Goal: Task Accomplishment & Management: Use online tool/utility

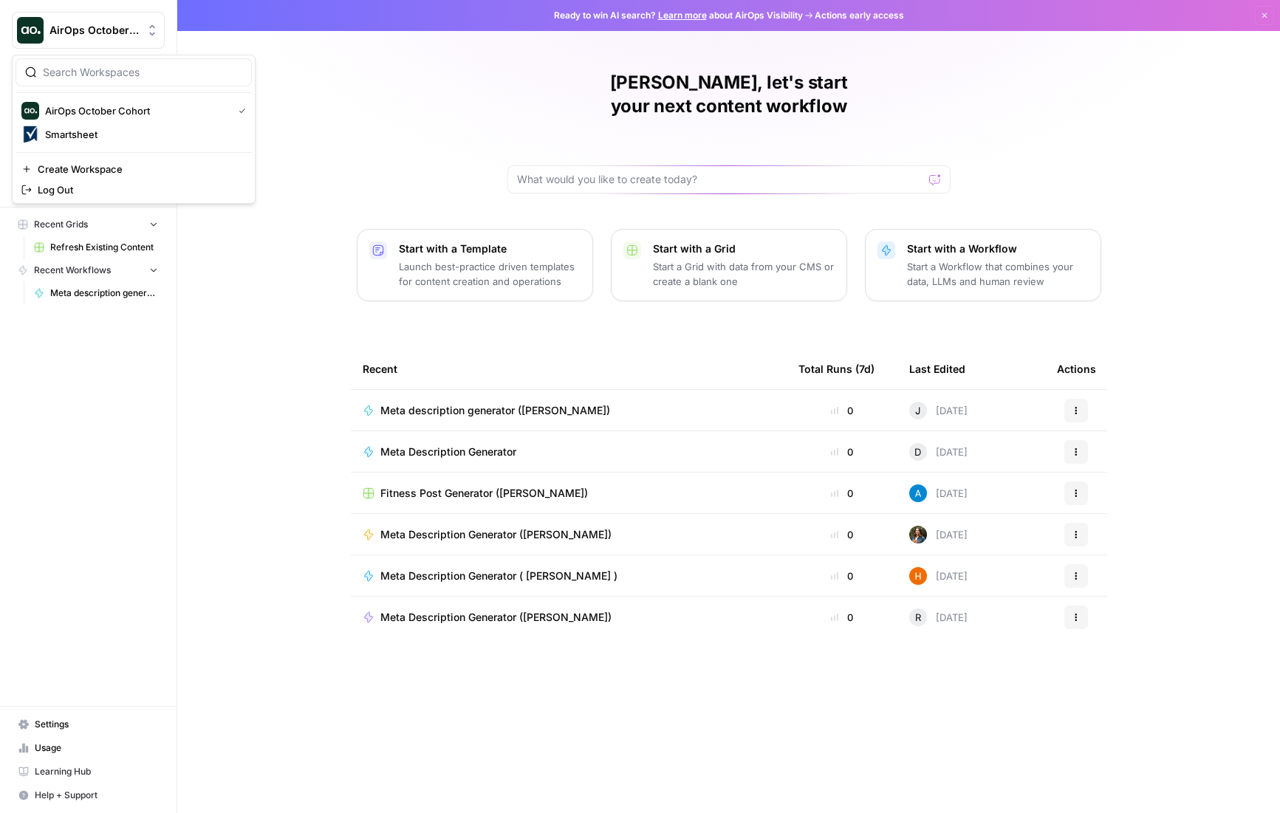
click at [140, 24] on div "AirOps October Cohort" at bounding box center [104, 30] width 110 height 15
click at [92, 140] on span "Smartsheet" at bounding box center [142, 134] width 195 height 15
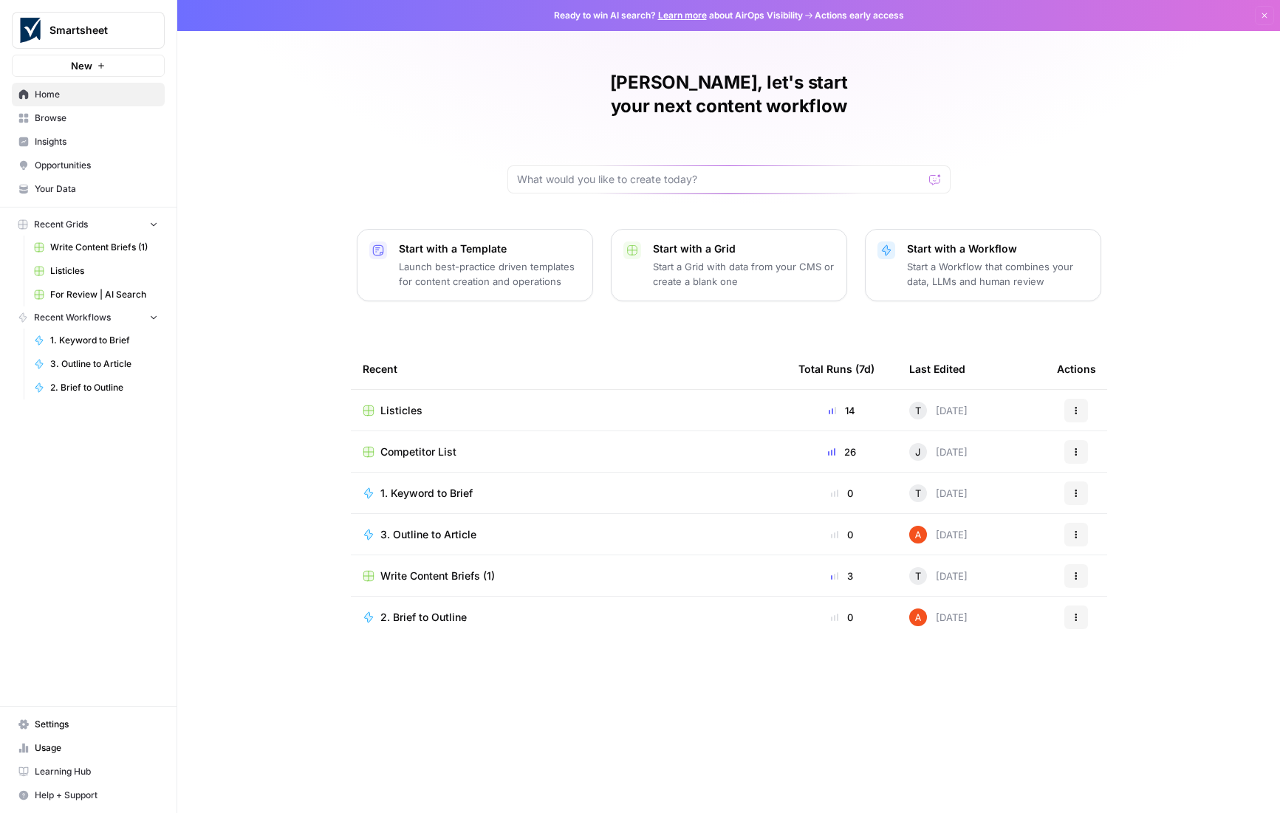
click at [420, 403] on div "Listicles" at bounding box center [569, 410] width 412 height 15
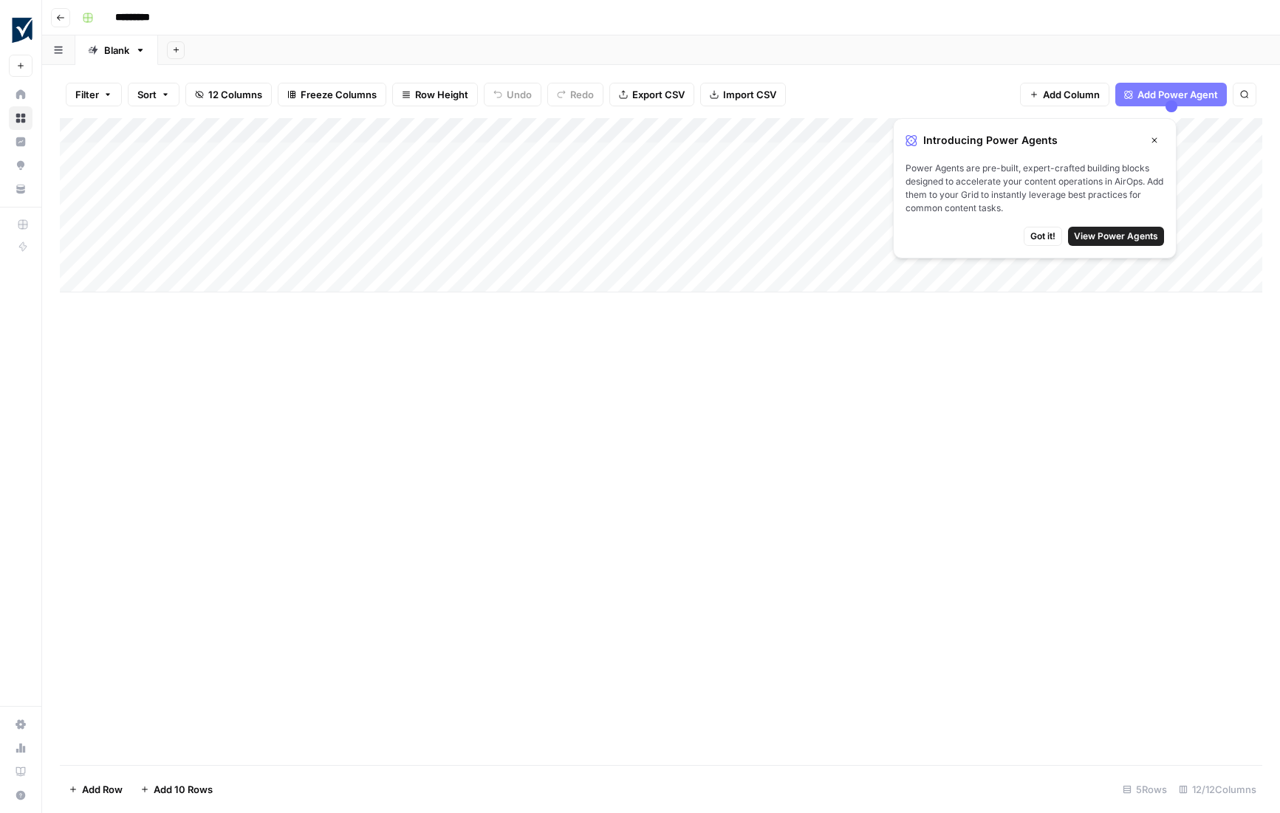
click at [1050, 237] on span "Got it!" at bounding box center [1042, 236] width 25 height 13
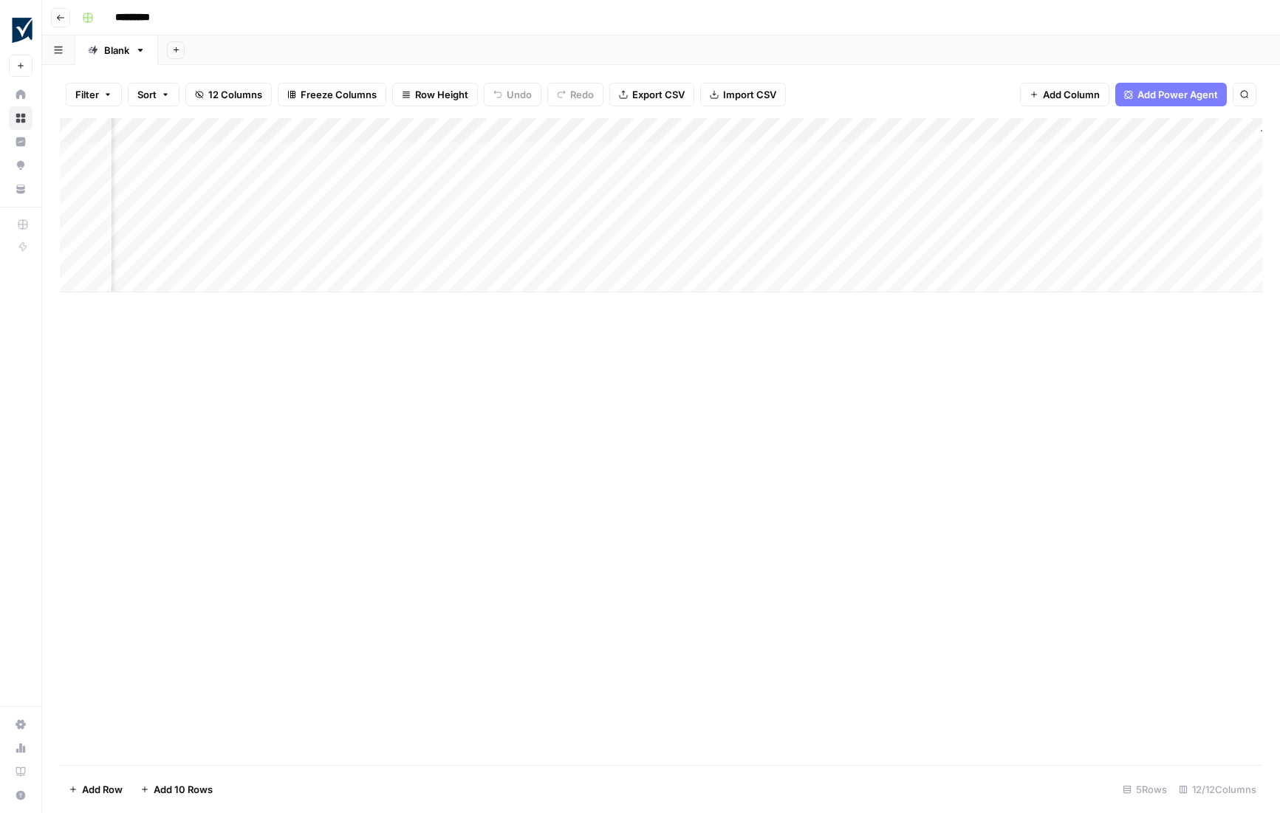
scroll to position [0, 681]
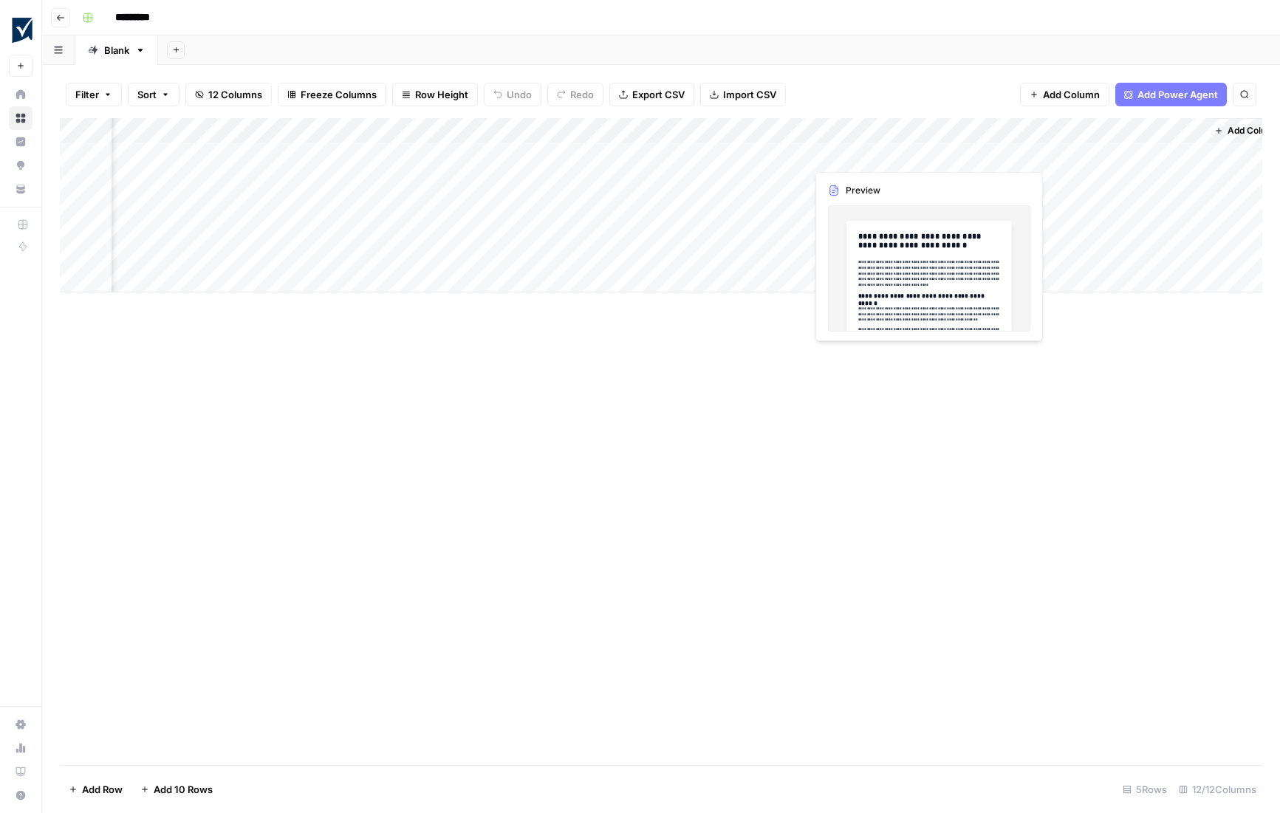
click at [882, 151] on div "Add Column" at bounding box center [661, 205] width 1202 height 174
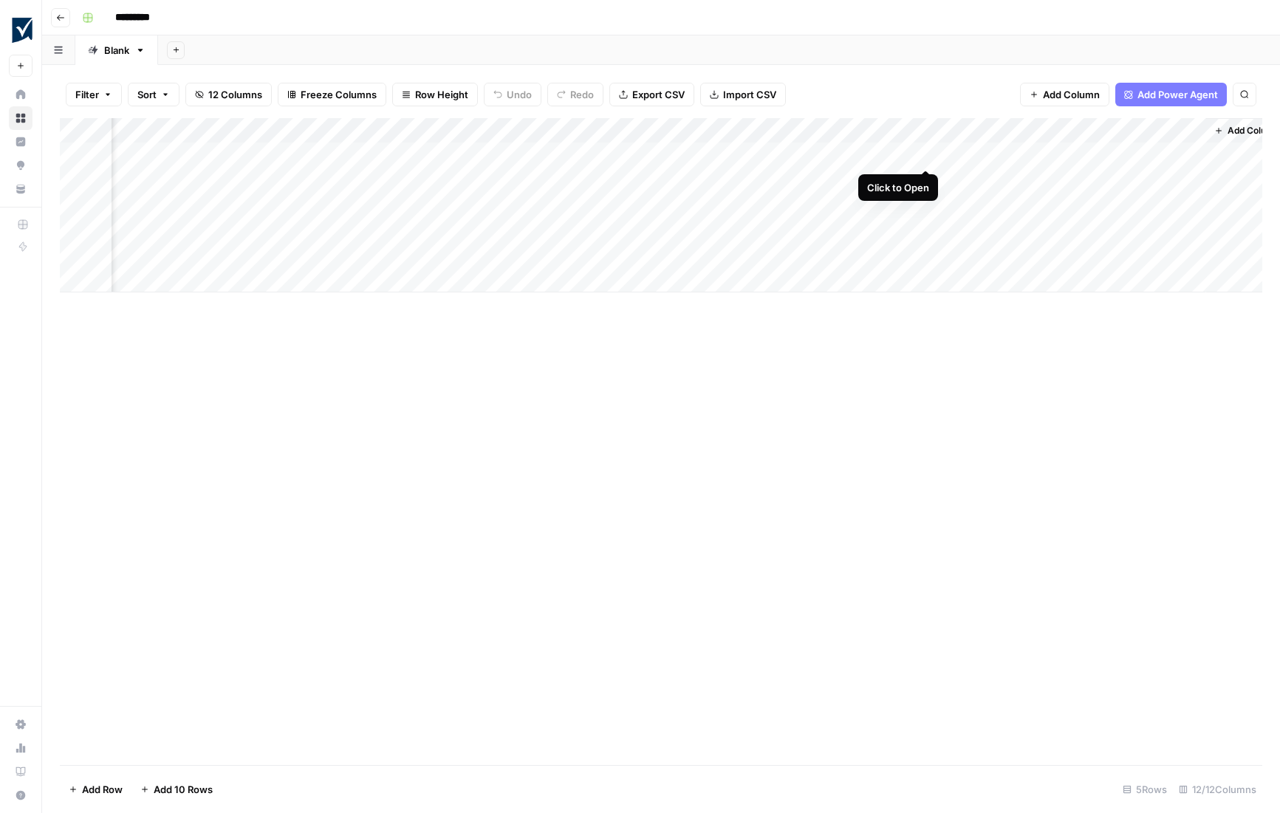
click at [922, 152] on div "Add Column" at bounding box center [661, 205] width 1202 height 174
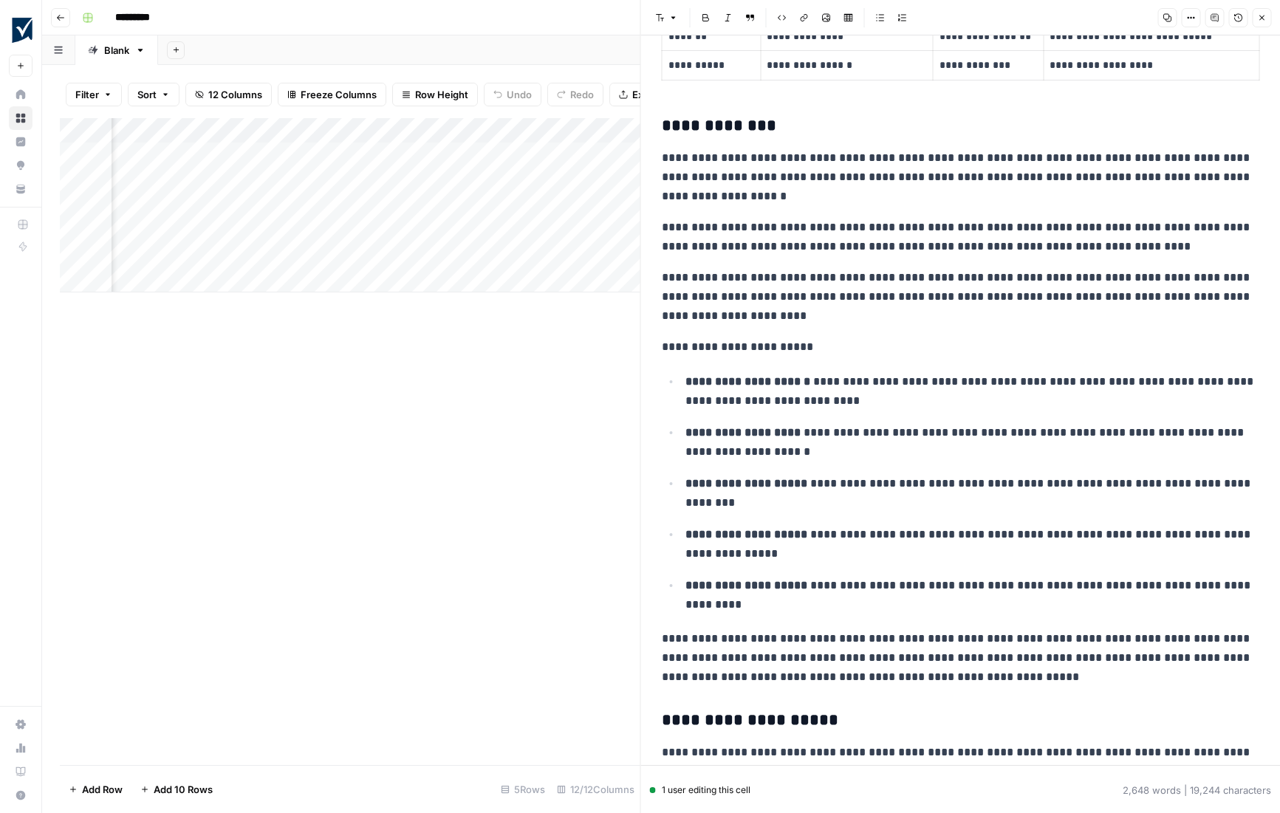
scroll to position [747, 0]
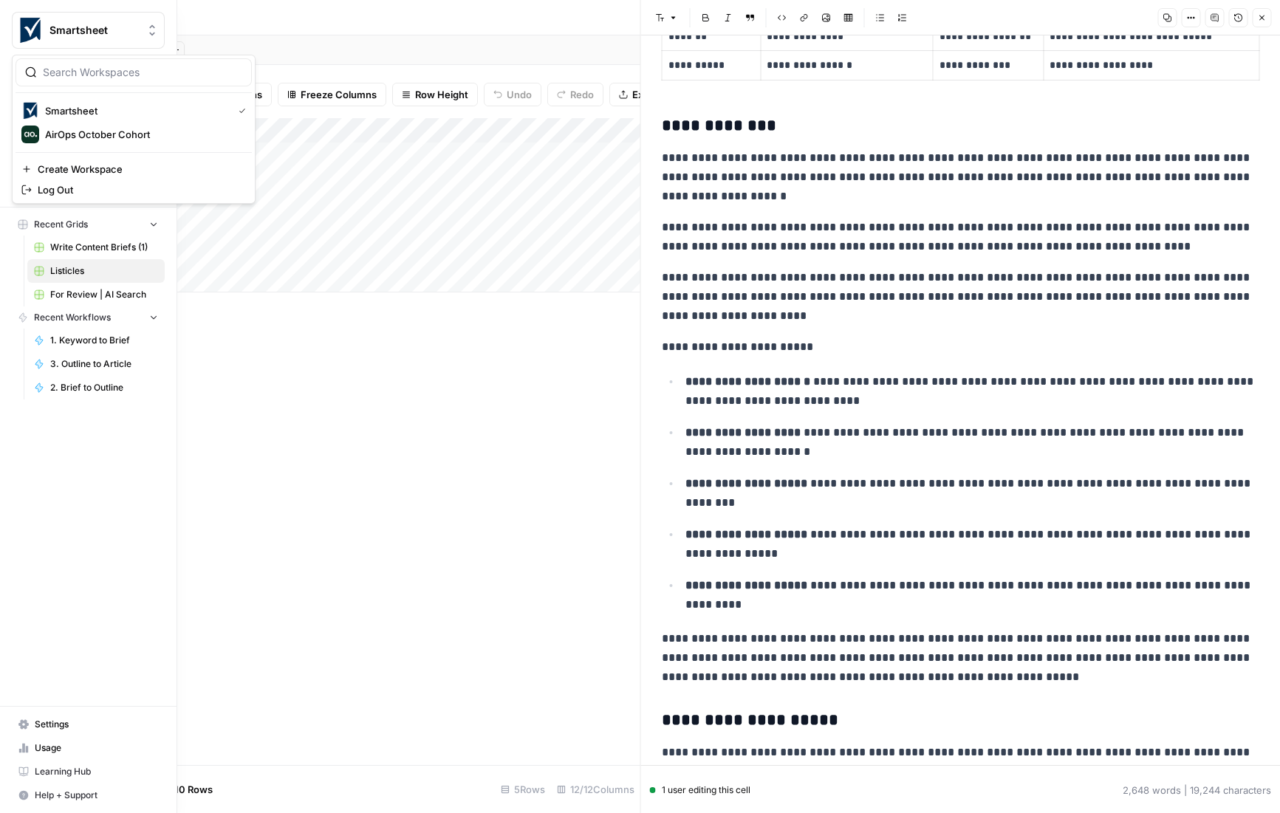
click at [151, 31] on icon "Workspace: Smartsheet" at bounding box center [152, 30] width 15 height 15
click at [119, 136] on span "AirOps October Cohort" at bounding box center [142, 134] width 195 height 15
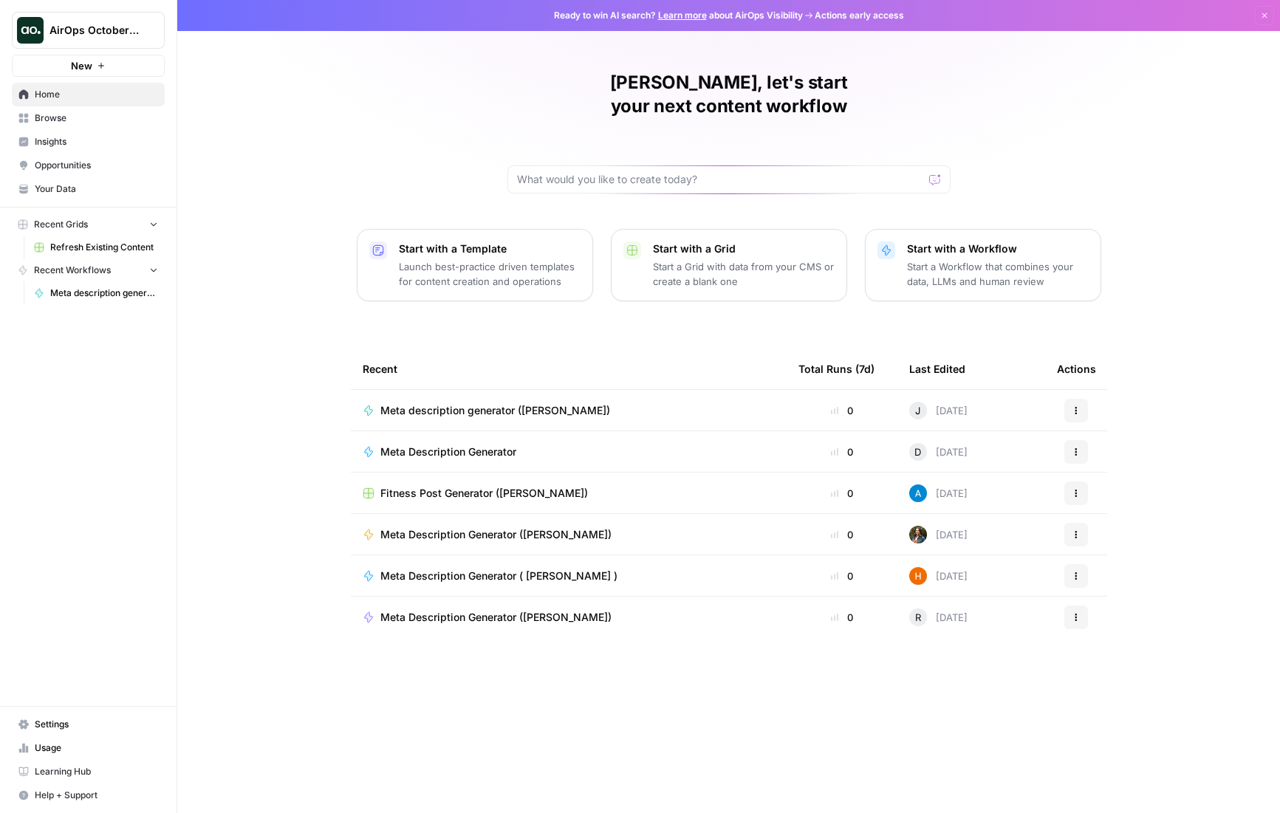
click at [48, 143] on span "Insights" at bounding box center [96, 141] width 123 height 13
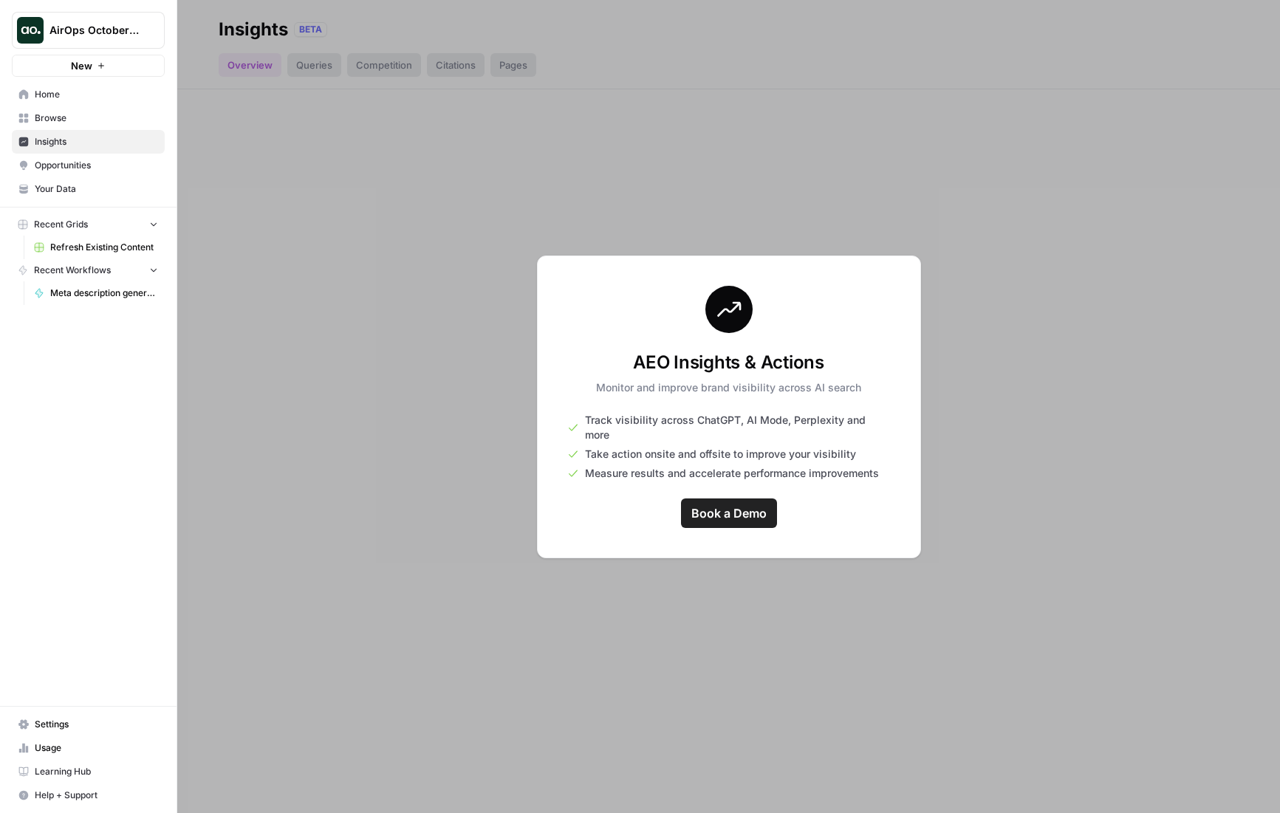
click at [99, 32] on span "AirOps October Cohort" at bounding box center [93, 30] width 89 height 15
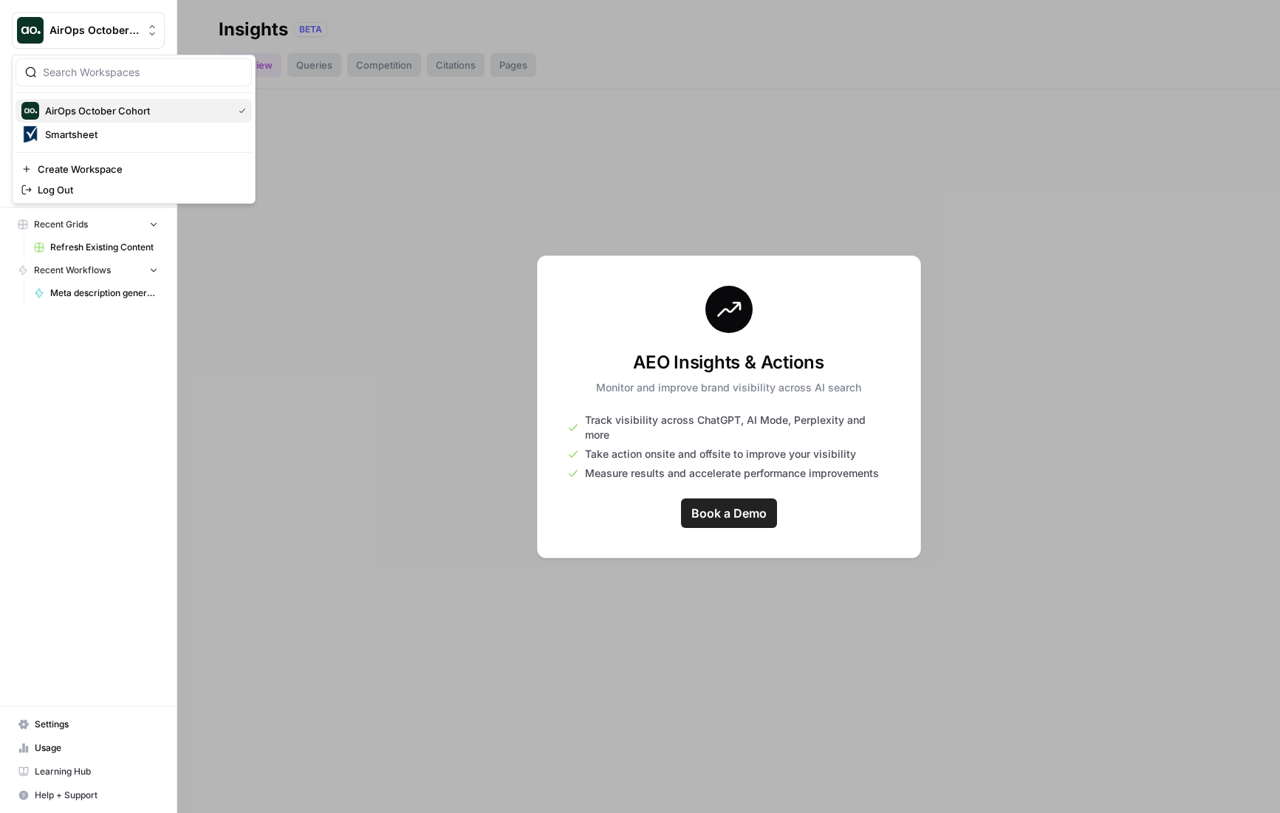
click at [114, 106] on span "AirOps October Cohort" at bounding box center [136, 110] width 182 height 15
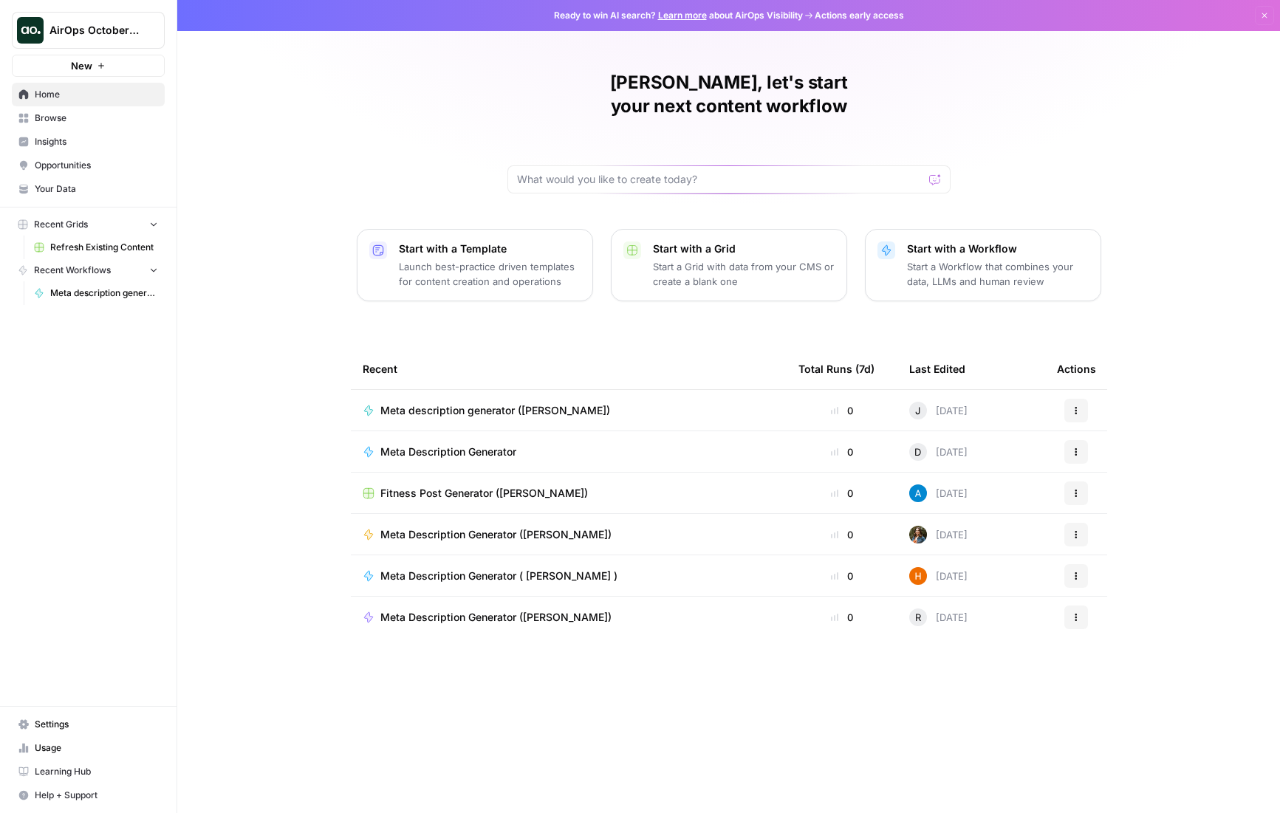
drag, startPoint x: 49, startPoint y: 185, endPoint x: 83, endPoint y: 192, distance: 34.0
click at [49, 185] on span "Your Data" at bounding box center [96, 188] width 123 height 13
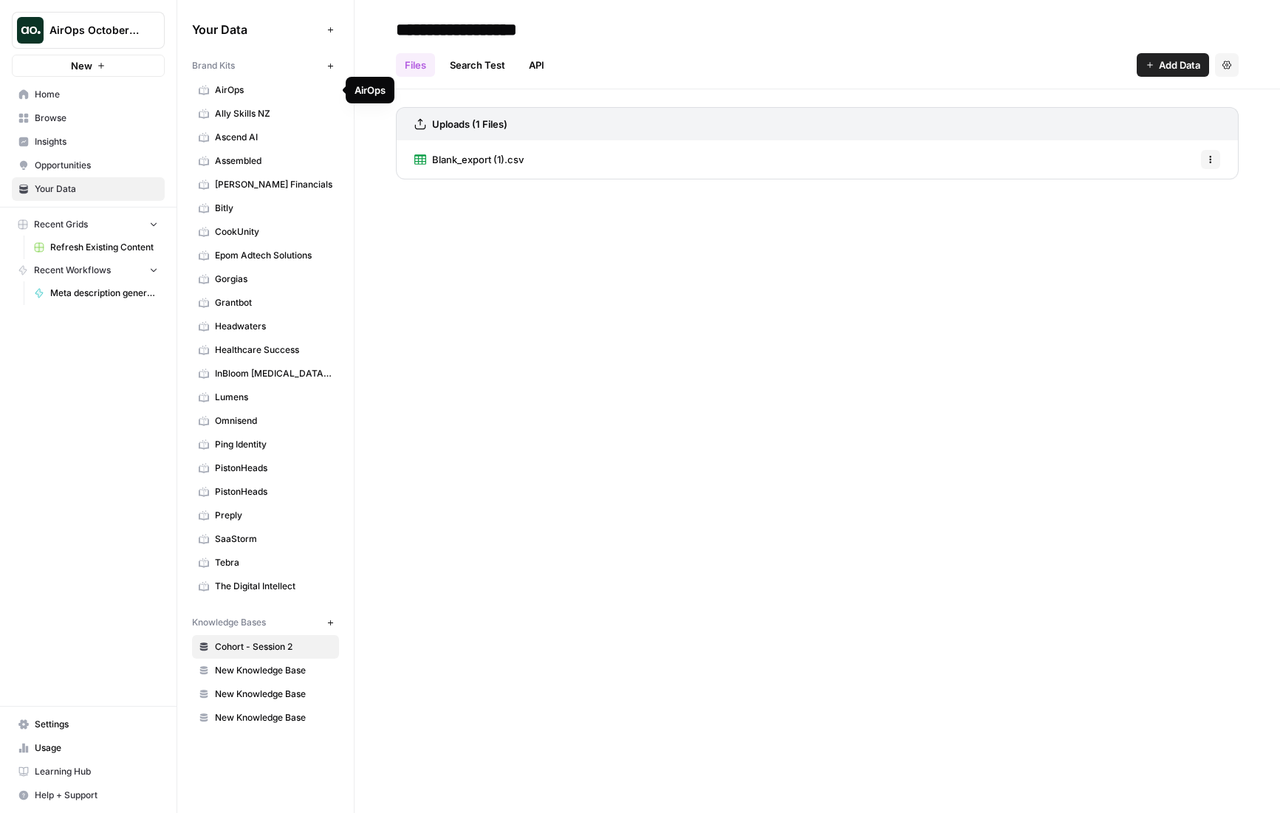
click at [230, 88] on span "AirOps" at bounding box center [273, 89] width 117 height 13
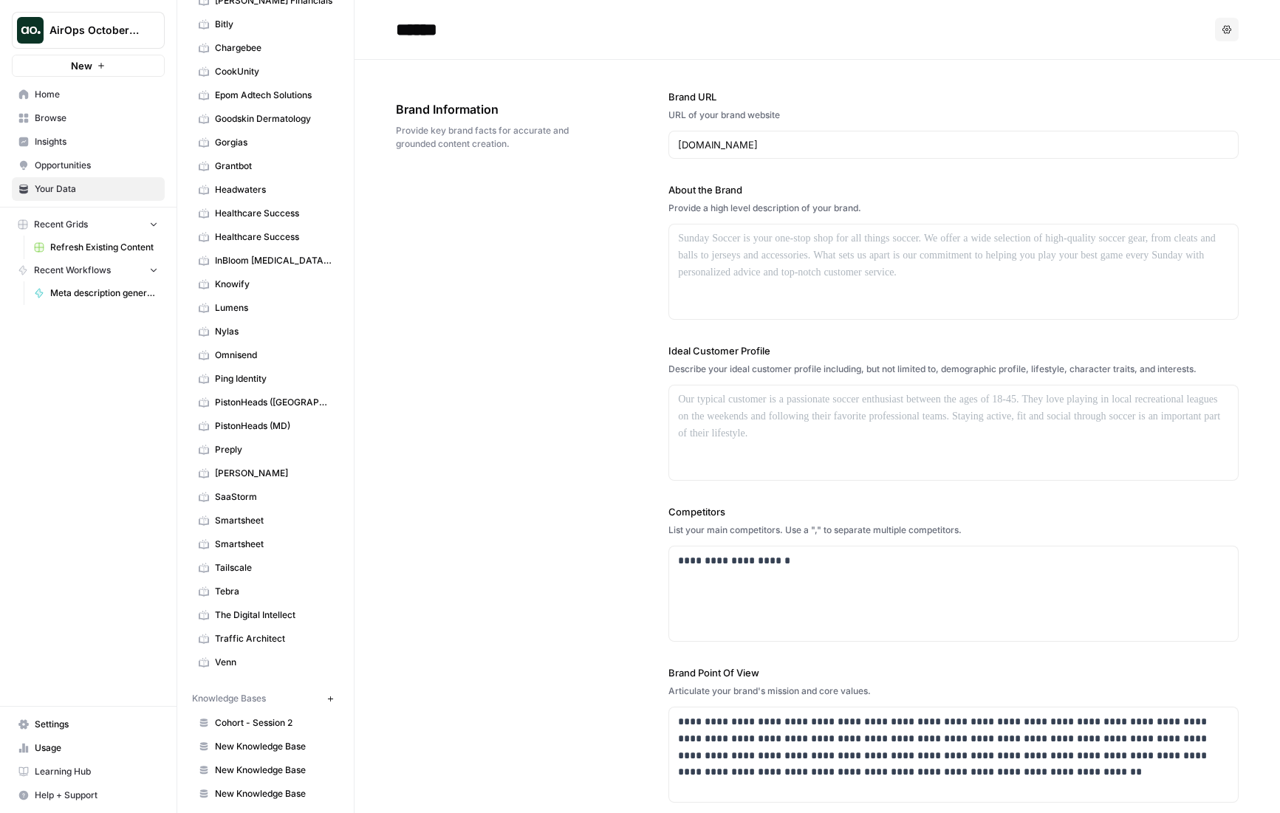
scroll to position [183, 0]
click at [230, 541] on span "Smartsheet" at bounding box center [273, 544] width 117 height 13
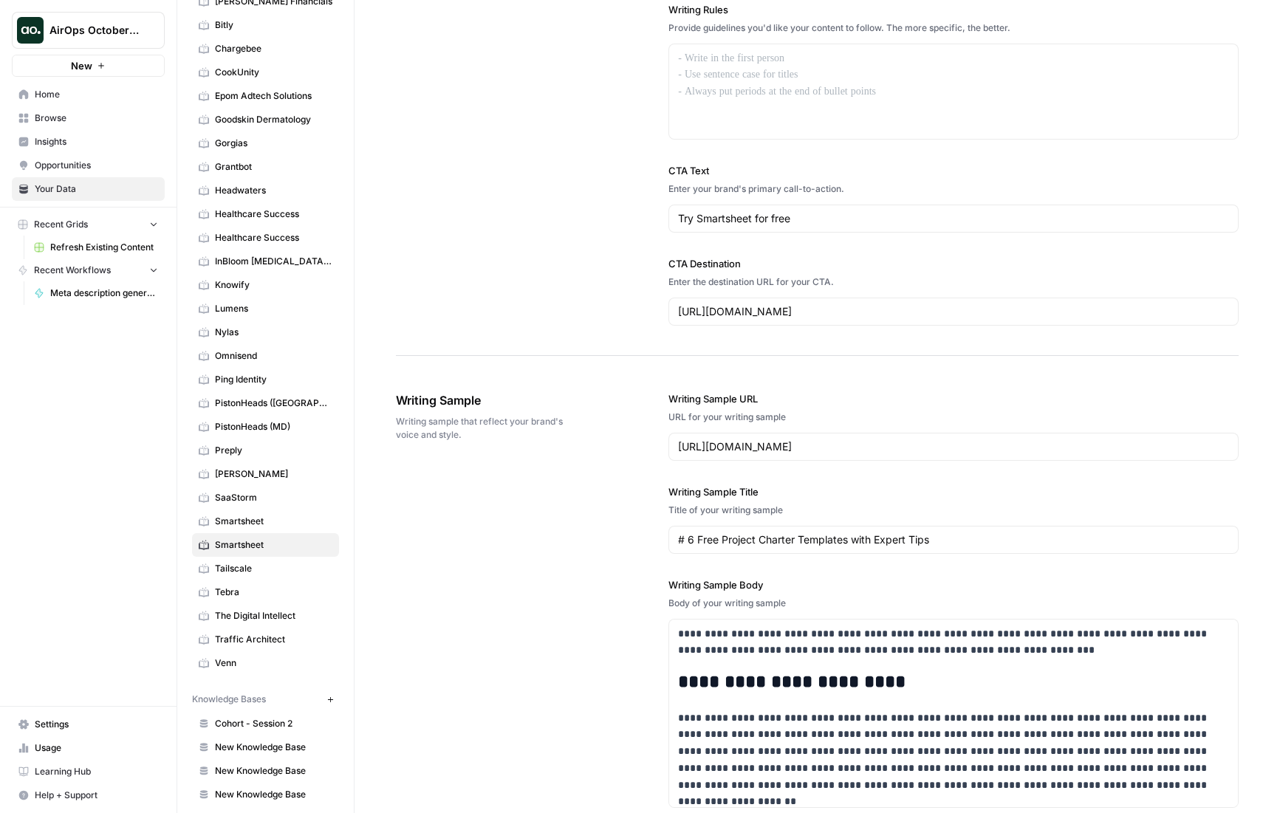
scroll to position [6, 0]
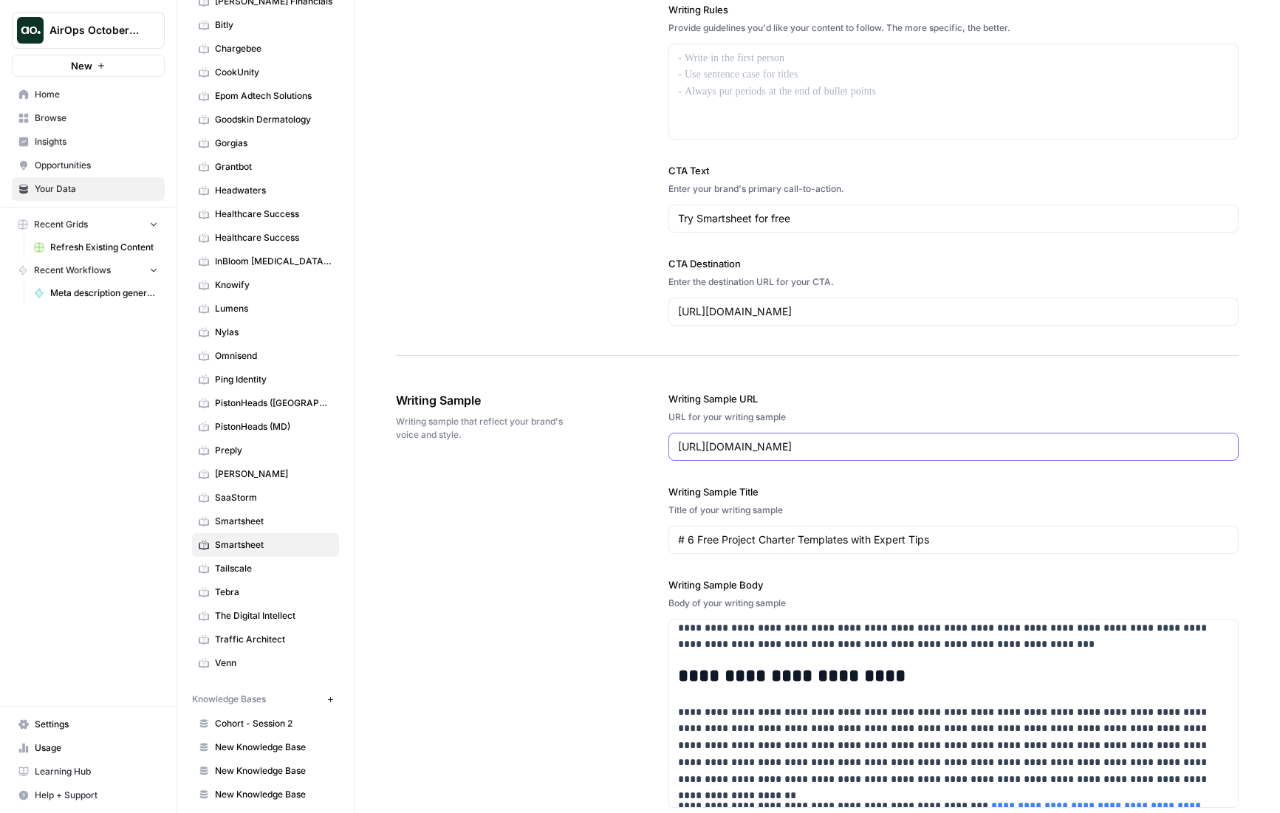
click at [949, 450] on input "https://www.smartsheet.com/blog/project-charter-templates-and-guidelines-every-…" at bounding box center [953, 446] width 551 height 15
paste input "construction-project-planning"
type input "https://www.smartsheet.com/construction-project-planning"
click at [573, 533] on div "**********" at bounding box center [817, 727] width 843 height 730
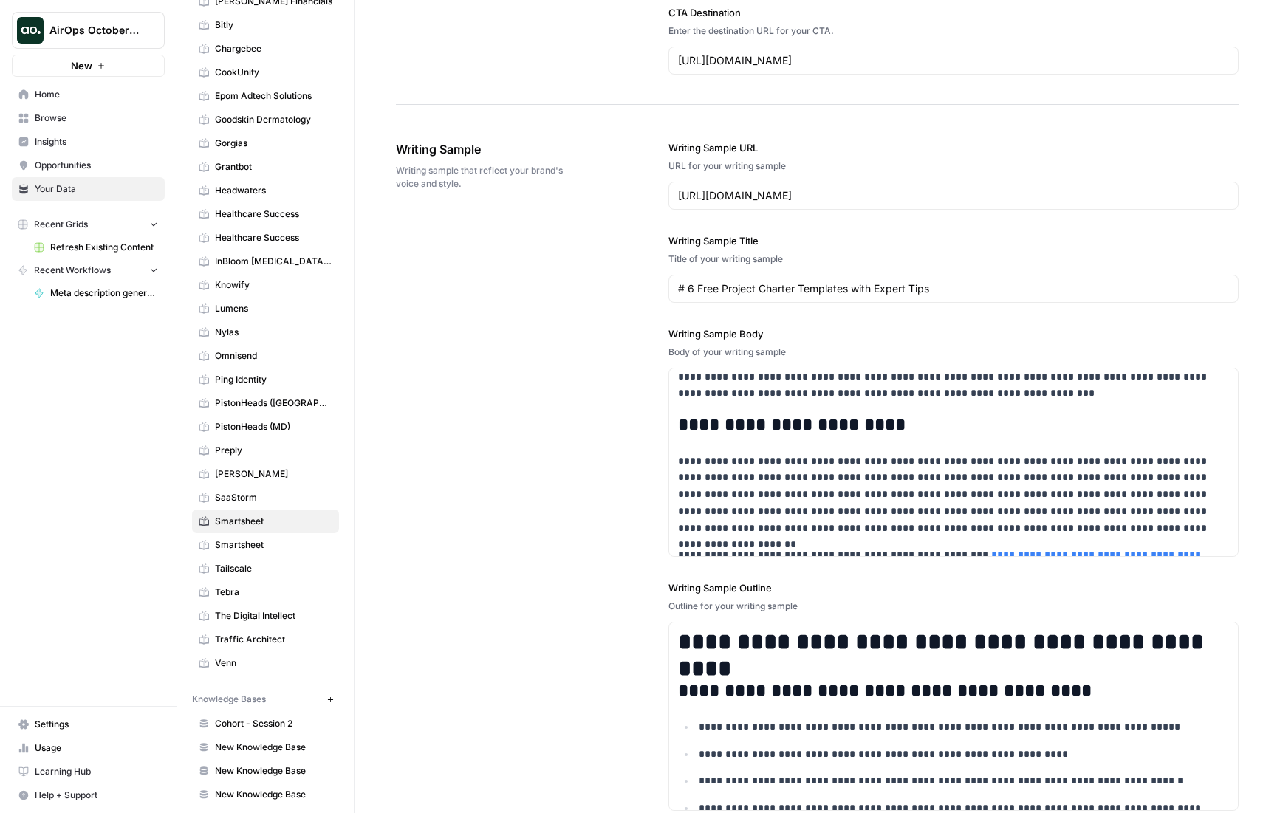
scroll to position [1556, 0]
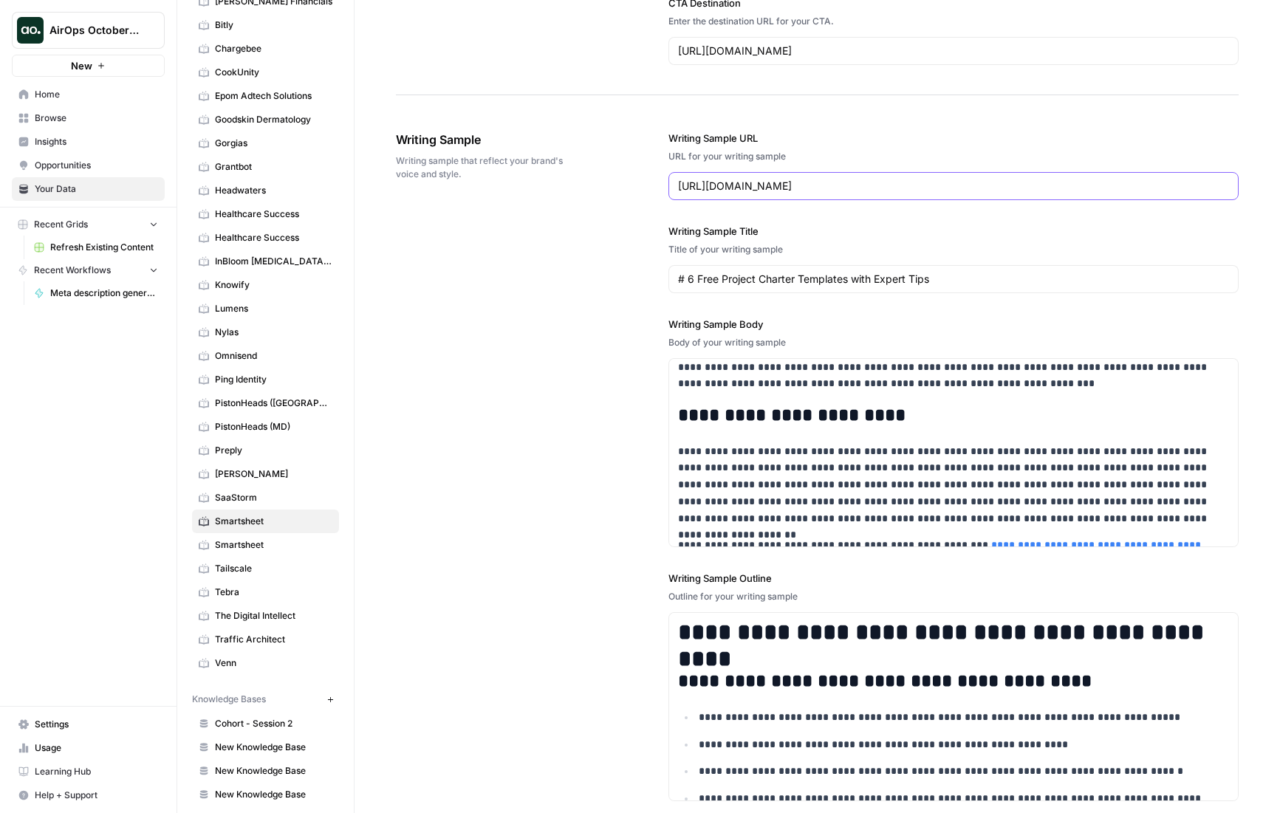
click at [1016, 186] on input "https://www.smartsheet.com/construction-project-planning" at bounding box center [953, 186] width 551 height 15
drag, startPoint x: 886, startPoint y: 476, endPoint x: 849, endPoint y: 471, distance: 37.2
click at [886, 476] on p "**********" at bounding box center [953, 485] width 551 height 84
drag, startPoint x: 937, startPoint y: 406, endPoint x: 814, endPoint y: 386, distance: 124.3
click at [937, 407] on h2 "**********" at bounding box center [953, 416] width 551 height 21
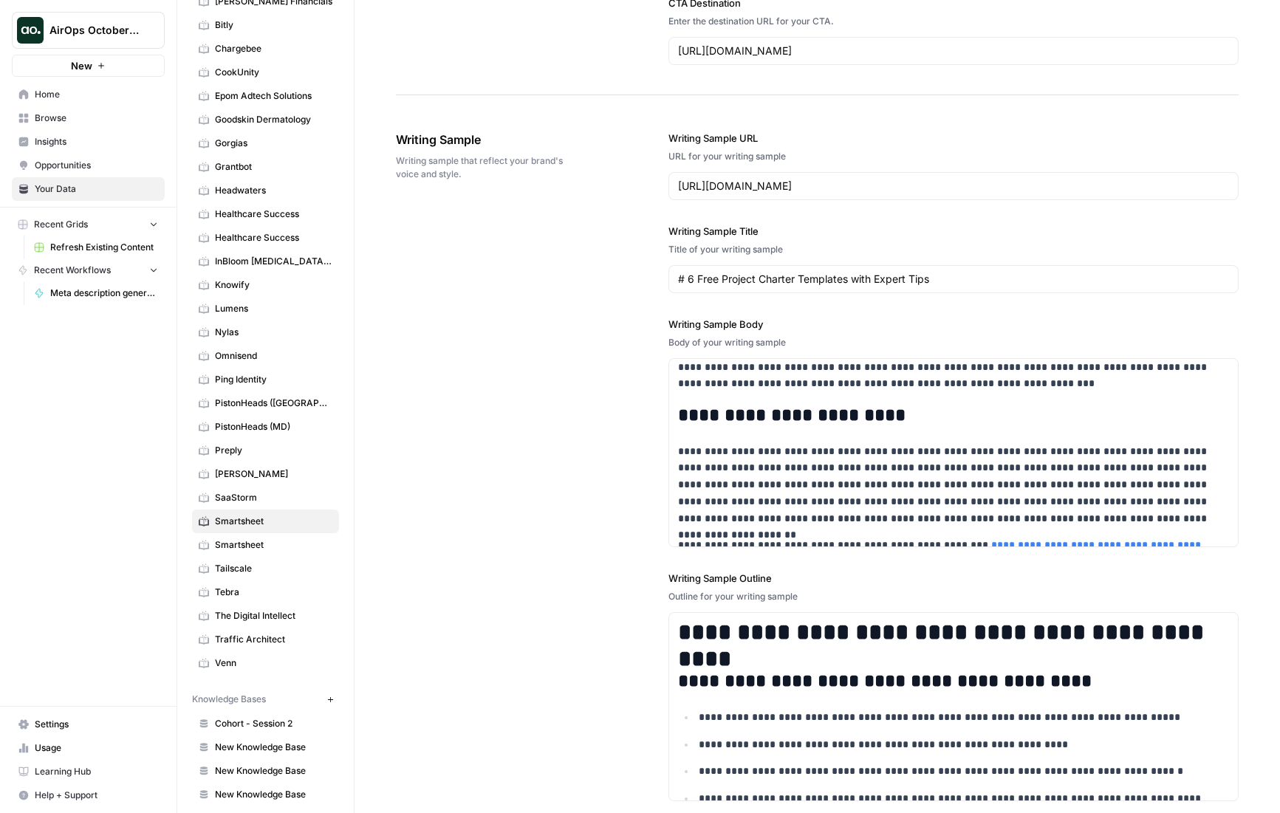
click at [544, 191] on div "Writing Sample Writing sample that reflect your brand's voice and style." at bounding box center [491, 155] width 190 height 109
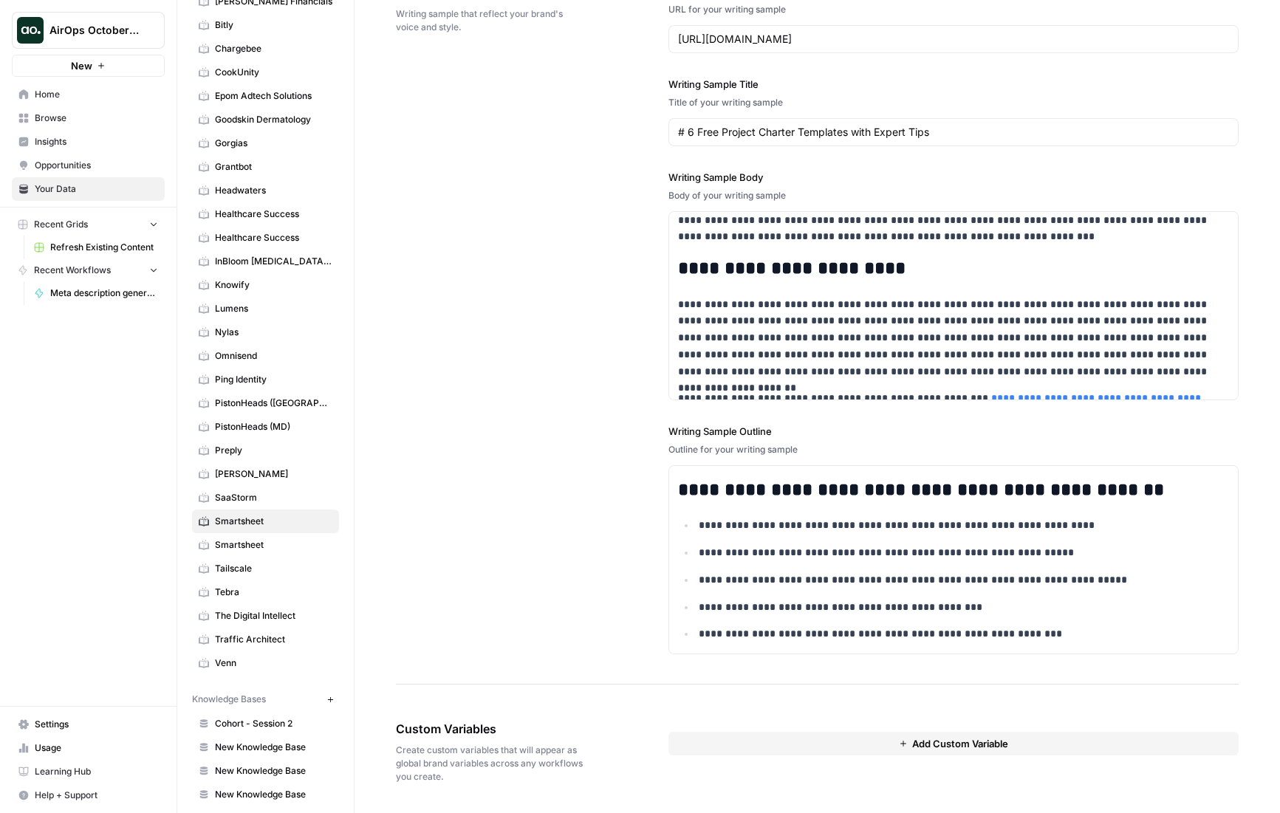
scroll to position [0, 0]
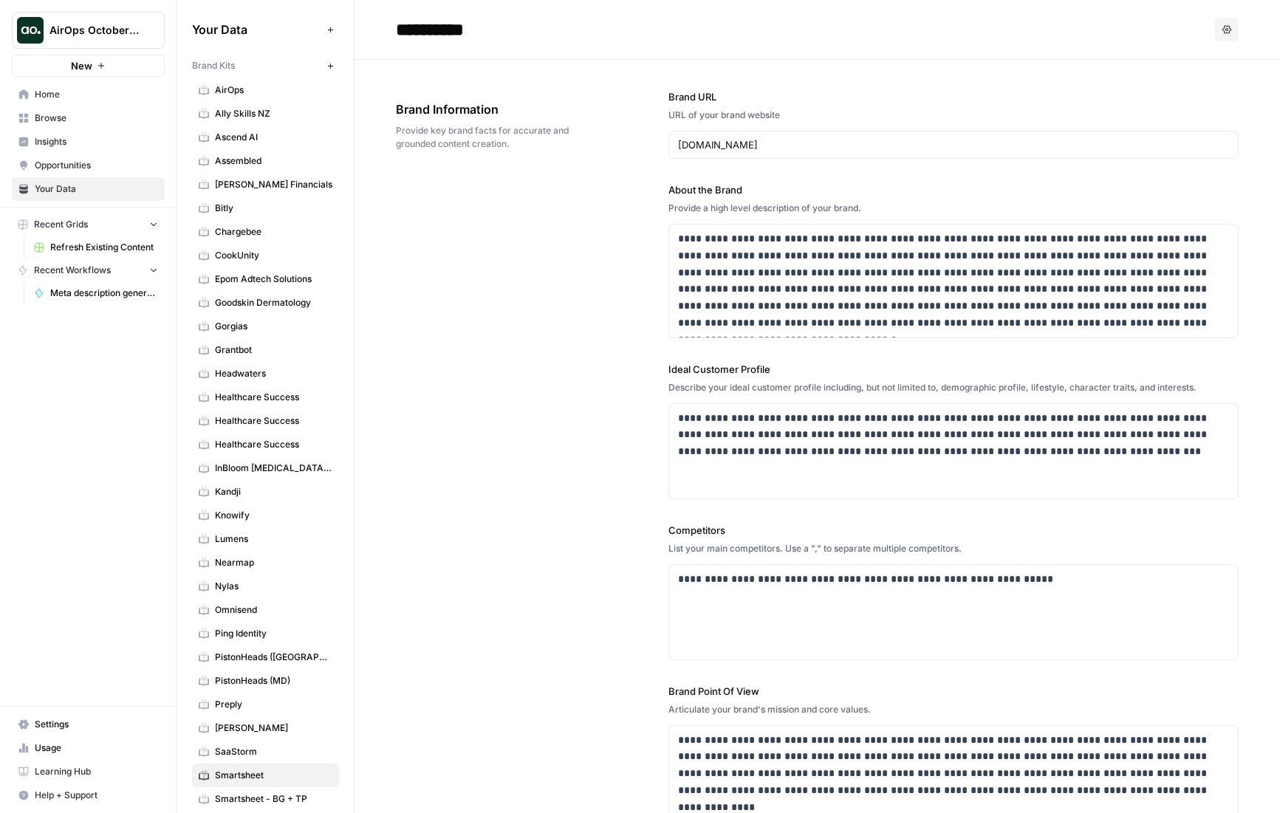
click at [266, 771] on span "Smartsheet" at bounding box center [273, 775] width 117 height 13
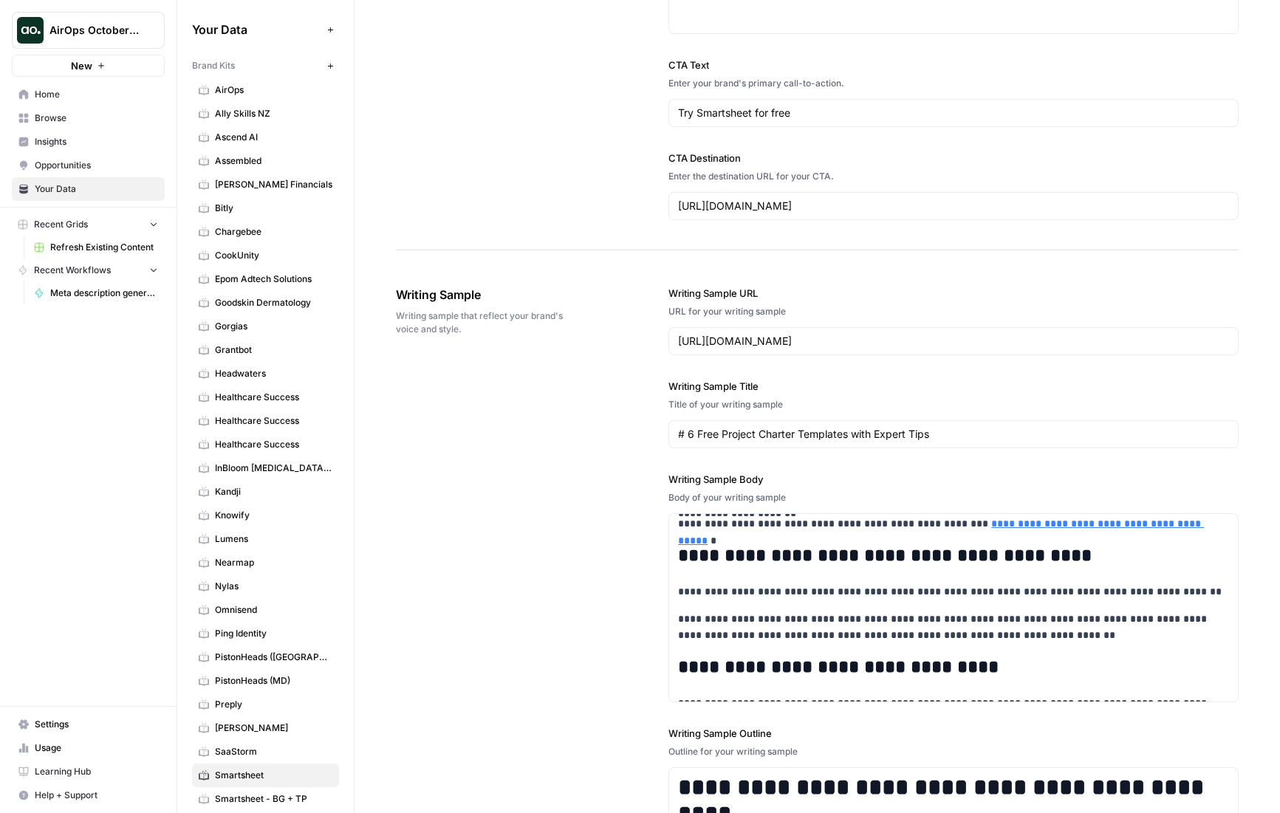
scroll to position [182, 0]
click at [505, 598] on div "**********" at bounding box center [817, 621] width 843 height 730
click at [810, 434] on input "# 6 Free Project Charter Templates with Expert Tips" at bounding box center [953, 434] width 551 height 15
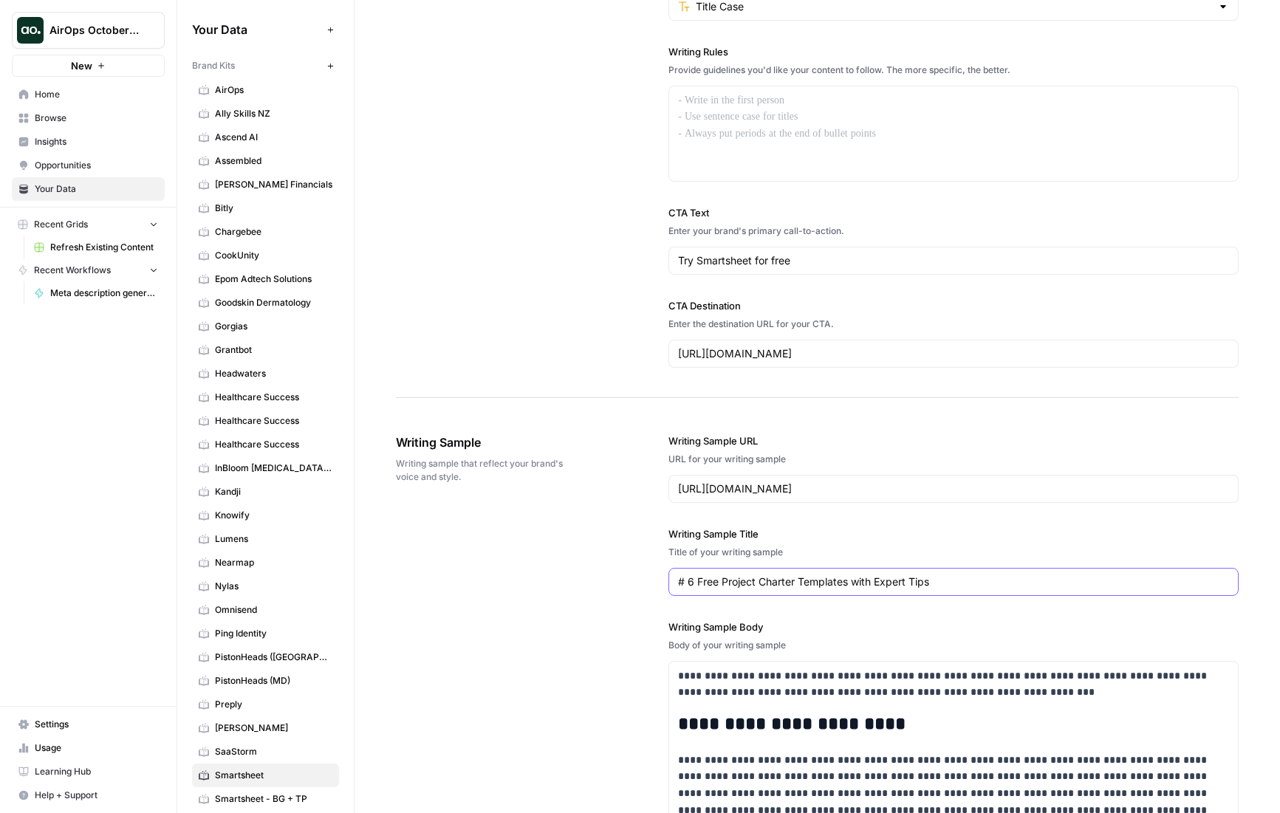
scroll to position [1240, 0]
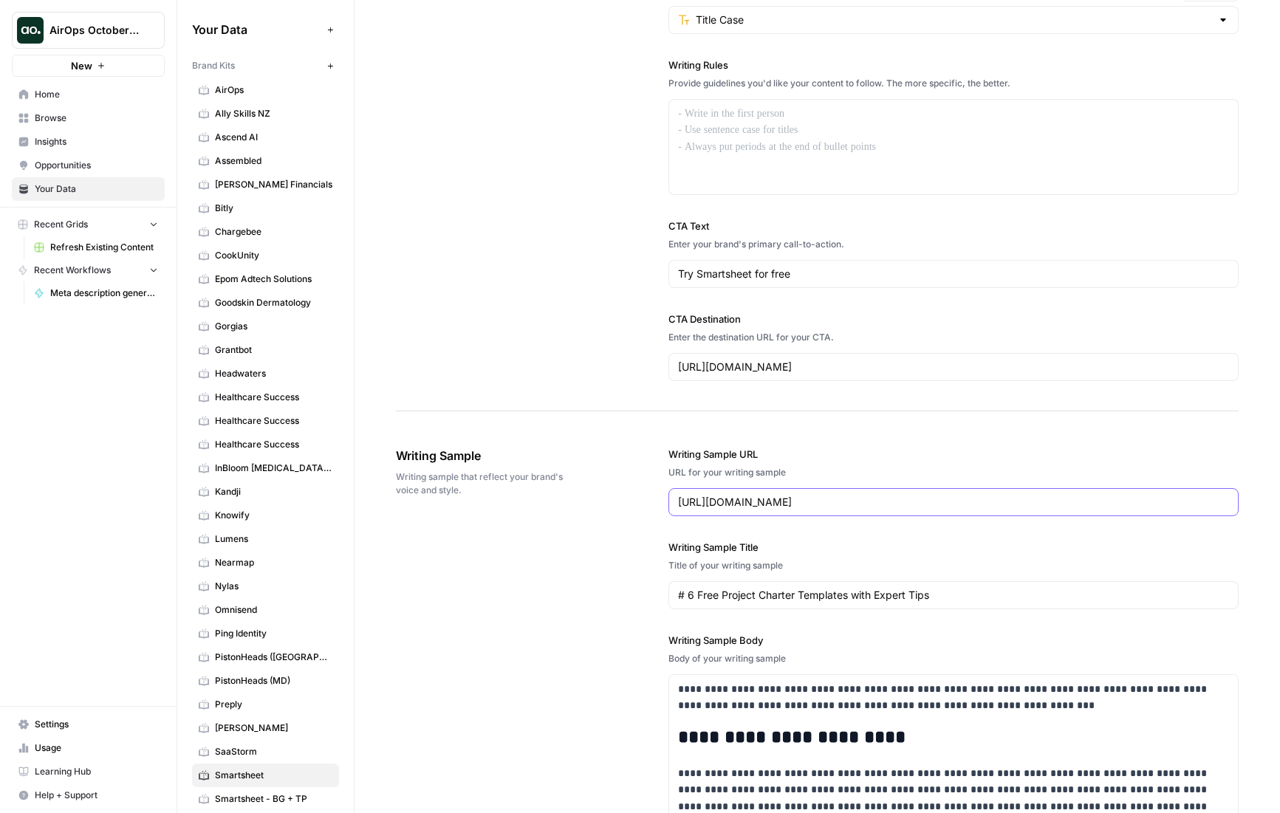
drag, startPoint x: 1021, startPoint y: 502, endPoint x: 653, endPoint y: 502, distance: 367.8
click at [653, 502] on div "**********" at bounding box center [817, 782] width 843 height 730
click at [258, 798] on span "Smartsheet - BG + TP" at bounding box center [273, 799] width 117 height 13
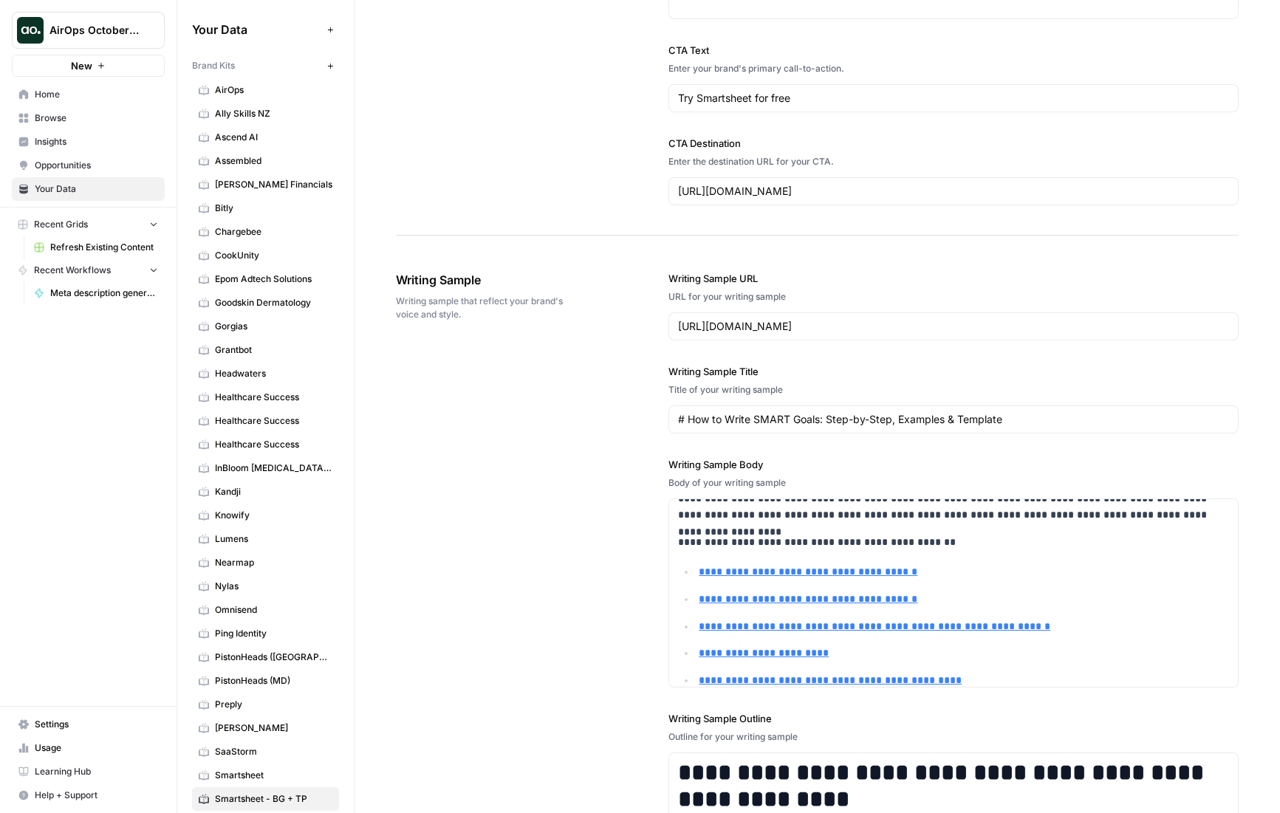
scroll to position [13, 0]
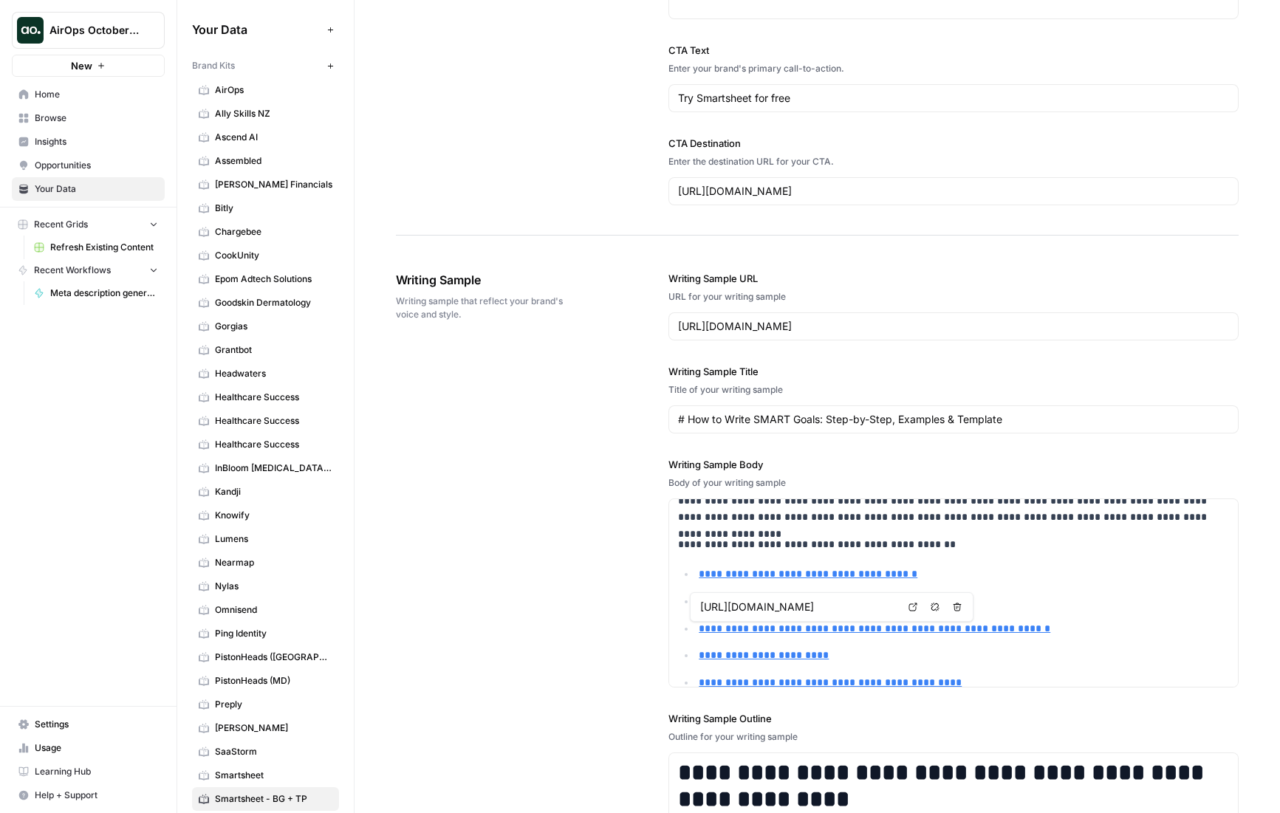
click at [220, 776] on span "Smartsheet" at bounding box center [273, 775] width 117 height 13
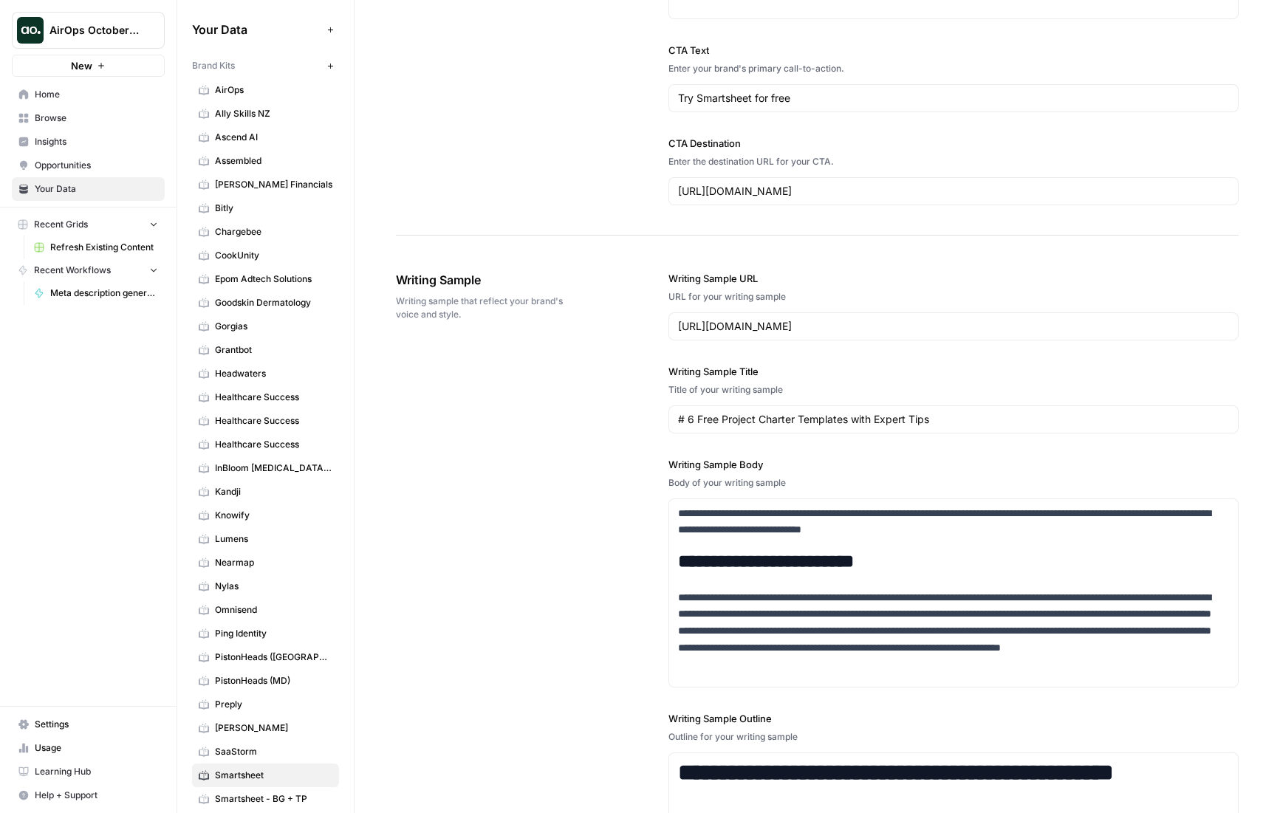
scroll to position [1434, 0]
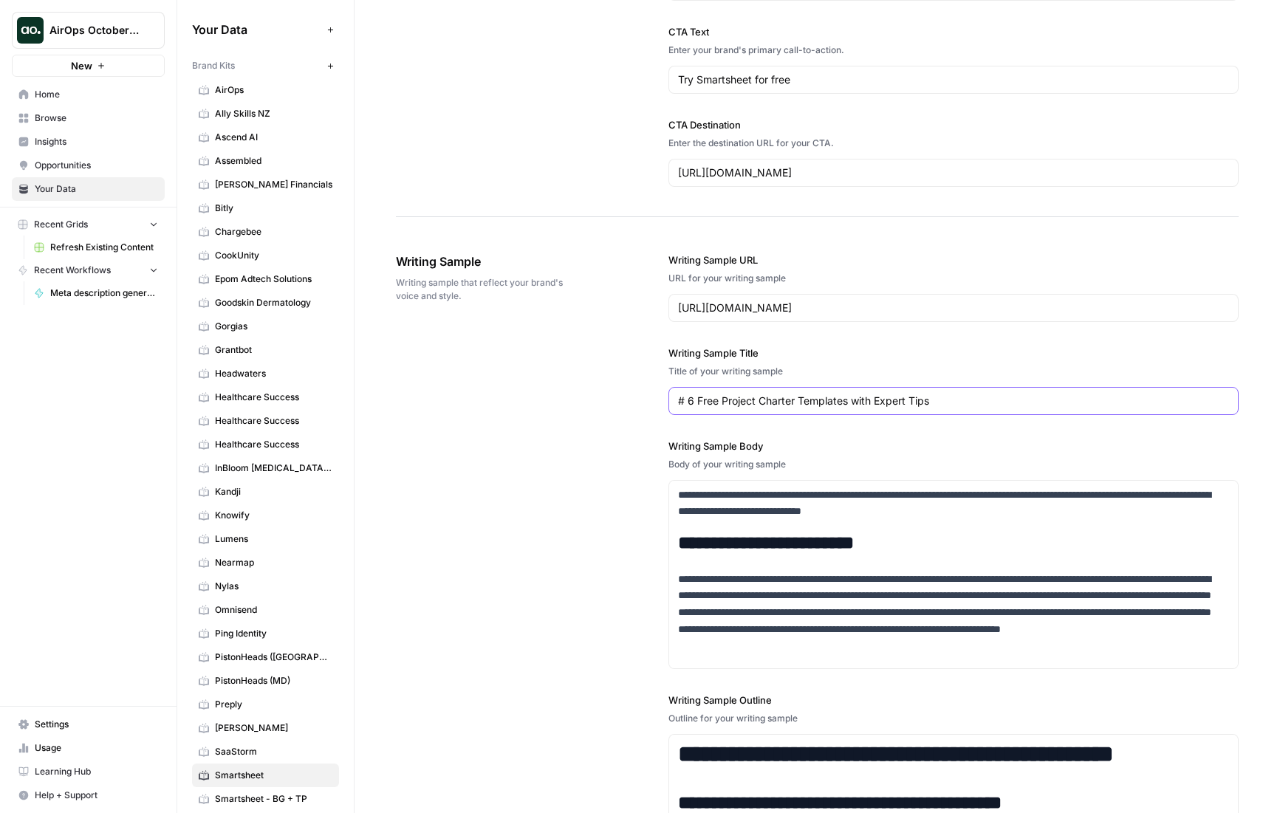
drag, startPoint x: 984, startPoint y: 399, endPoint x: 561, endPoint y: 249, distance: 448.3
click at [583, 394] on div "**********" at bounding box center [817, 588] width 843 height 730
drag, startPoint x: 254, startPoint y: 798, endPoint x: 264, endPoint y: 787, distance: 15.7
click at [254, 798] on span "Smartsheet - BG + TP" at bounding box center [273, 799] width 117 height 13
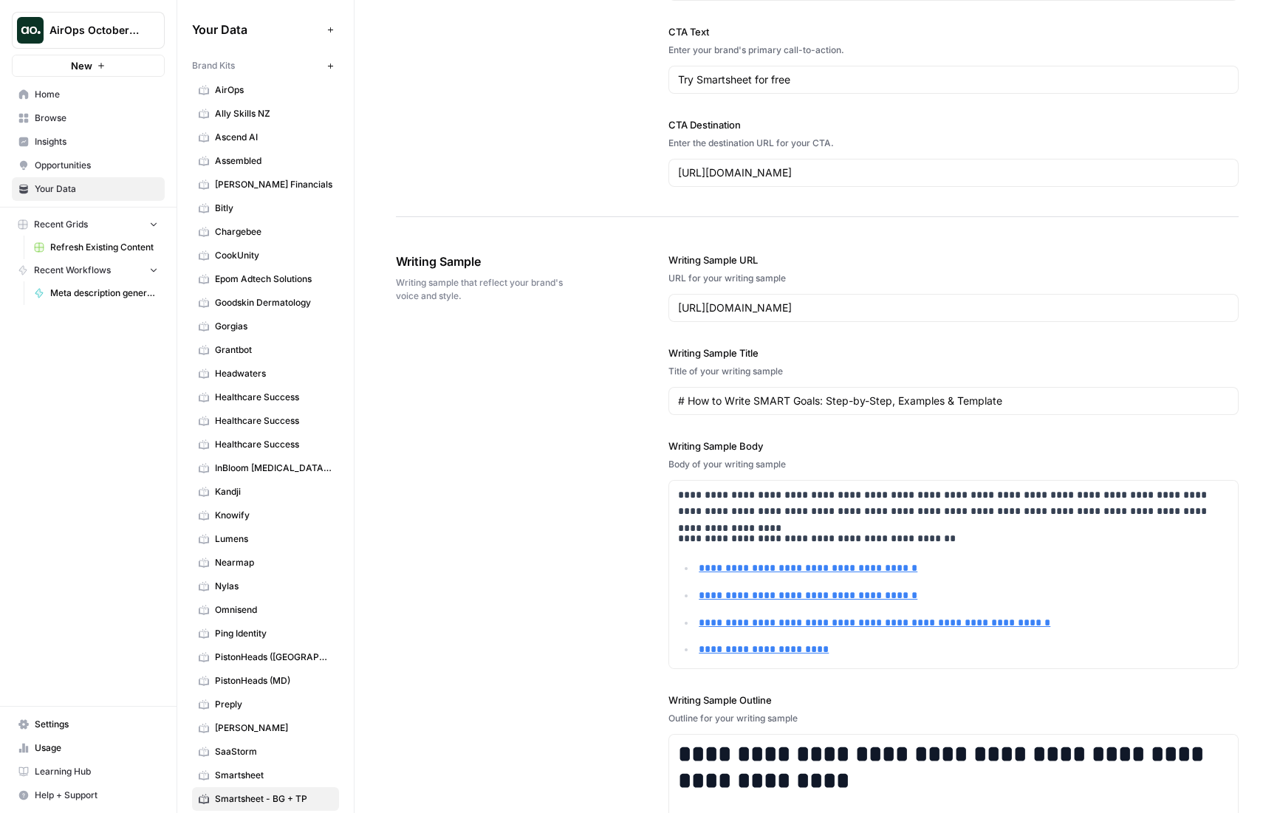
scroll to position [1453, 0]
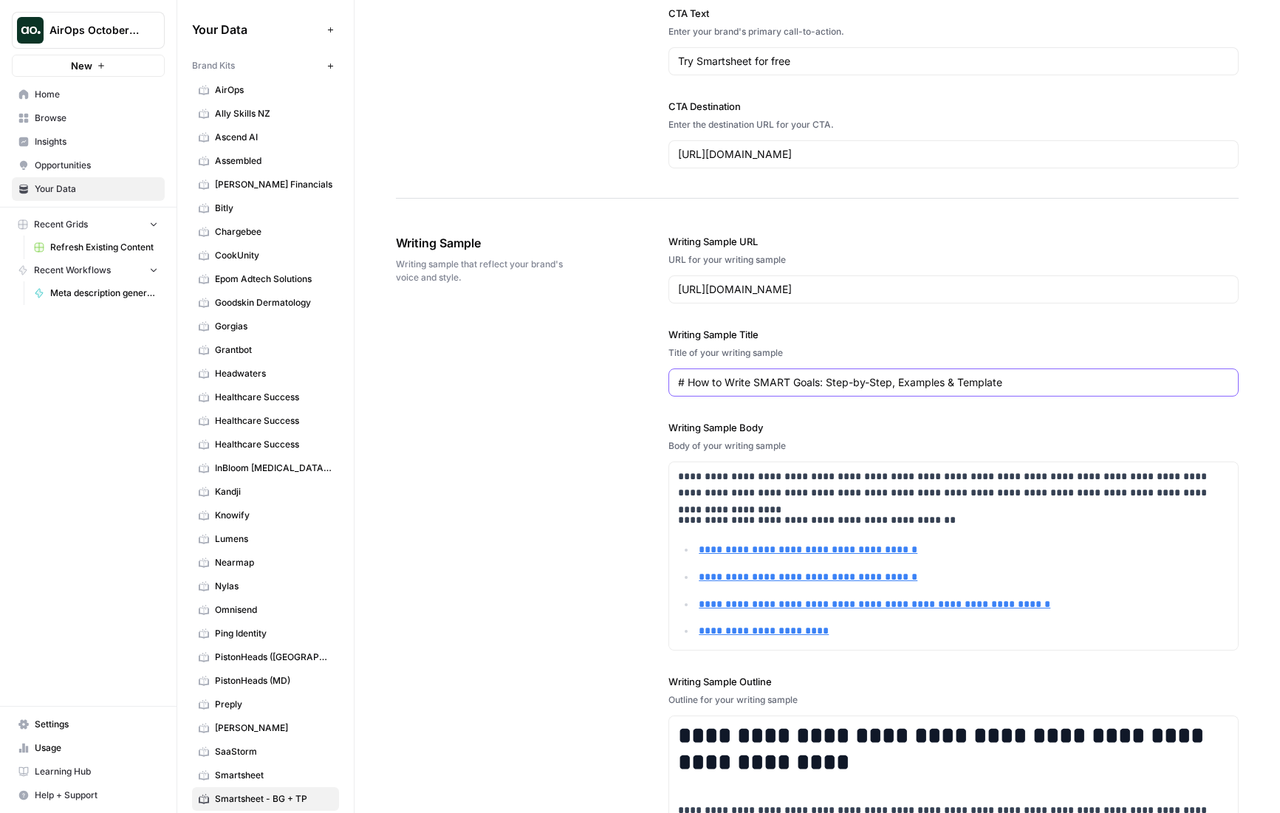
click at [973, 380] on input "# How to Write SMART Goals: Step-by-Step, Examples & Template" at bounding box center [953, 382] width 551 height 15
drag, startPoint x: 1027, startPoint y: 386, endPoint x: 653, endPoint y: 389, distance: 373.8
click at [653, 389] on div "**********" at bounding box center [817, 570] width 843 height 730
paste input "Construction Planning Guide: Key Stages, How-to, Tools & Free Templates"
type input "Construction Planning Guide: Key Stages, How-to, Tools & Free Templates"
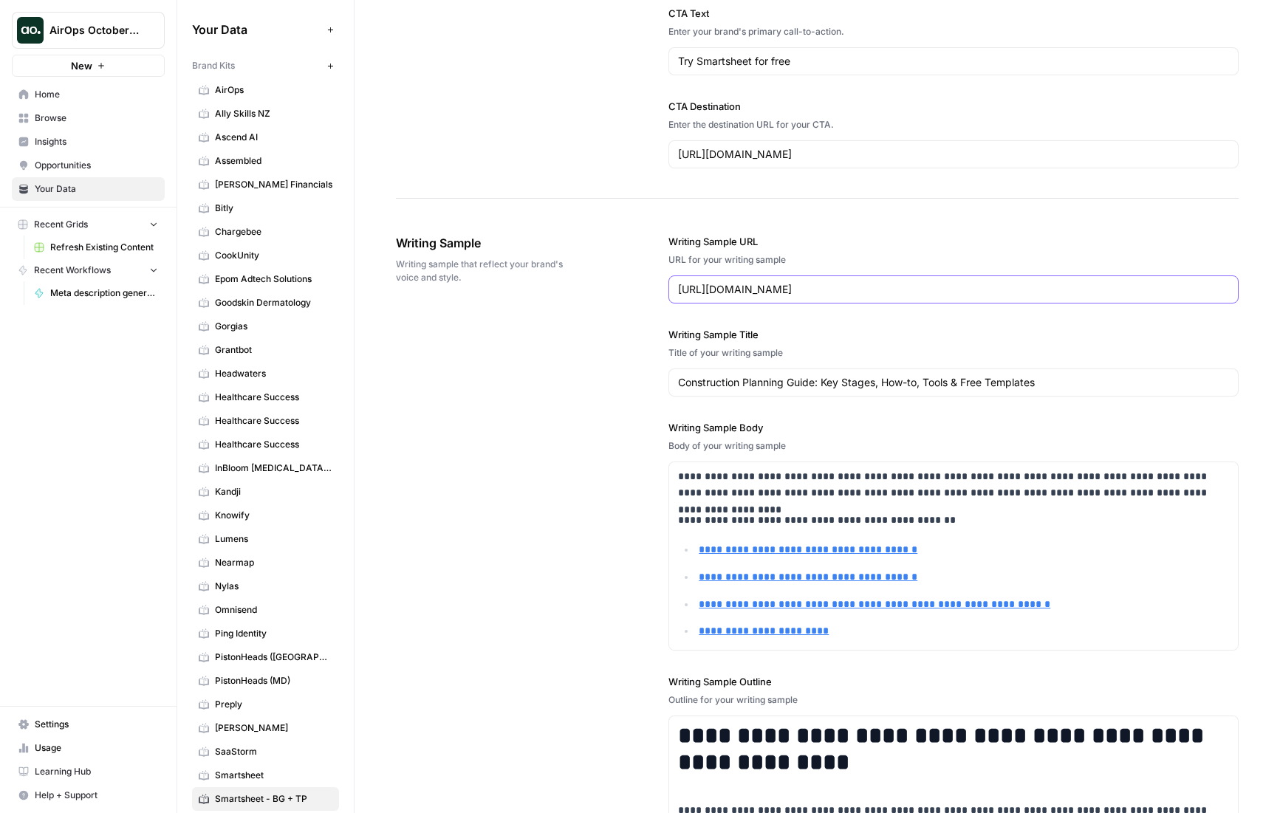
drag, startPoint x: 1013, startPoint y: 290, endPoint x: 1084, endPoint y: 287, distance: 70.9
click at [1013, 290] on input "https://www.smartsheet.com/blog/essential-guide-writing-smart-goals" at bounding box center [953, 289] width 551 height 15
drag, startPoint x: 1055, startPoint y: 290, endPoint x: 623, endPoint y: 285, distance: 431.4
click at [623, 285] on div "**********" at bounding box center [817, 570] width 843 height 730
paste input "construction-project-planning"
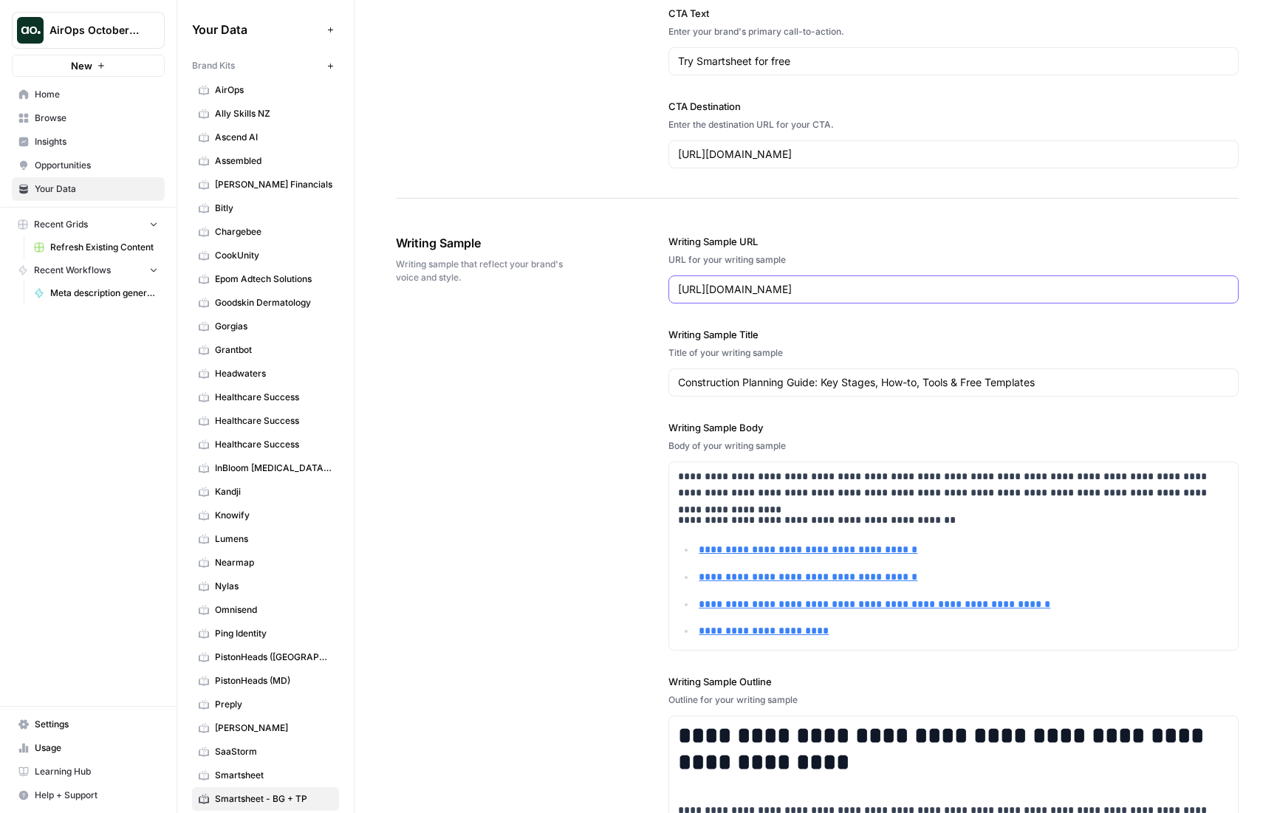
type input "https://www.smartsheet.com/construction-project-planning"
click at [985, 543] on p "**********" at bounding box center [964, 549] width 530 height 17
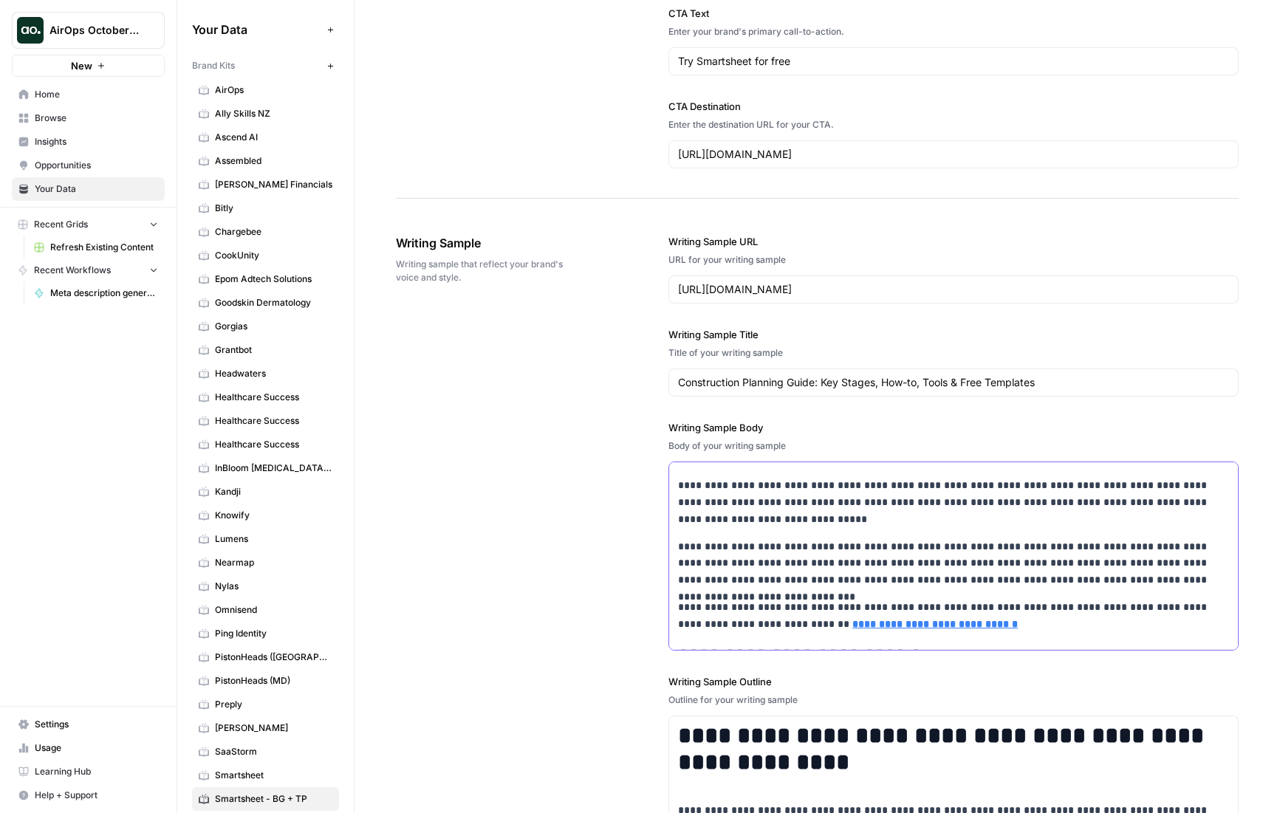
scroll to position [8592, 0]
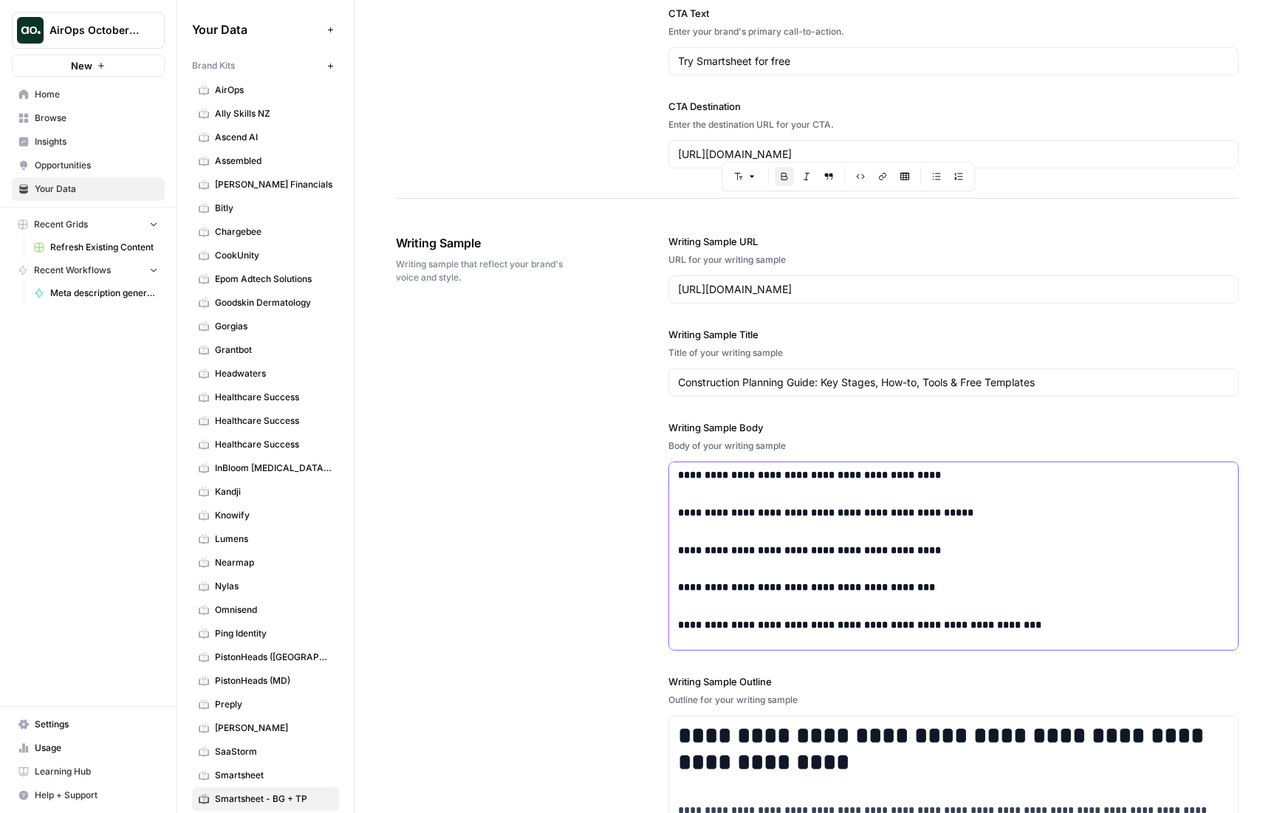
drag, startPoint x: 677, startPoint y: 502, endPoint x: 902, endPoint y: 674, distance: 283.5
click at [902, 674] on div "**********" at bounding box center [953, 570] width 570 height 730
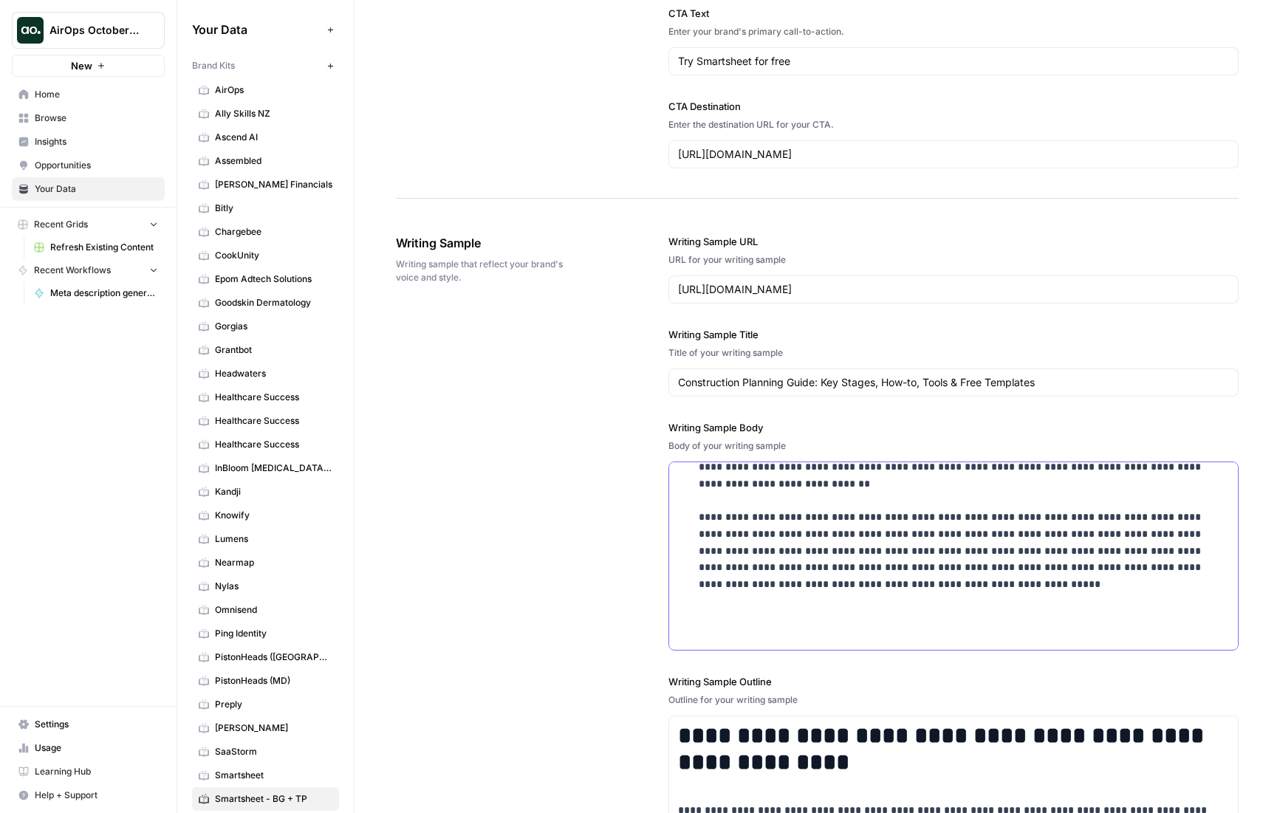
scroll to position [1703, 0]
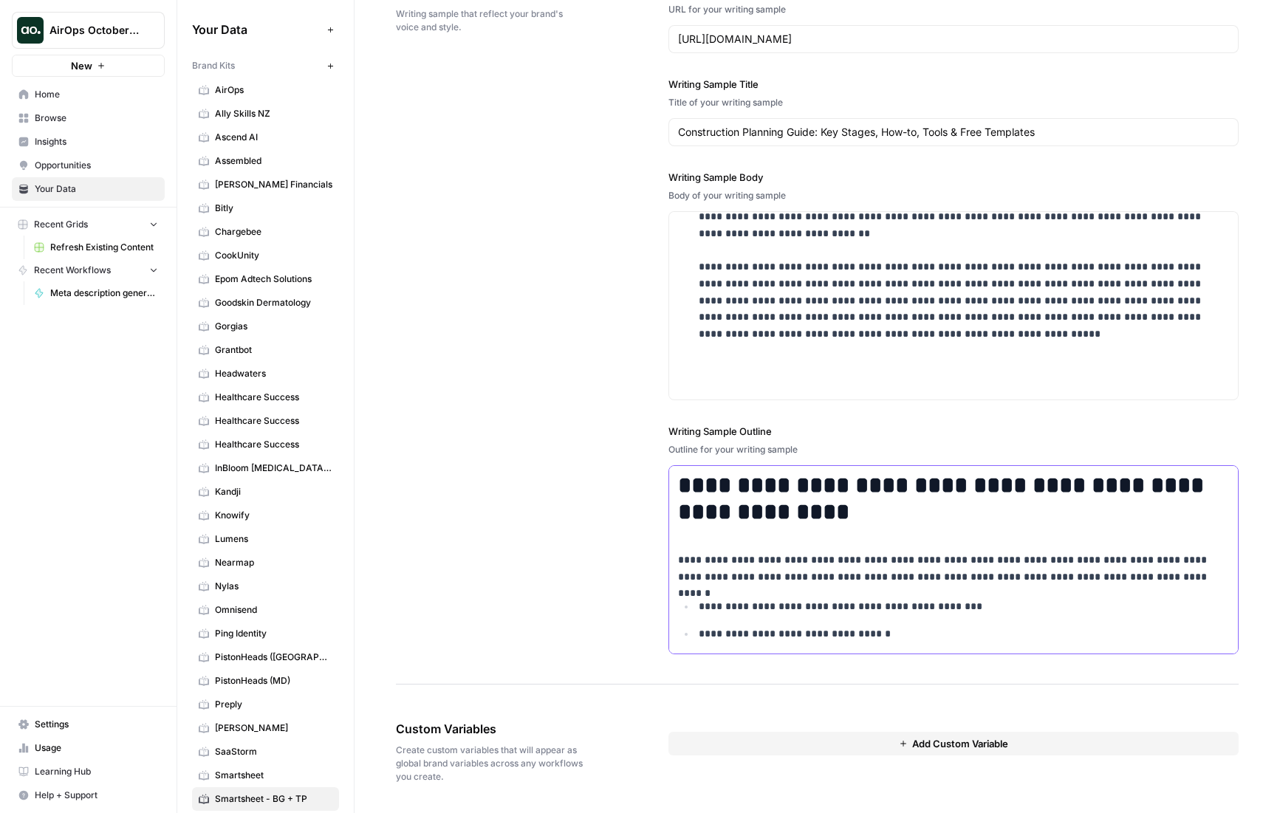
click at [973, 599] on p "**********" at bounding box center [964, 606] width 530 height 17
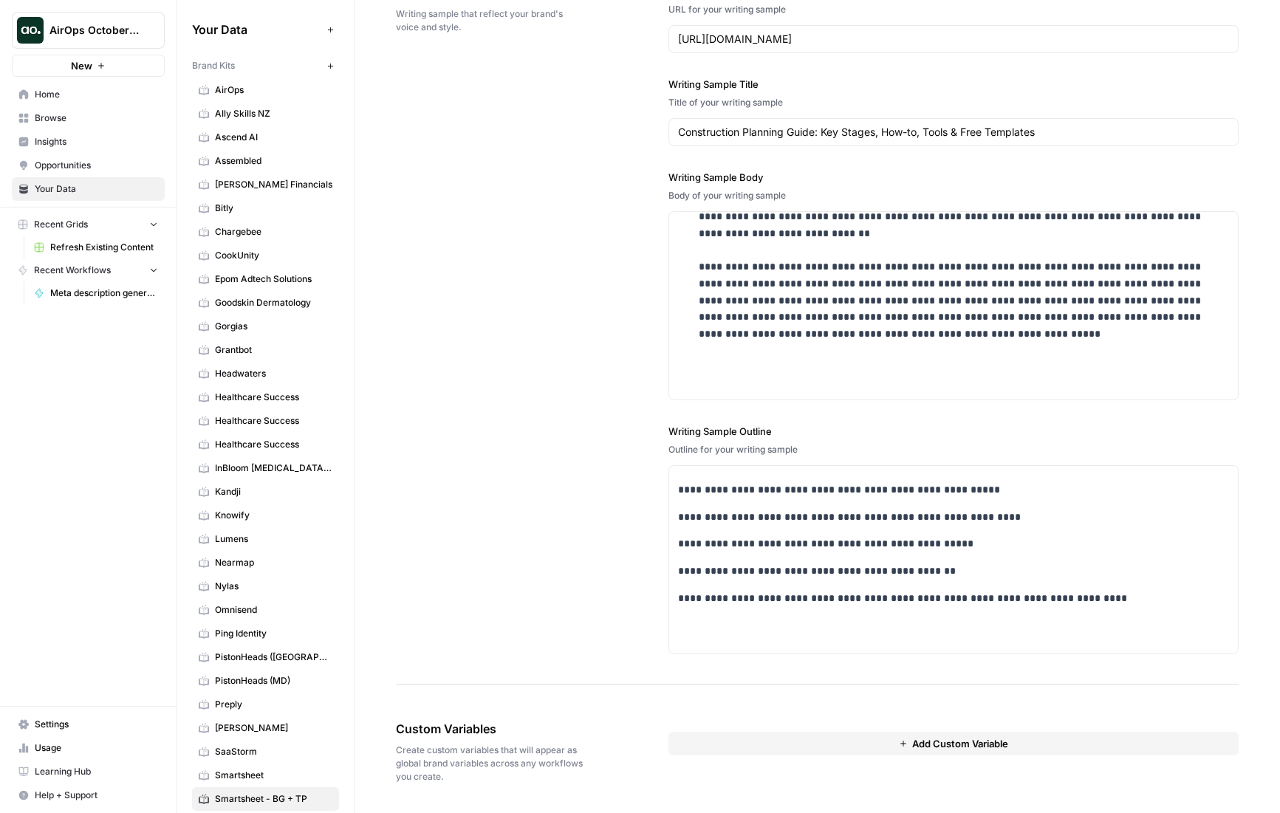
click at [459, 493] on div "**********" at bounding box center [817, 319] width 843 height 730
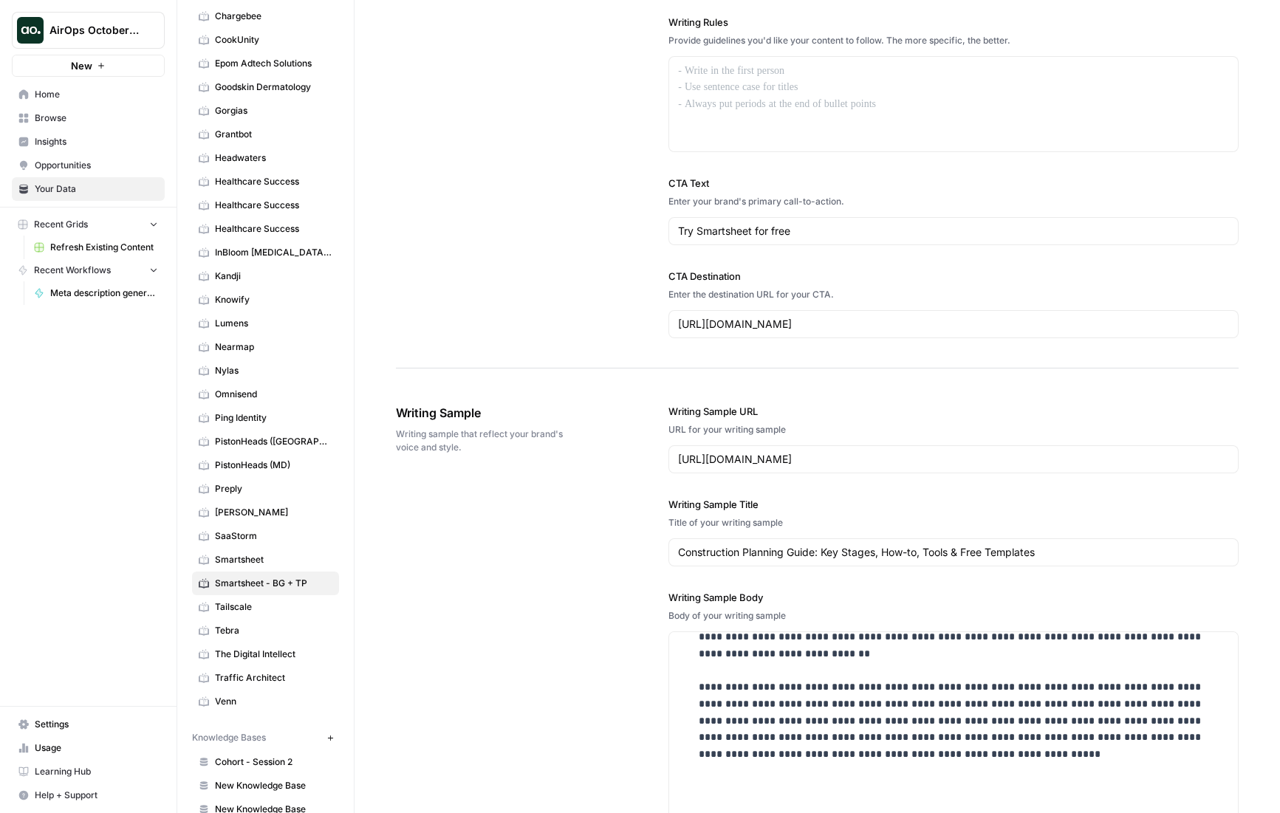
scroll to position [1288, 0]
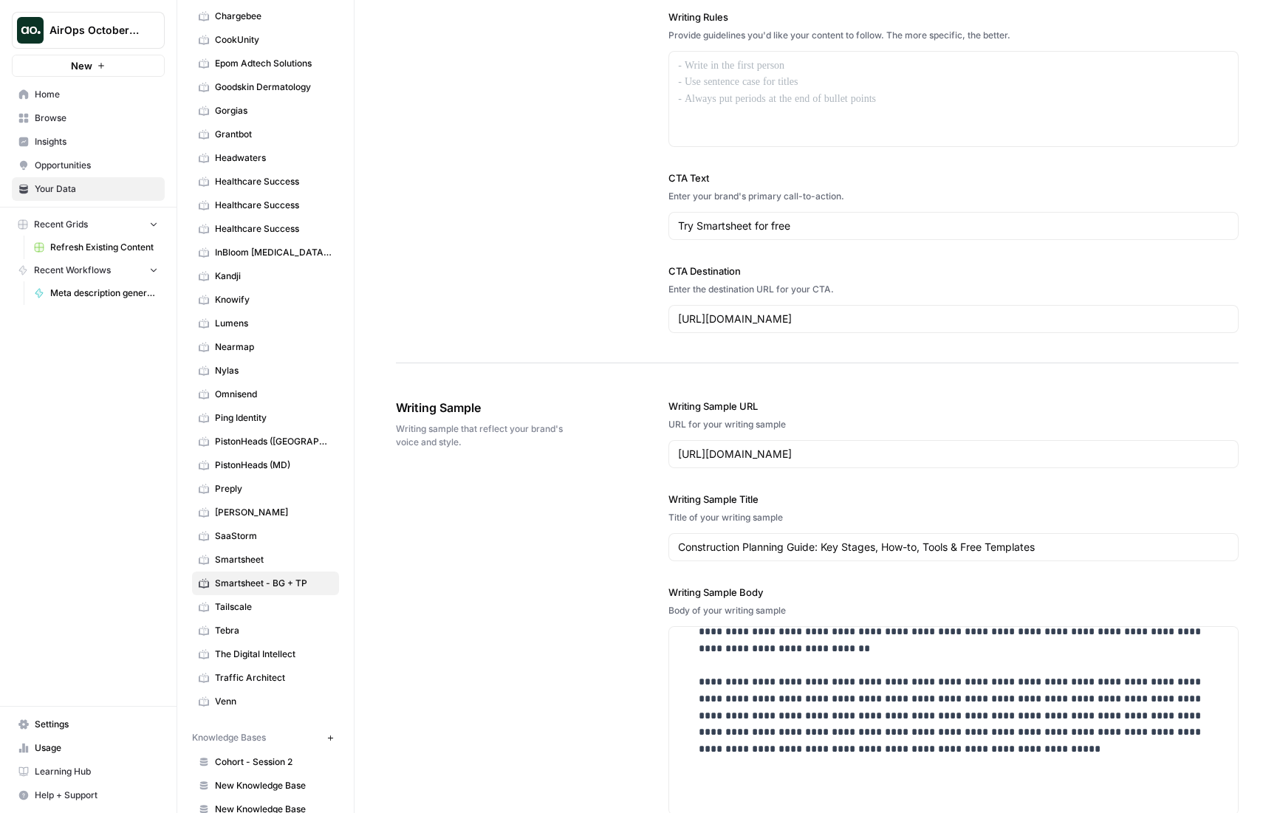
click at [794, 429] on div "URL for your writing sample" at bounding box center [953, 424] width 570 height 13
click at [1067, 459] on input "https://www.smartsheet.com/construction-project-planning" at bounding box center [953, 454] width 551 height 15
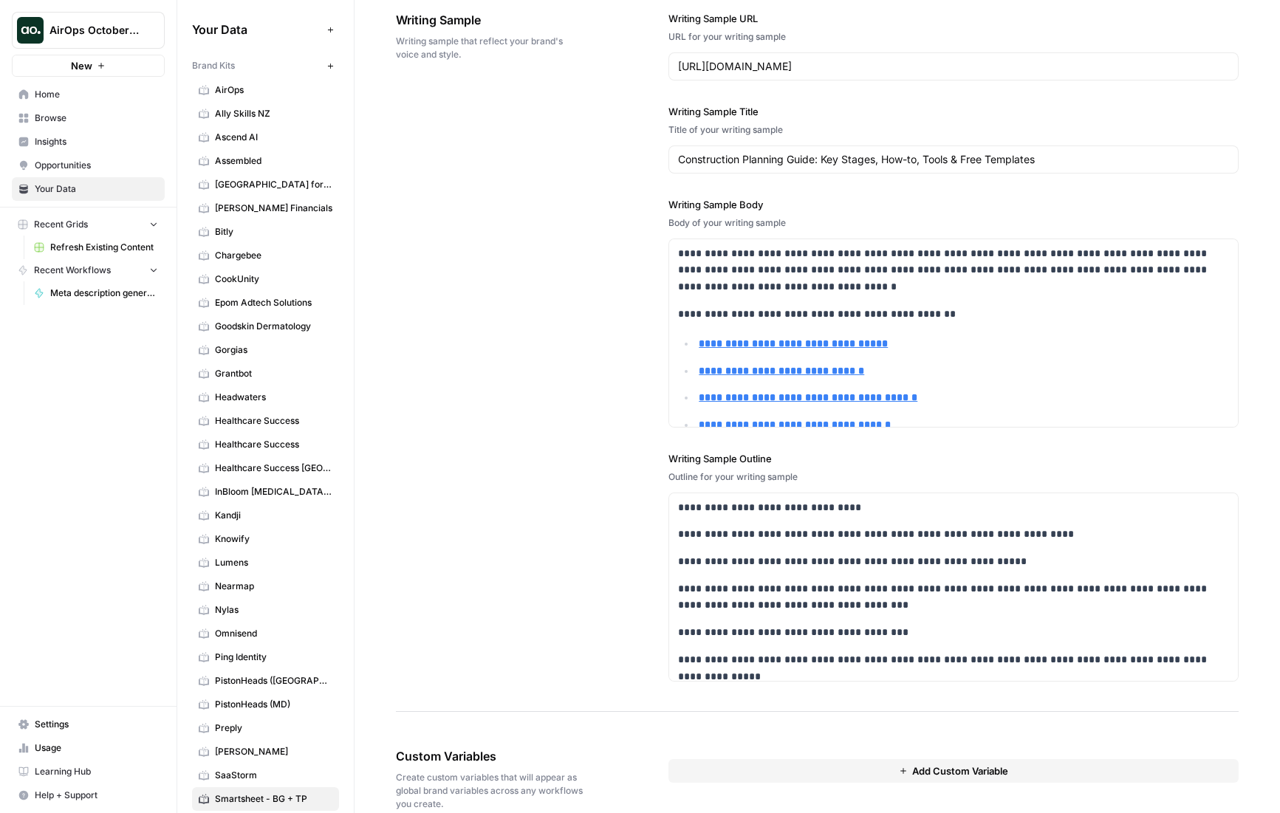
scroll to position [1703, 0]
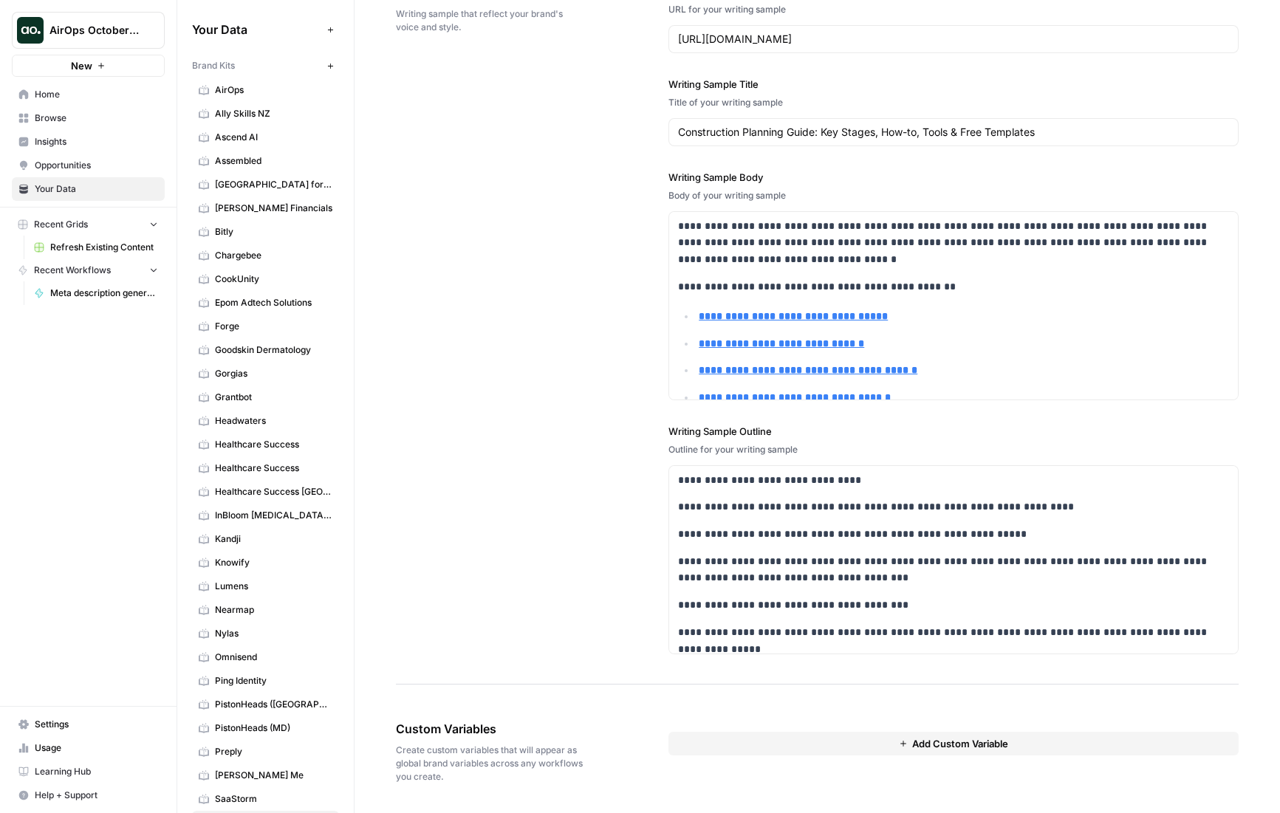
click at [46, 119] on span "Browse" at bounding box center [96, 118] width 123 height 13
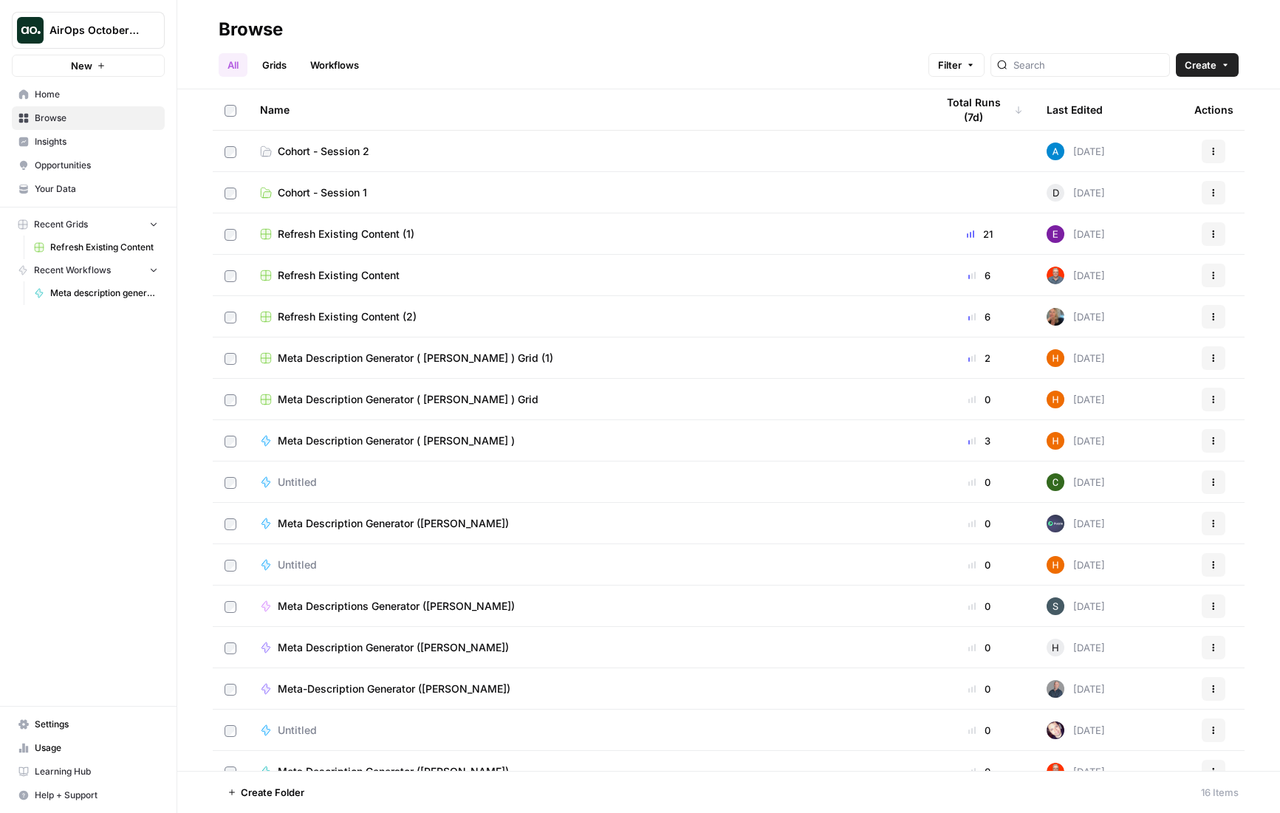
click at [325, 156] on span "Cohort - Session 2" at bounding box center [324, 151] width 92 height 15
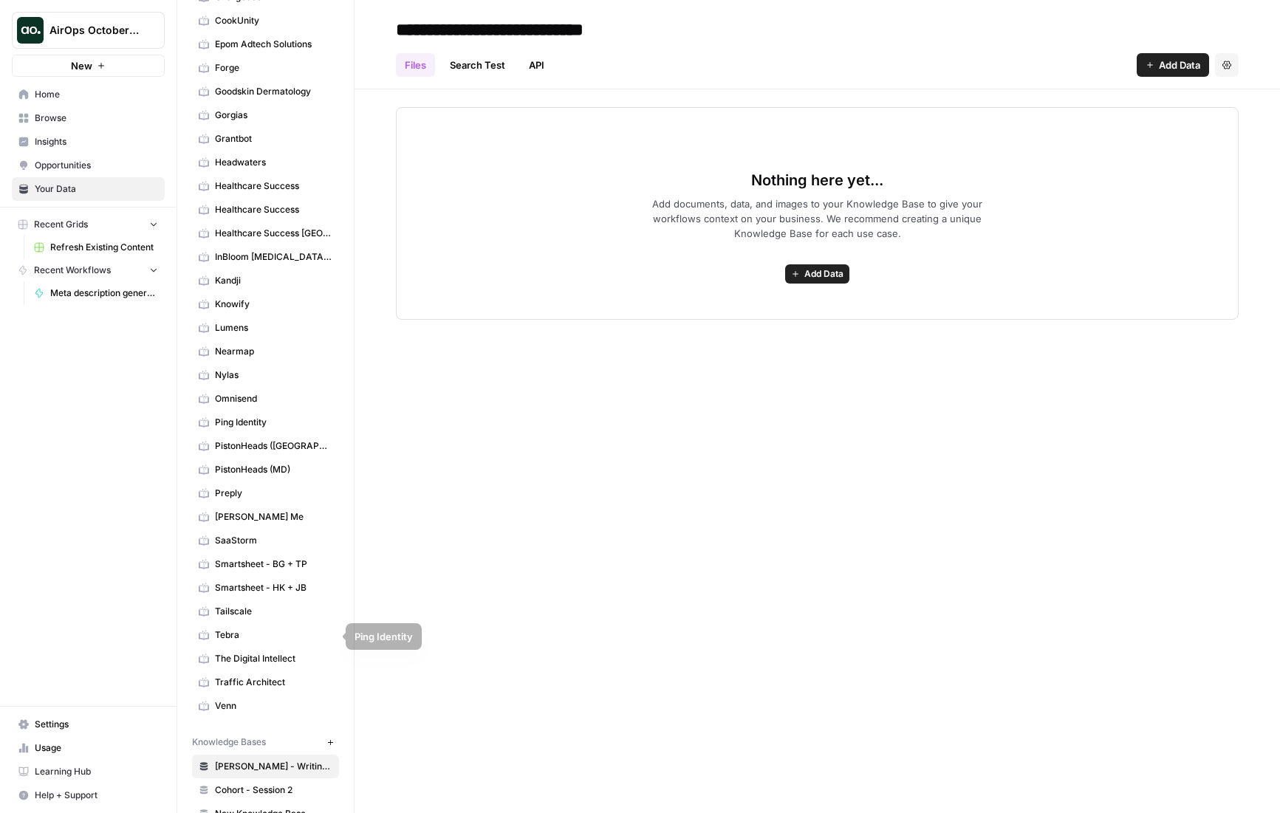
scroll to position [336, 0]
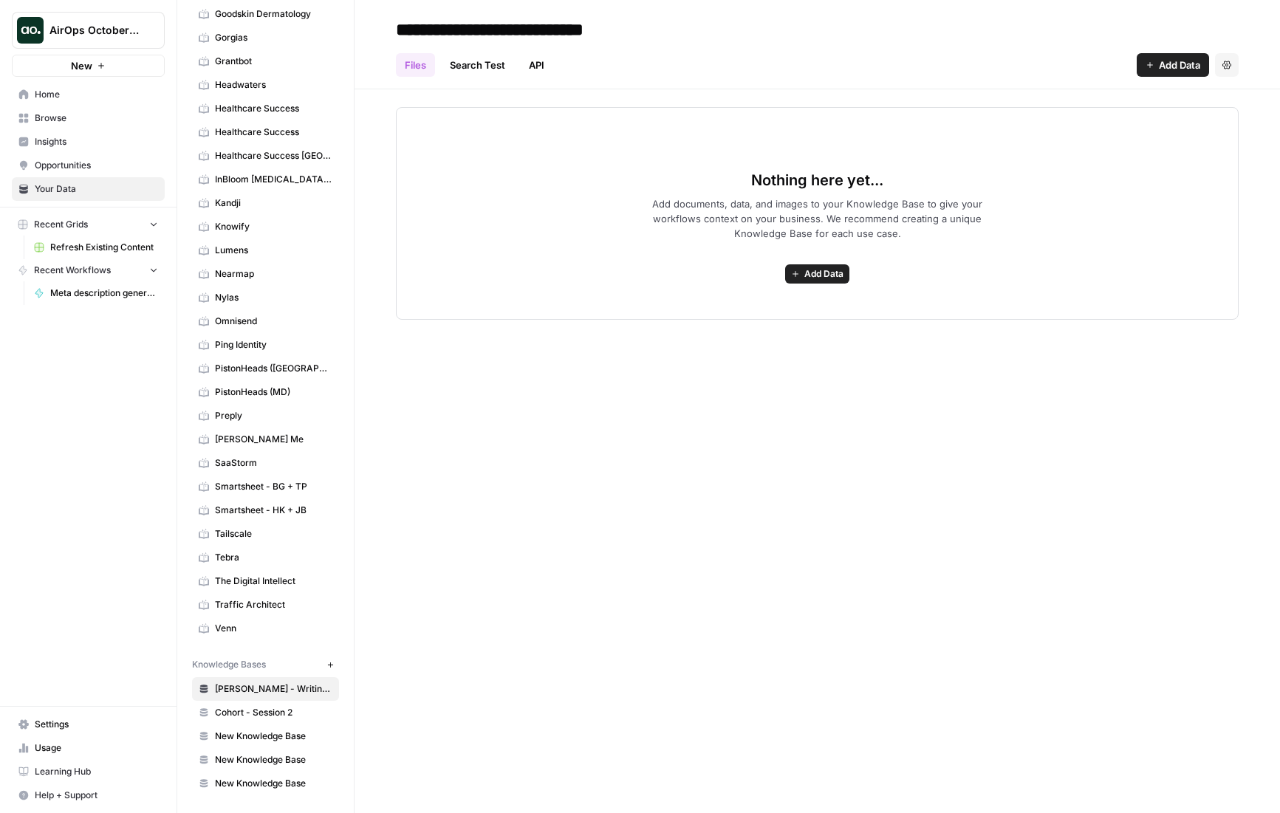
click at [242, 716] on span "Cohort - Session 2" at bounding box center [273, 712] width 117 height 13
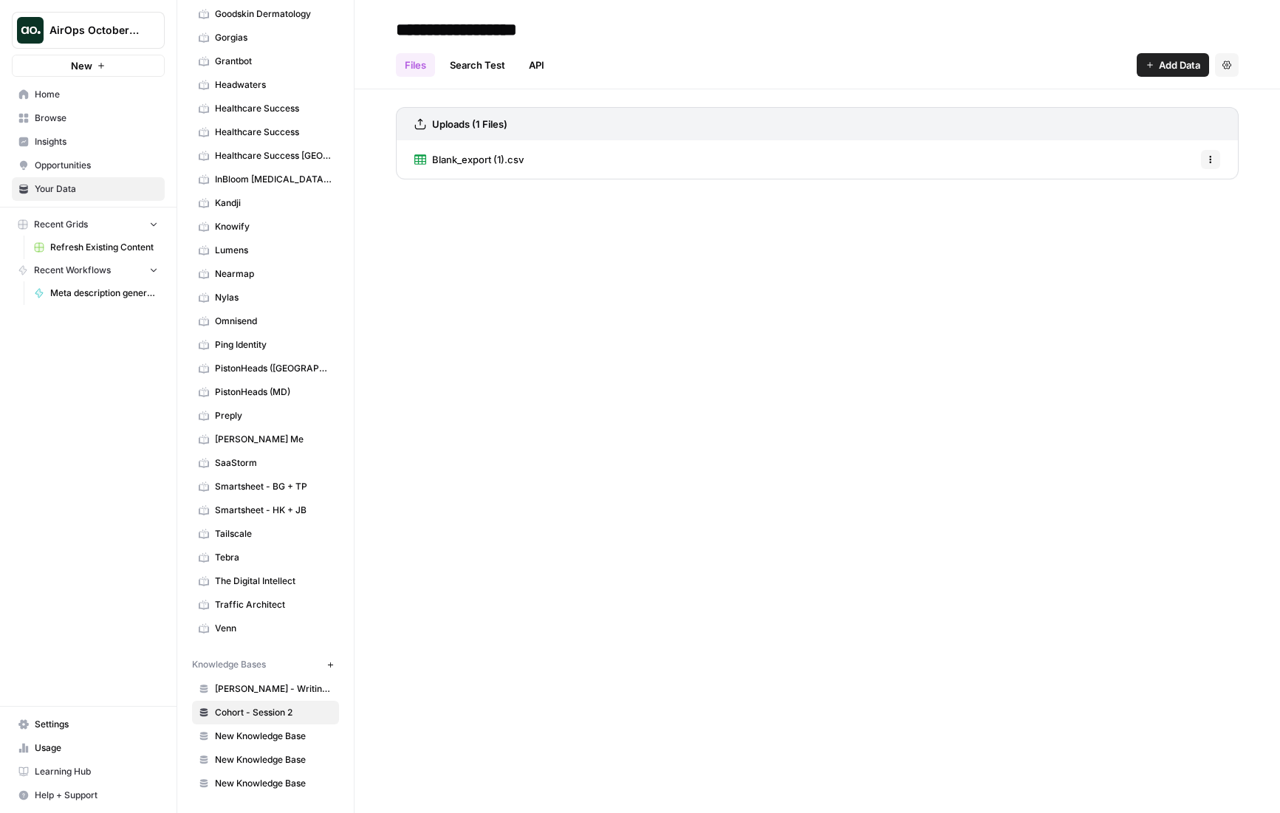
click at [483, 157] on span "Blank_export (1).csv" at bounding box center [478, 159] width 92 height 15
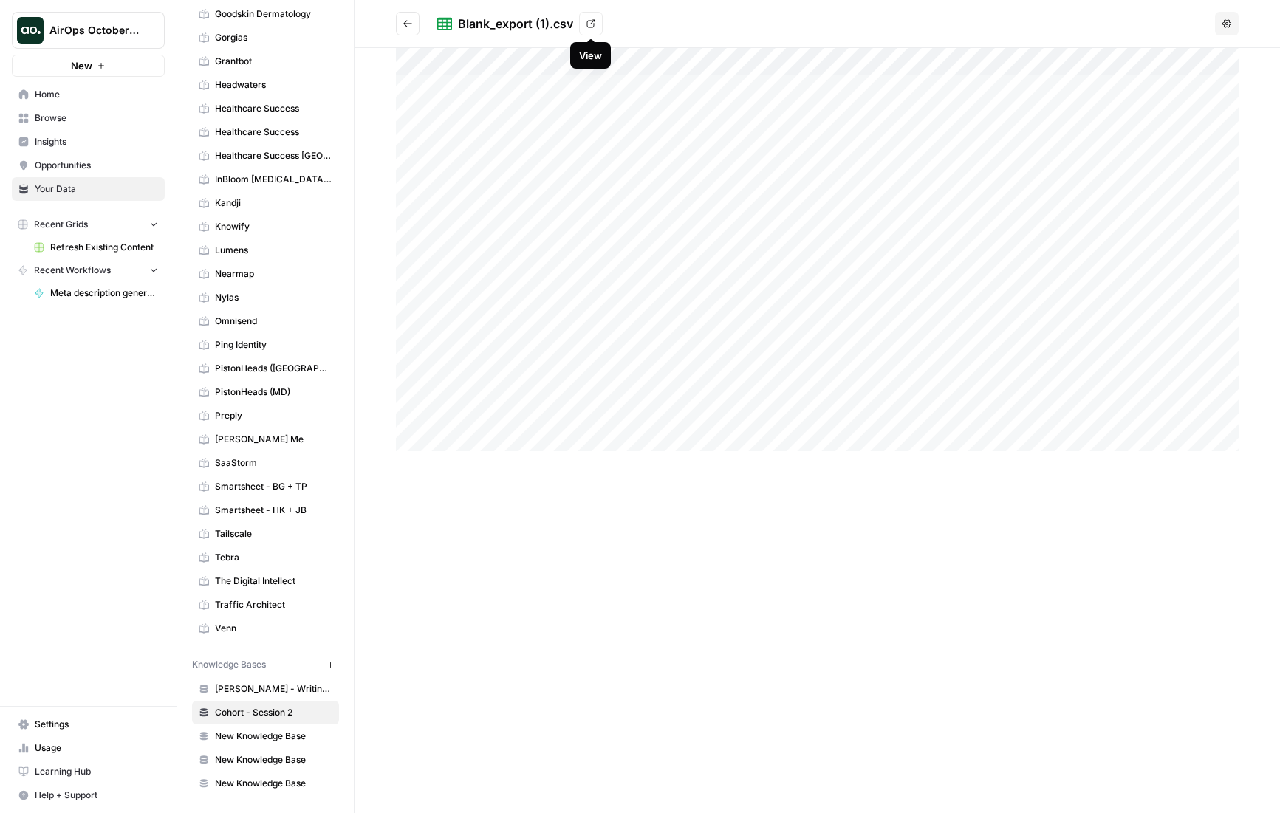
click at [587, 20] on icon at bounding box center [590, 23] width 9 height 9
click at [406, 24] on icon "Go back" at bounding box center [408, 23] width 10 height 10
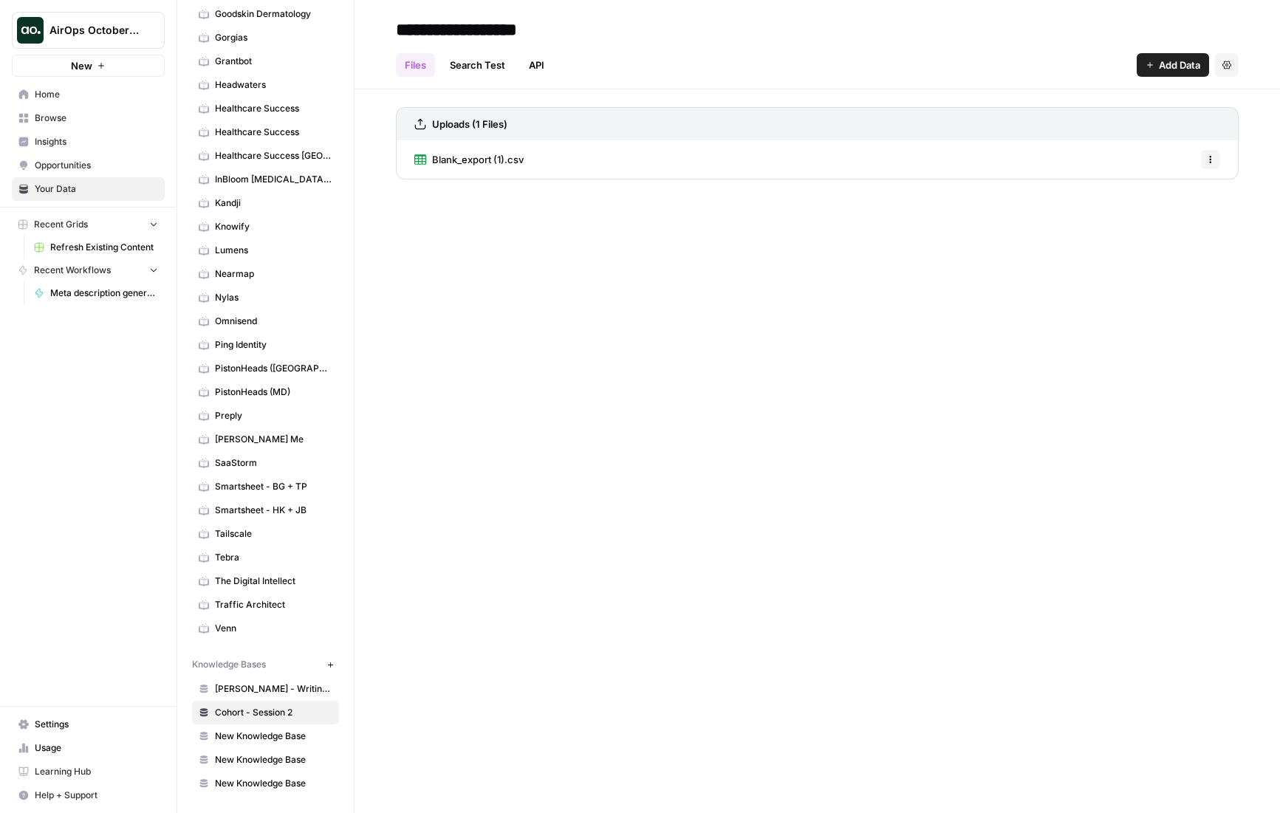
click at [1176, 61] on span "Add Data" at bounding box center [1179, 65] width 41 height 15
click at [950, 30] on div "**********" at bounding box center [817, 30] width 843 height 24
click at [72, 225] on span "Recent Grids" at bounding box center [61, 224] width 54 height 13
click at [465, 36] on input "**********" at bounding box center [508, 30] width 236 height 30
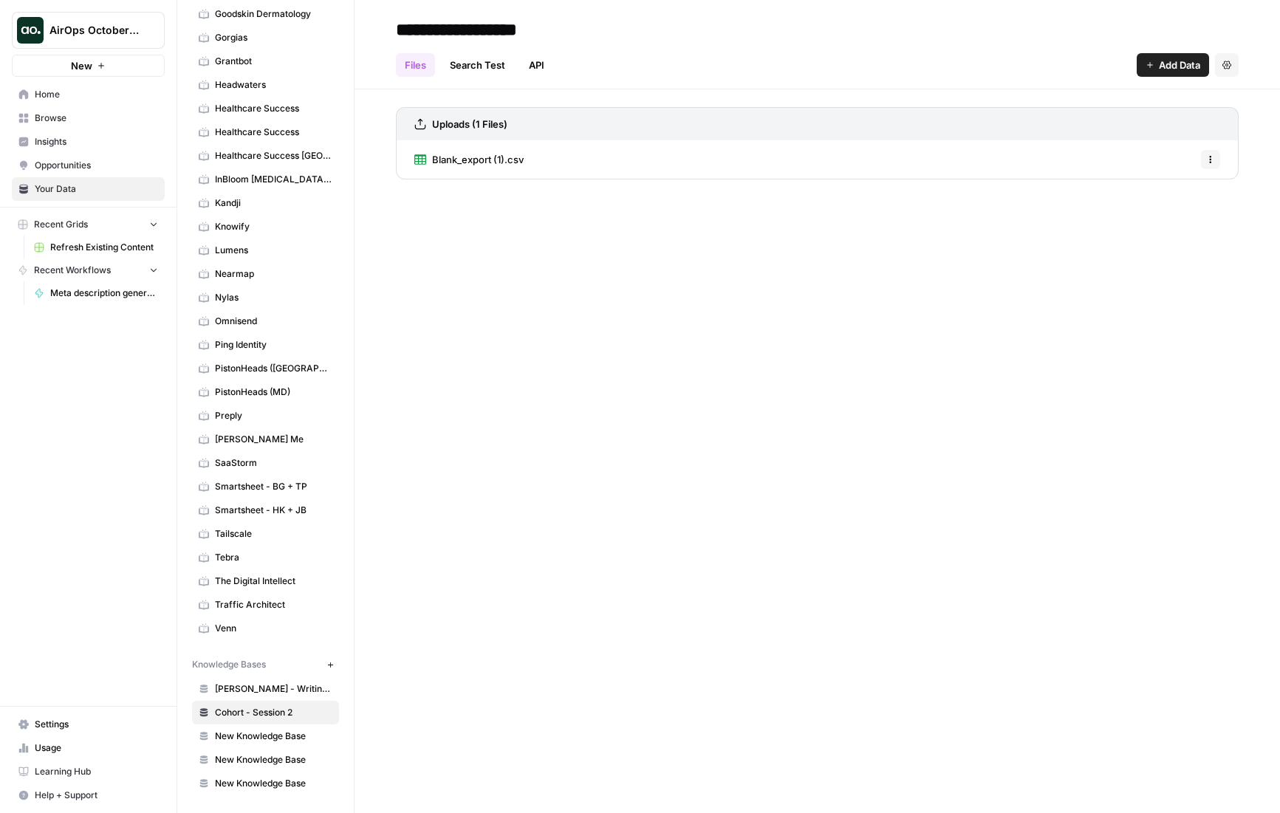
drag, startPoint x: 56, startPoint y: 126, endPoint x: 126, endPoint y: 133, distance: 70.6
click at [56, 126] on link "Browse" at bounding box center [88, 118] width 153 height 24
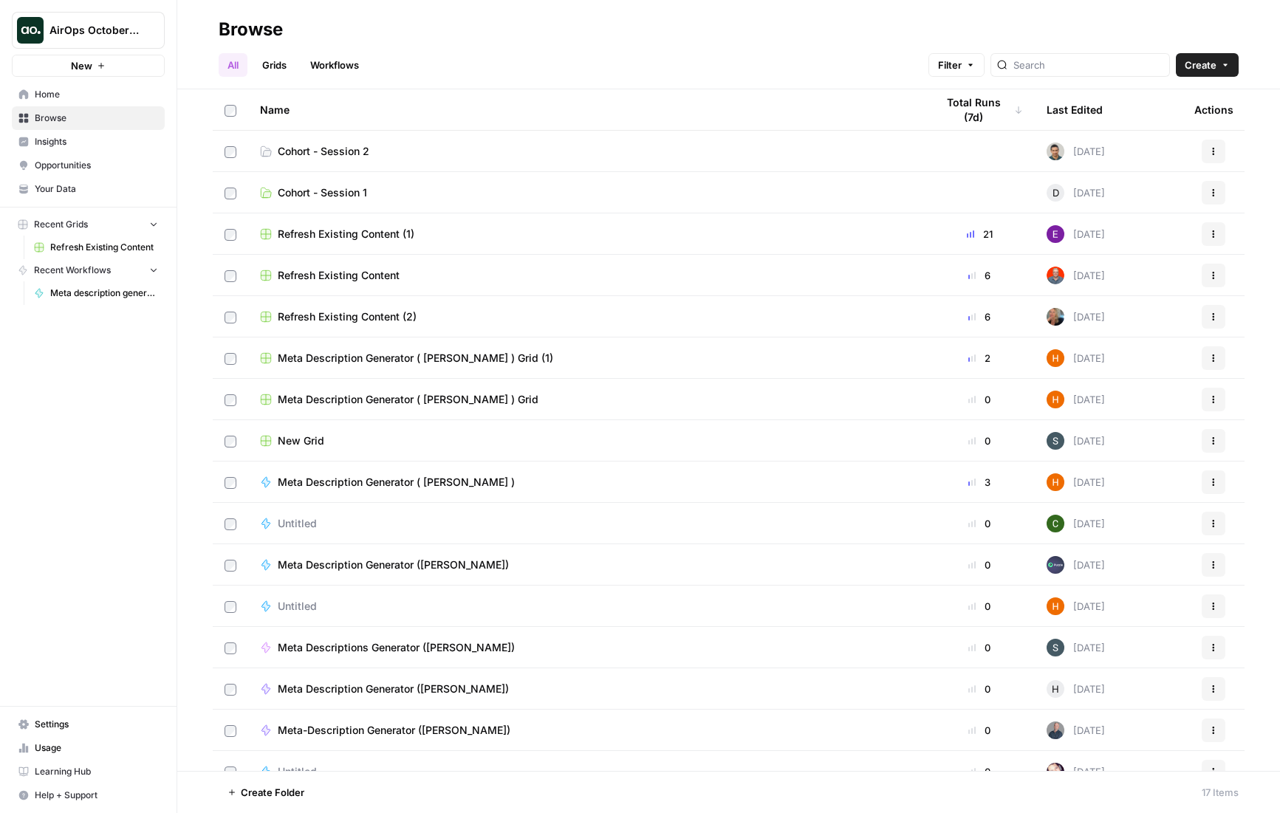
click at [333, 149] on span "Cohort - Session 2" at bounding box center [324, 151] width 92 height 15
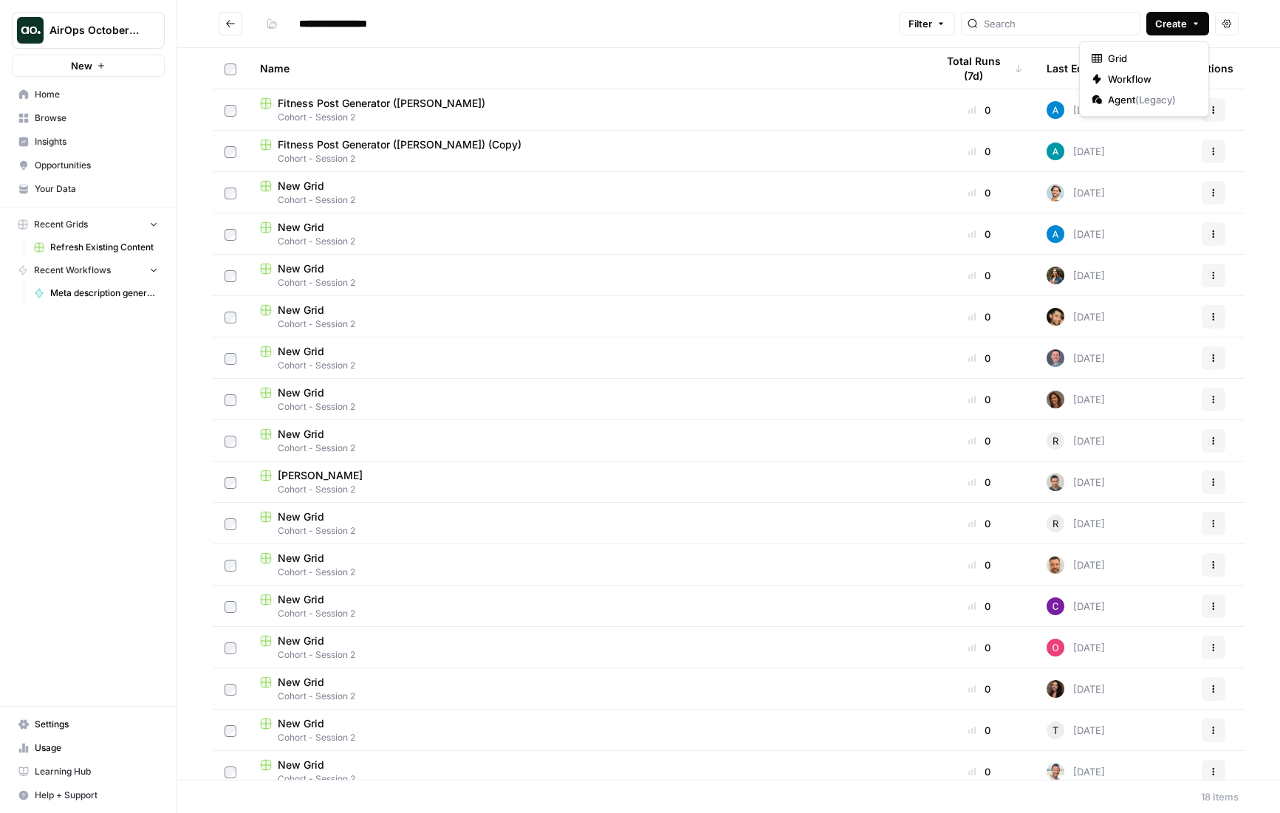
click at [1189, 25] on button "Create" at bounding box center [1177, 24] width 63 height 24
click at [1126, 55] on span "Grid" at bounding box center [1149, 58] width 83 height 15
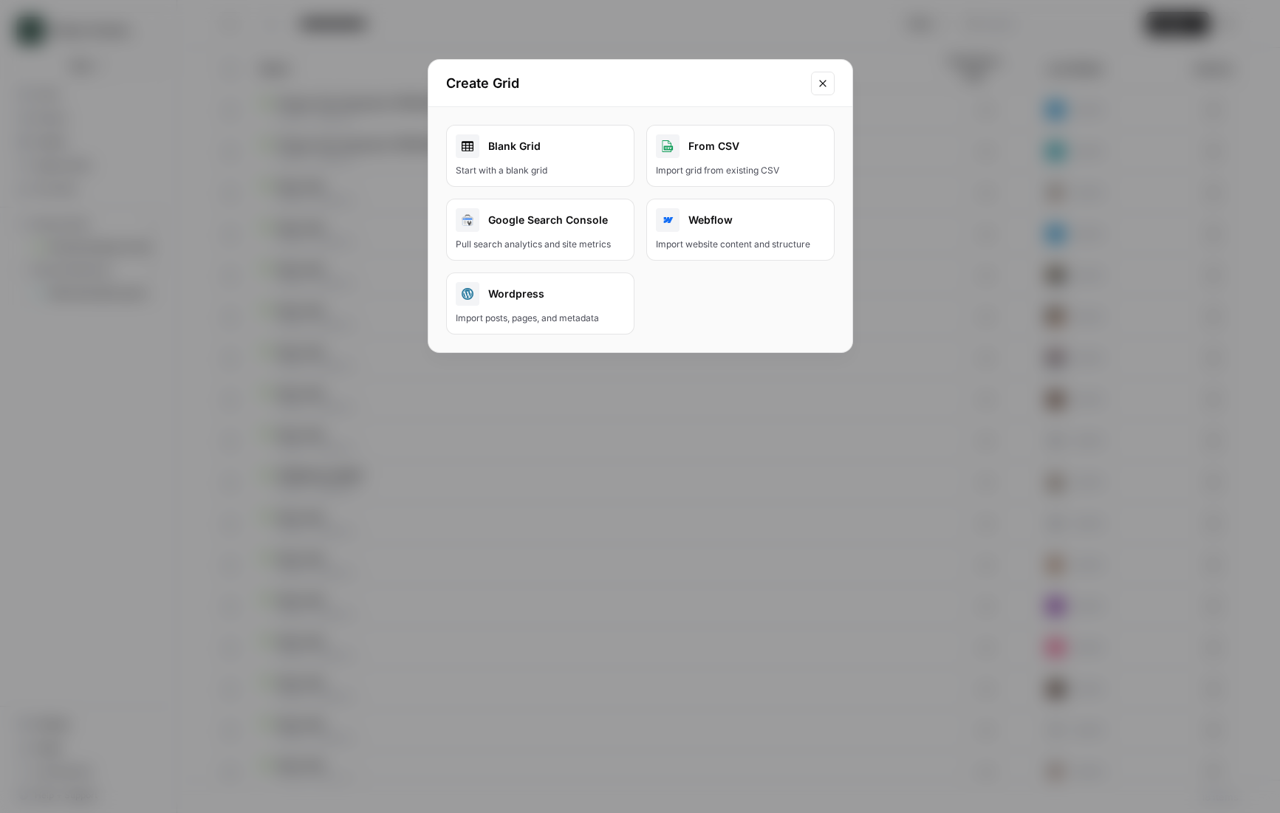
click at [749, 154] on div "From CSV" at bounding box center [740, 146] width 169 height 24
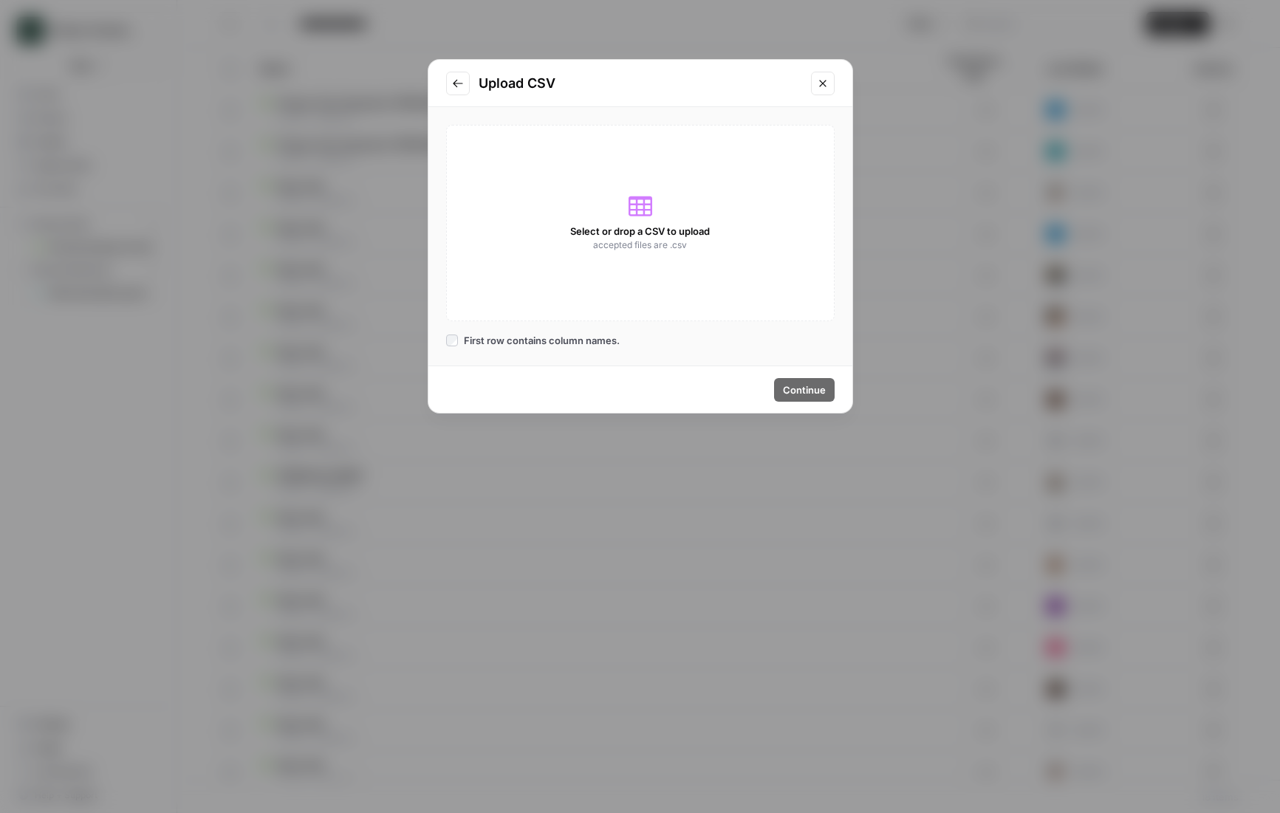
click at [620, 278] on div "Select or drop a CSV to upload accepted files are .csv" at bounding box center [640, 223] width 389 height 196
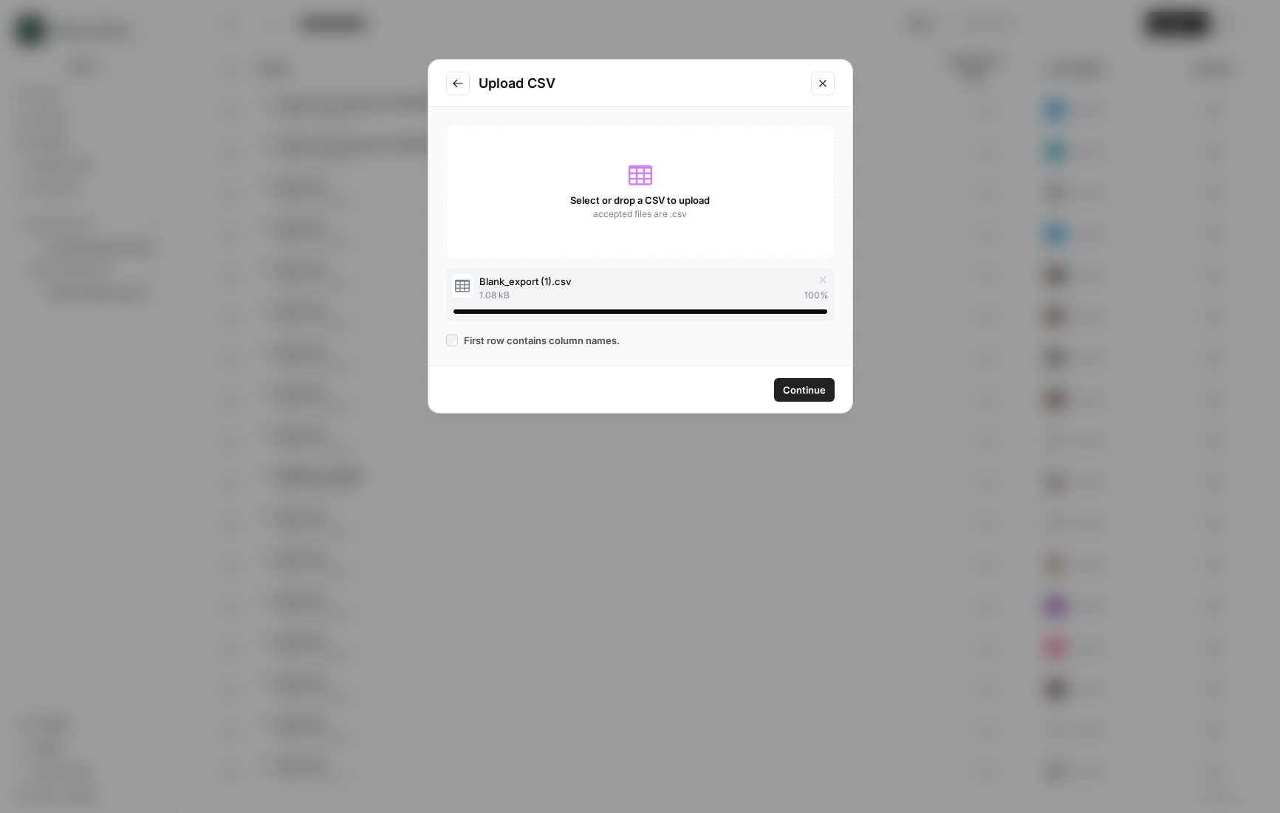
click at [805, 390] on span "Continue" at bounding box center [804, 390] width 43 height 15
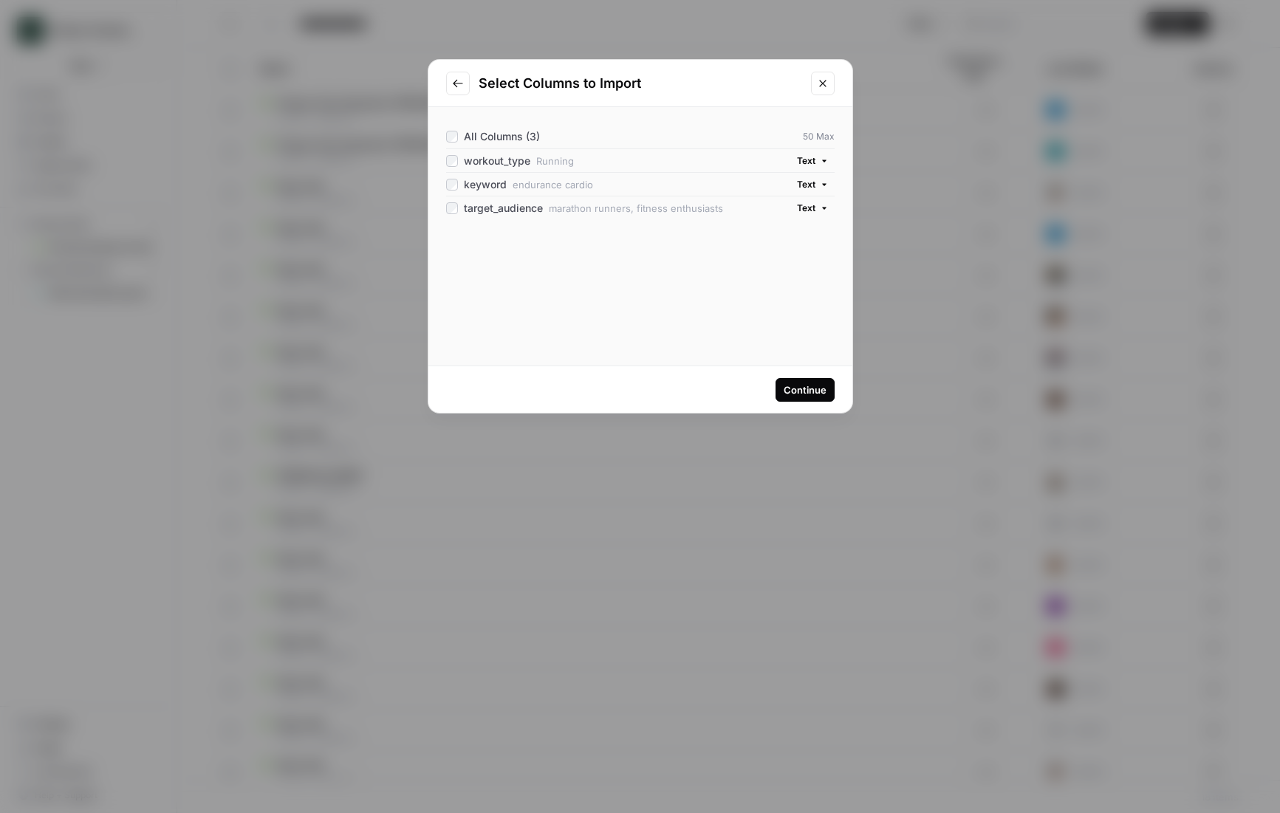
click at [800, 389] on div "Continue" at bounding box center [805, 390] width 43 height 15
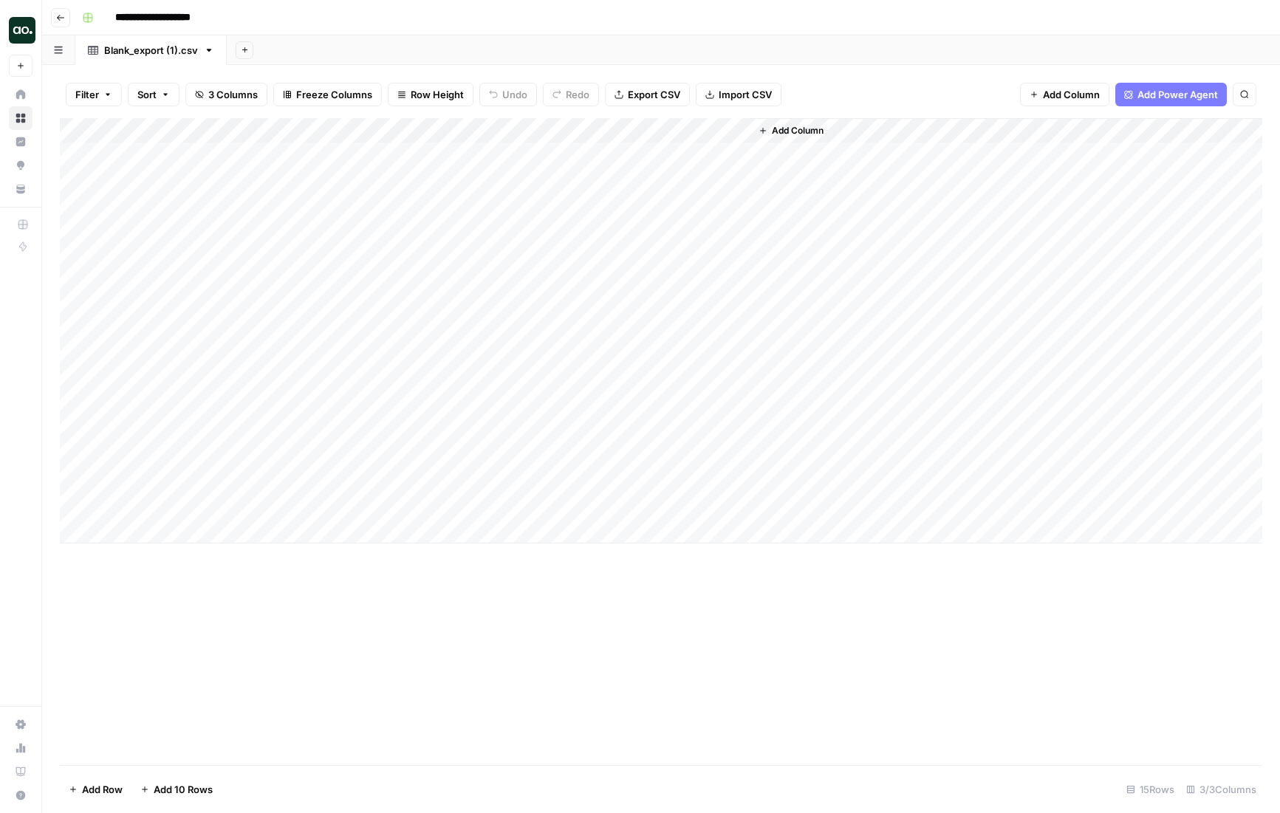
click at [1066, 95] on span "Add Column" at bounding box center [1071, 94] width 57 height 15
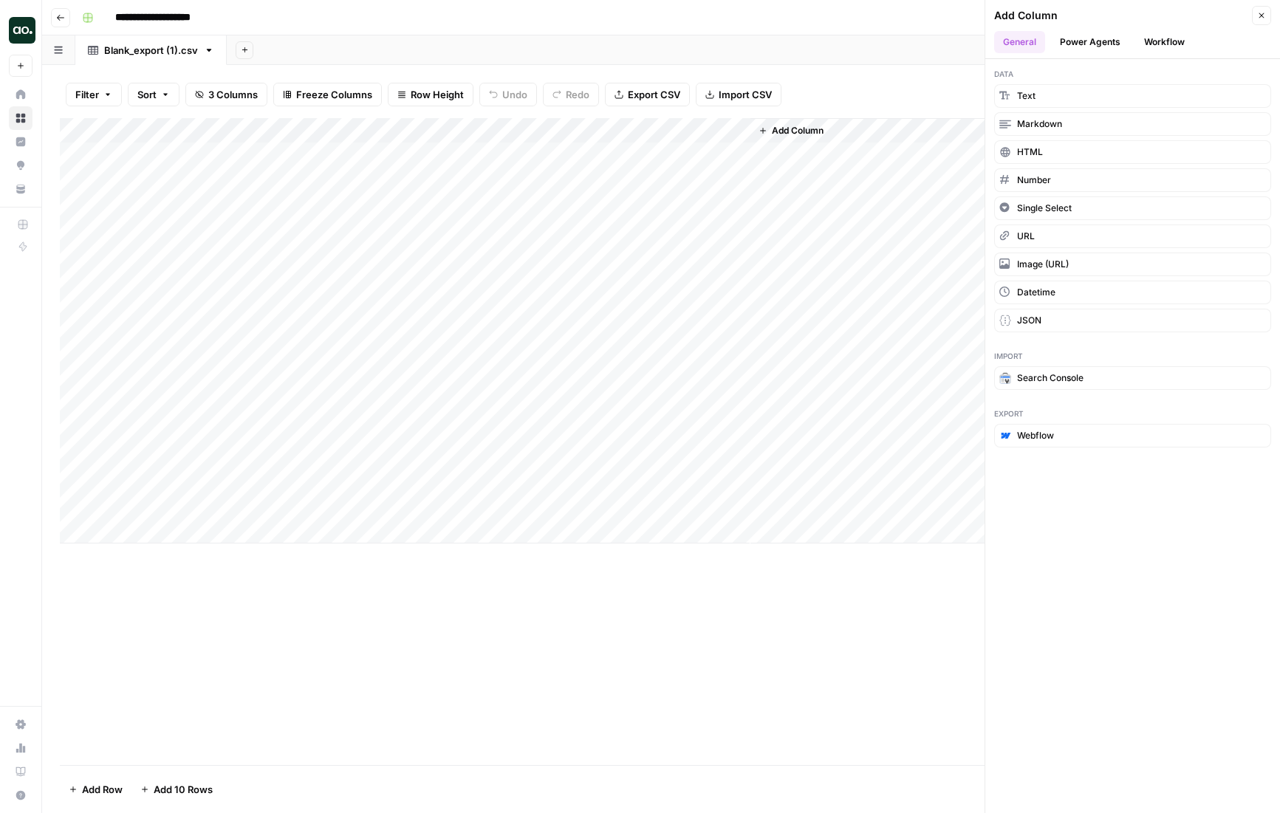
drag, startPoint x: 891, startPoint y: 88, endPoint x: 903, endPoint y: 99, distance: 16.2
click at [891, 88] on div "Filter Sort 3 Columns Freeze Columns Row Height Undo Redo Export CSV Import CSV…" at bounding box center [661, 94] width 1202 height 47
click at [1162, 40] on button "Workflow" at bounding box center [1164, 42] width 58 height 22
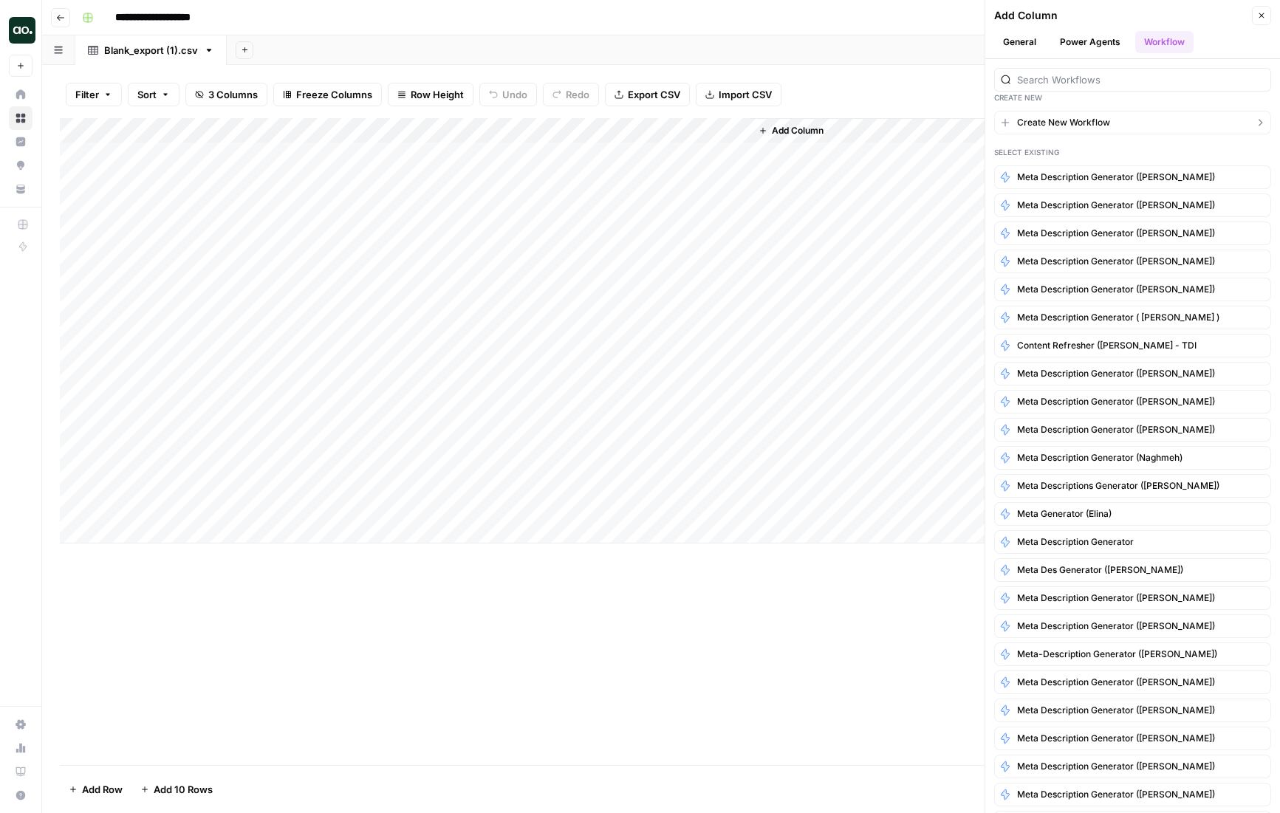
scroll to position [15, 0]
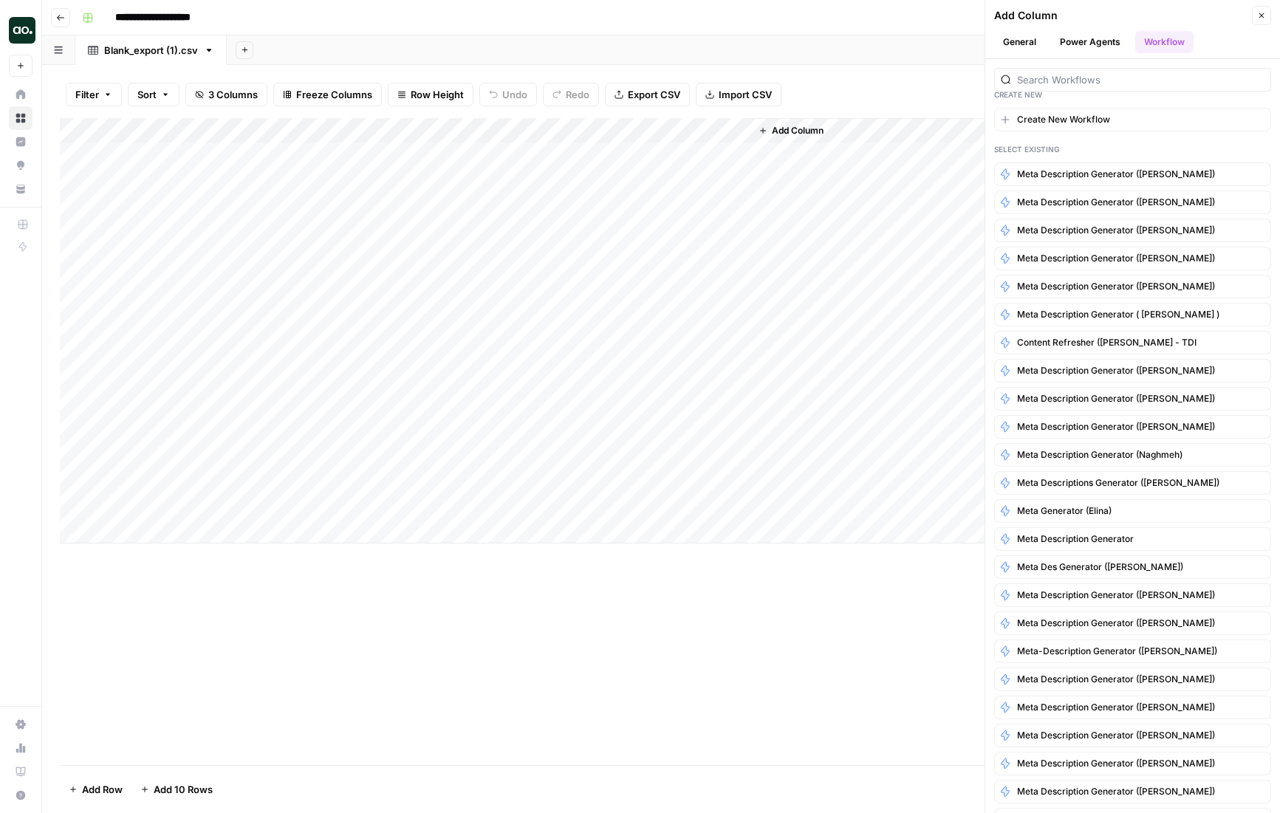
click at [1090, 137] on div "Create New Create New Workflow Select Existing Meta Description Generator ([PER…" at bounding box center [1132, 436] width 295 height 754
click at [1112, 122] on button "Create New Workflow" at bounding box center [1132, 120] width 277 height 24
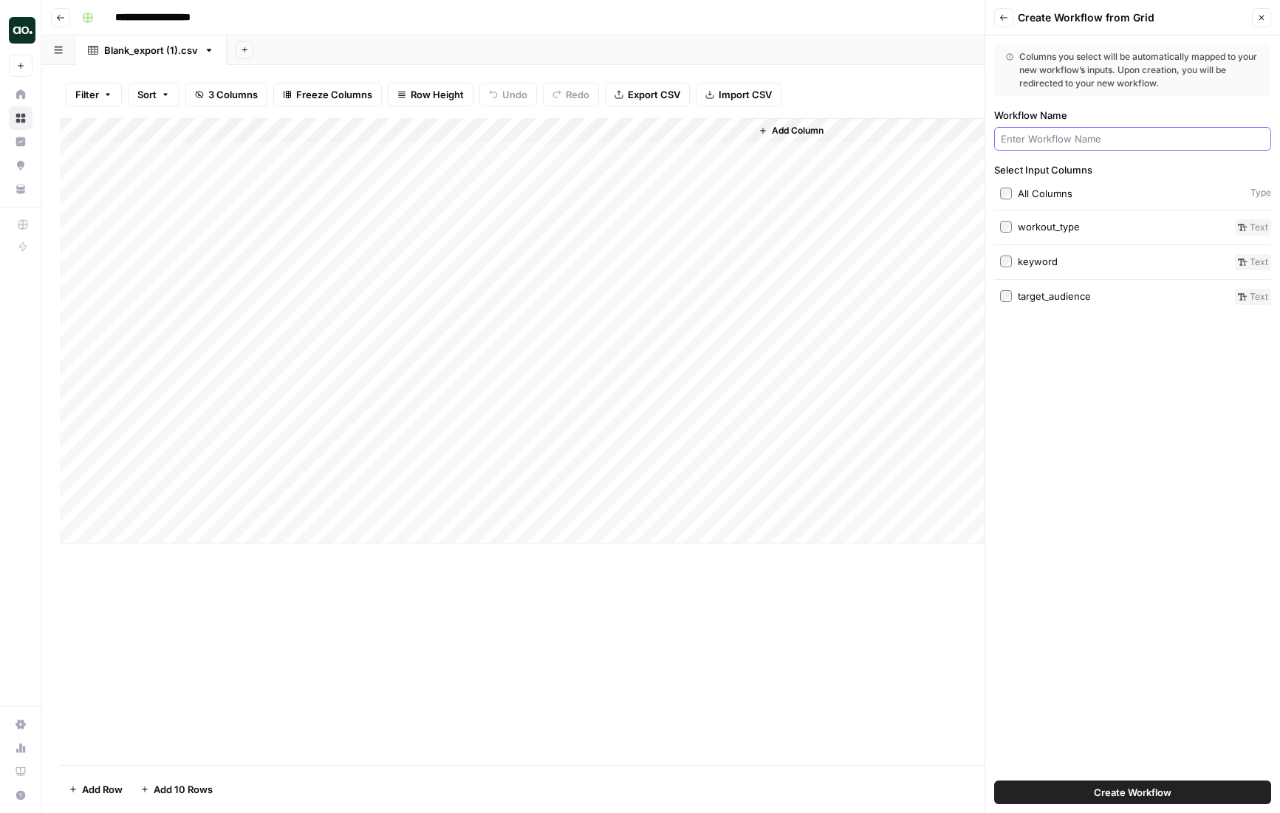
click at [1058, 141] on input "Workflow Name" at bounding box center [1133, 138] width 264 height 15
type input "w"
type input "fitness post generator"
click at [1087, 793] on button "Create Workflow" at bounding box center [1132, 793] width 277 height 24
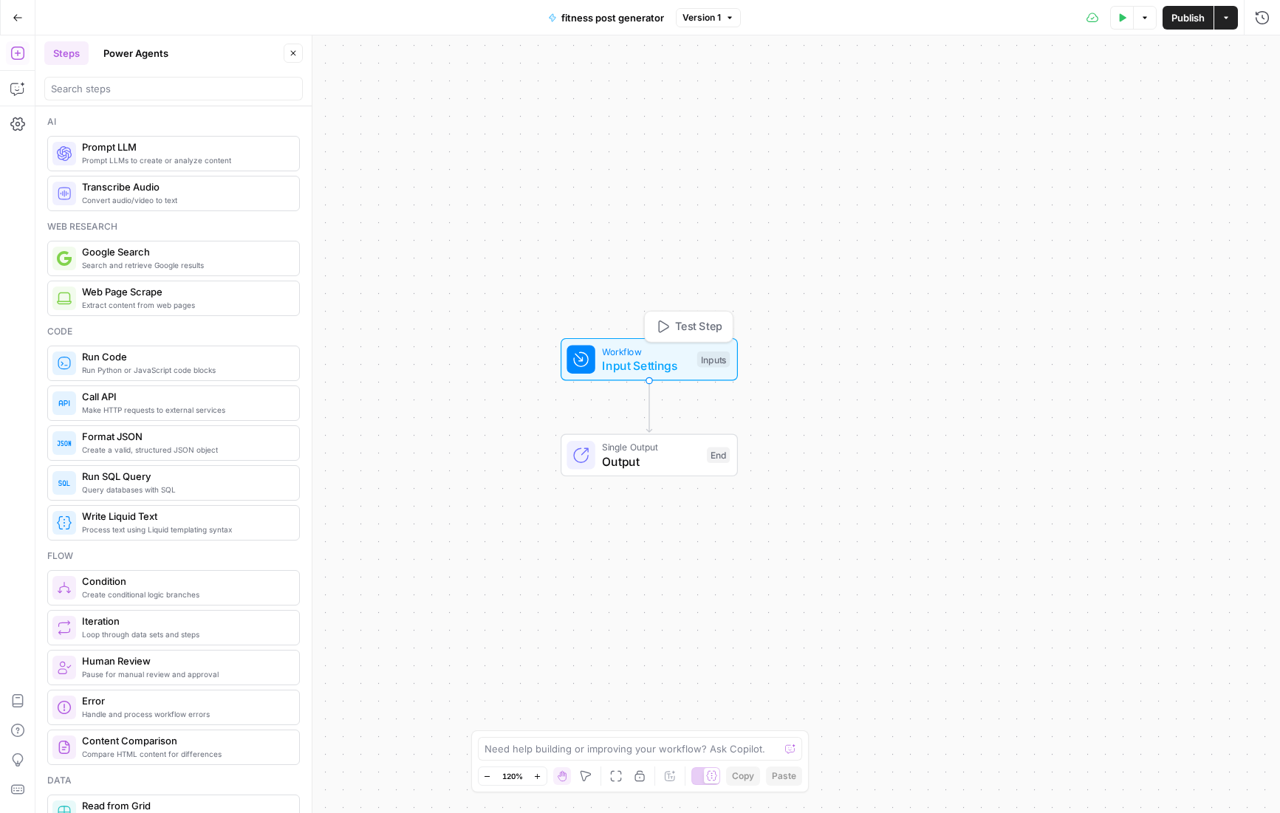
click at [716, 360] on div "Inputs" at bounding box center [713, 360] width 32 height 16
click at [640, 366] on span "Input Settings" at bounding box center [646, 366] width 88 height 18
click at [642, 363] on span "Input Settings" at bounding box center [646, 366] width 88 height 18
drag, startPoint x: 906, startPoint y: 400, endPoint x: 931, endPoint y: 367, distance: 42.1
click at [906, 400] on div "Workflow Input Settings Inputs Test Step Single Output Output End" at bounding box center [657, 424] width 1245 height 778
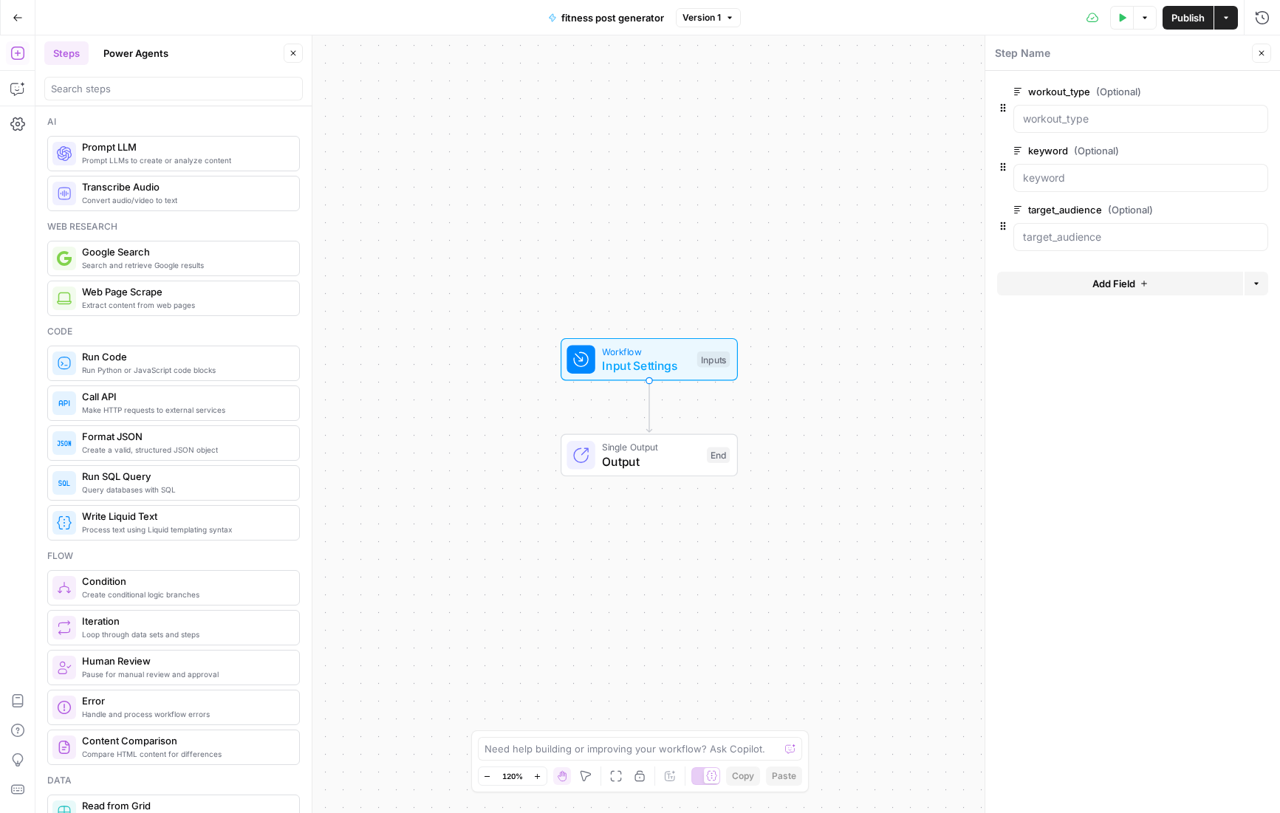
click at [1263, 52] on icon "button" at bounding box center [1261, 53] width 9 height 9
click at [644, 368] on span "Input Settings" at bounding box center [646, 366] width 88 height 18
click at [645, 362] on span "Input Settings" at bounding box center [645, 366] width 88 height 18
click at [1130, 287] on span "Add Field" at bounding box center [1113, 283] width 43 height 15
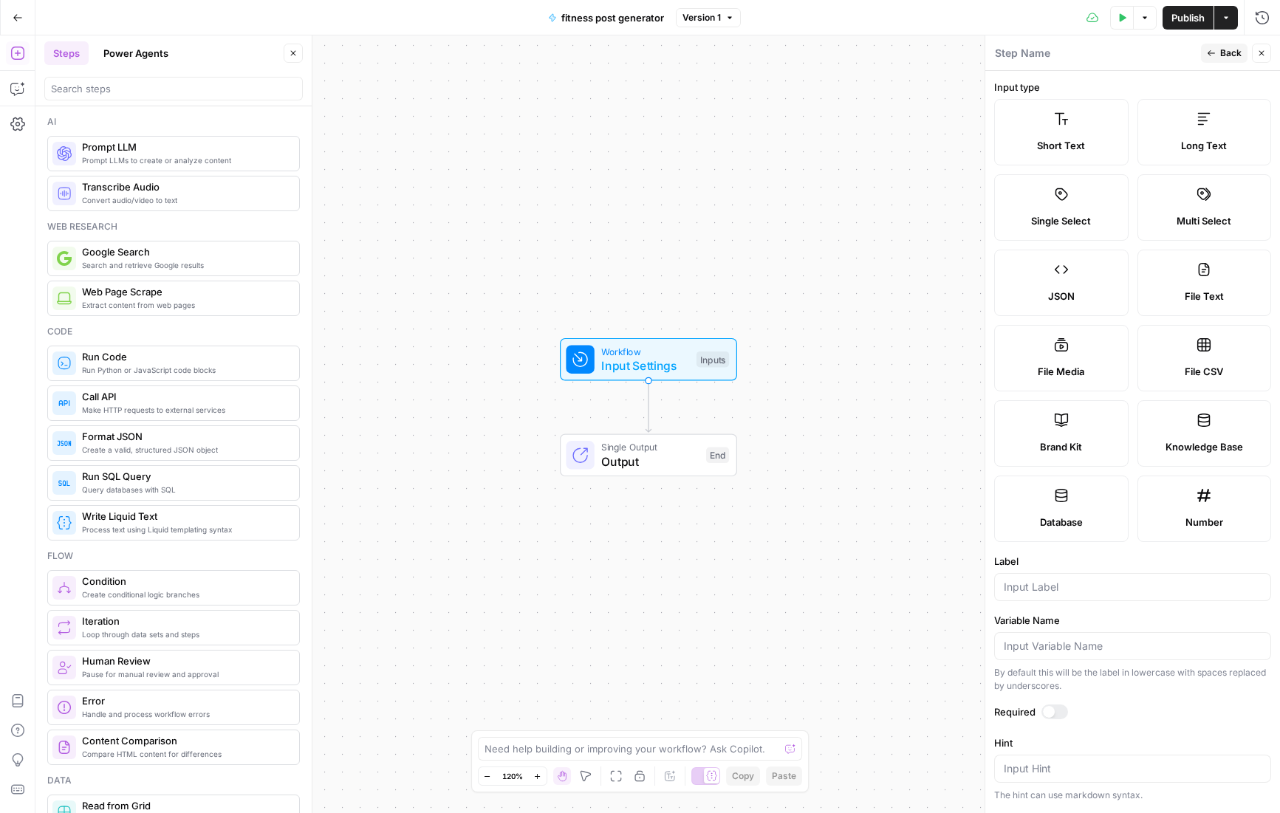
click at [1071, 431] on label "Brand Kit" at bounding box center [1061, 433] width 134 height 66
type input "Brand Kit"
type input "brand_kit"
click at [1050, 710] on div at bounding box center [1049, 712] width 12 height 12
click at [1226, 49] on span "Back" at bounding box center [1230, 53] width 21 height 13
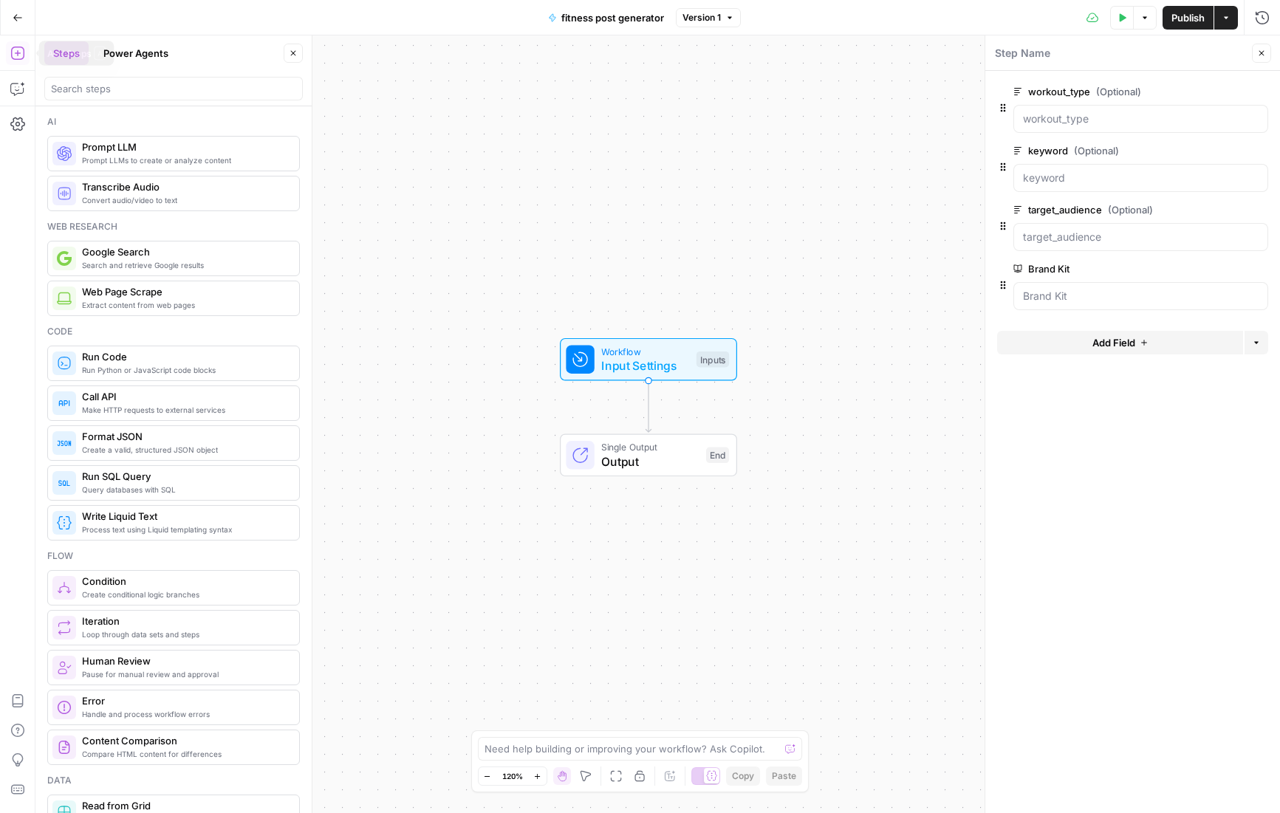
click at [13, 54] on icon "button" at bounding box center [17, 53] width 15 height 15
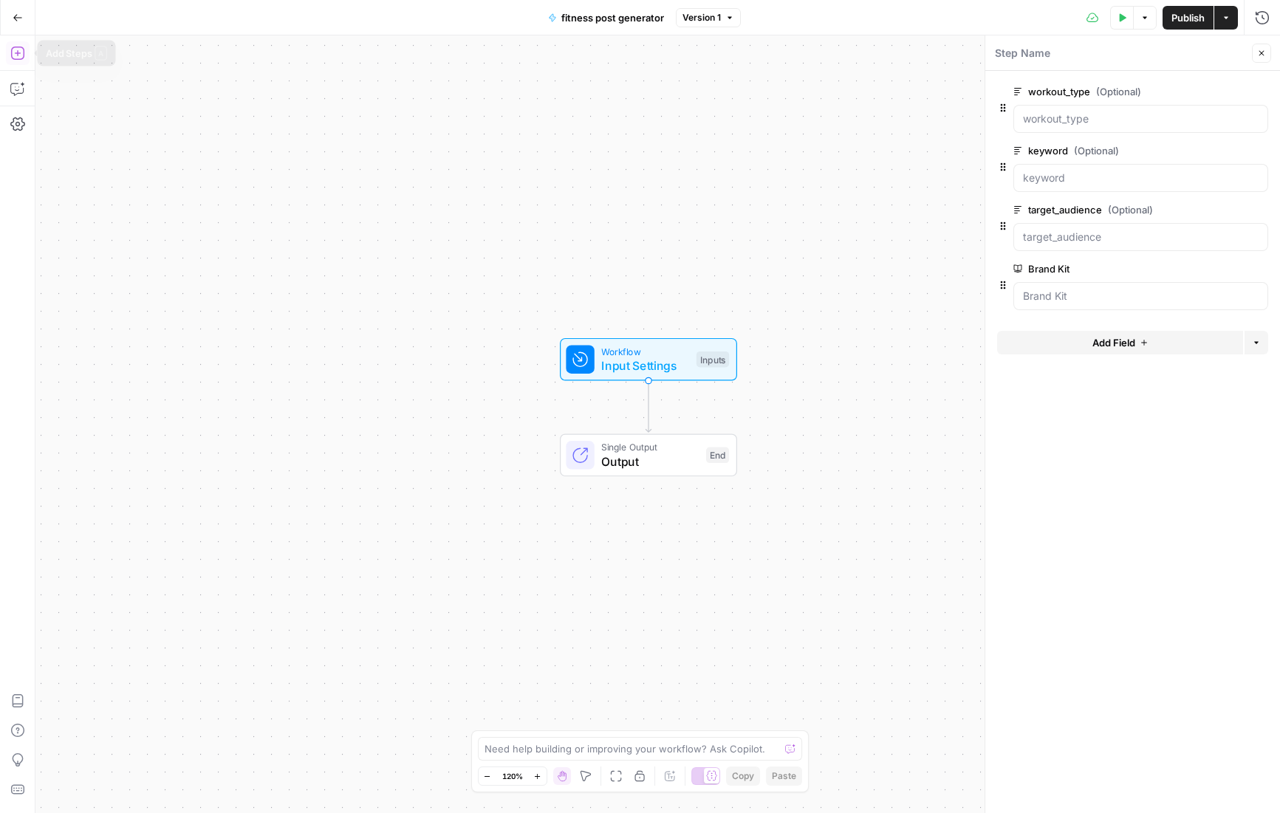
click at [22, 52] on icon "button" at bounding box center [17, 53] width 15 height 15
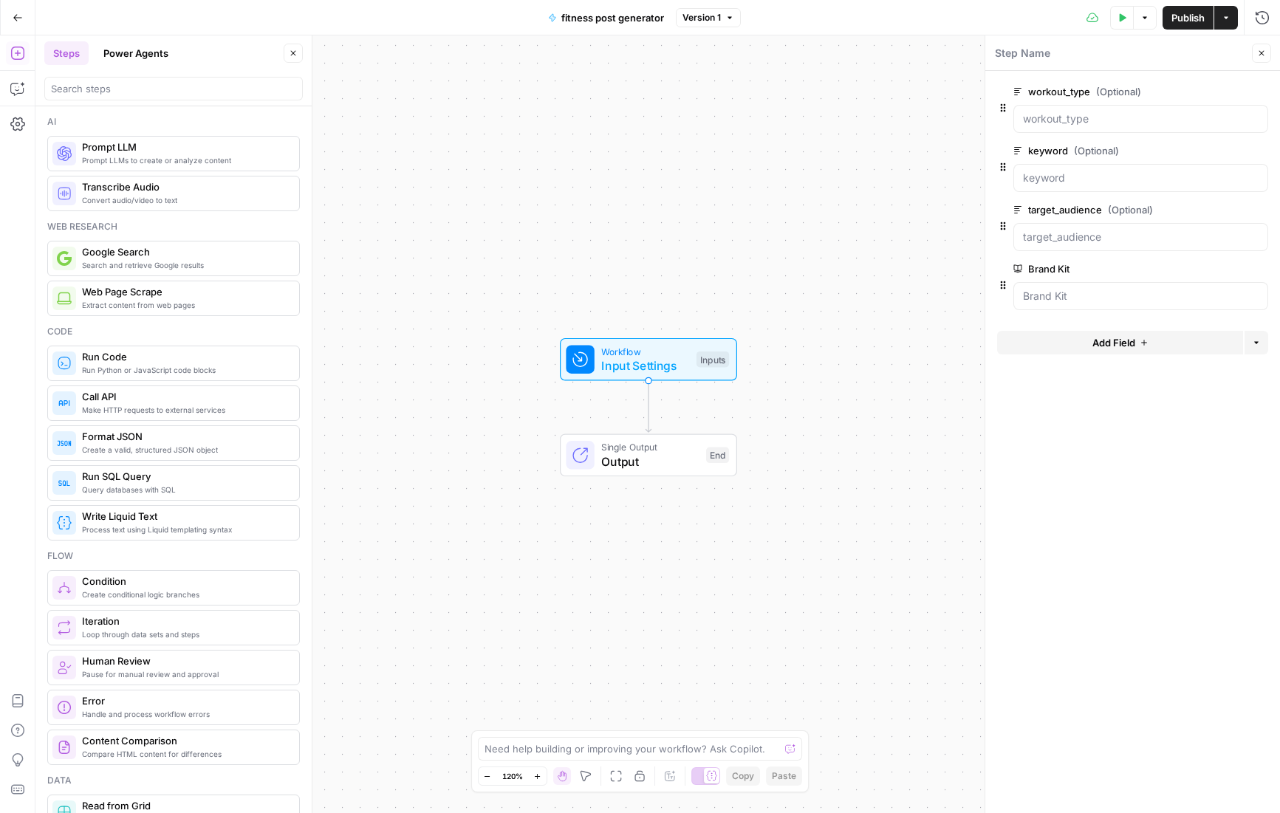
click at [140, 154] on span "Prompt LLMs to create or analyze content" at bounding box center [184, 160] width 205 height 12
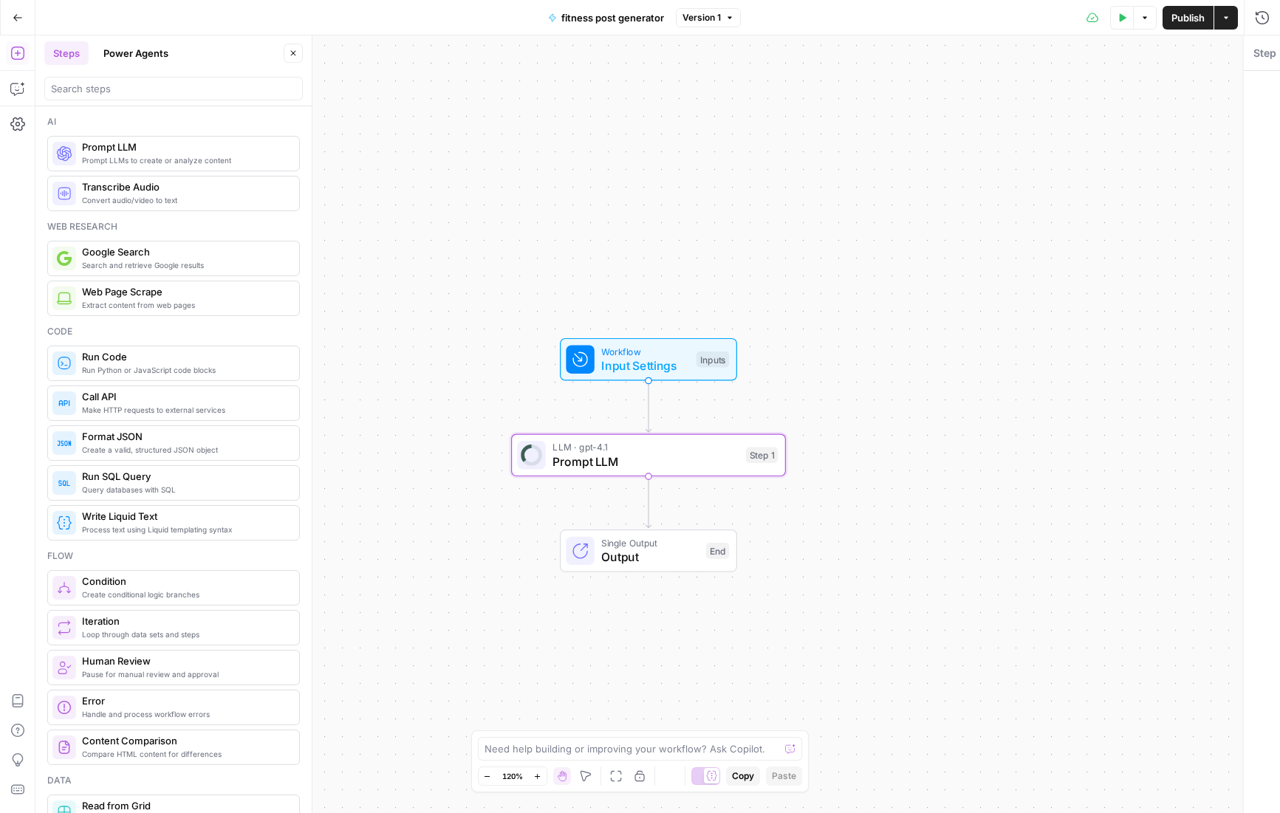
type textarea "Prompt LLM"
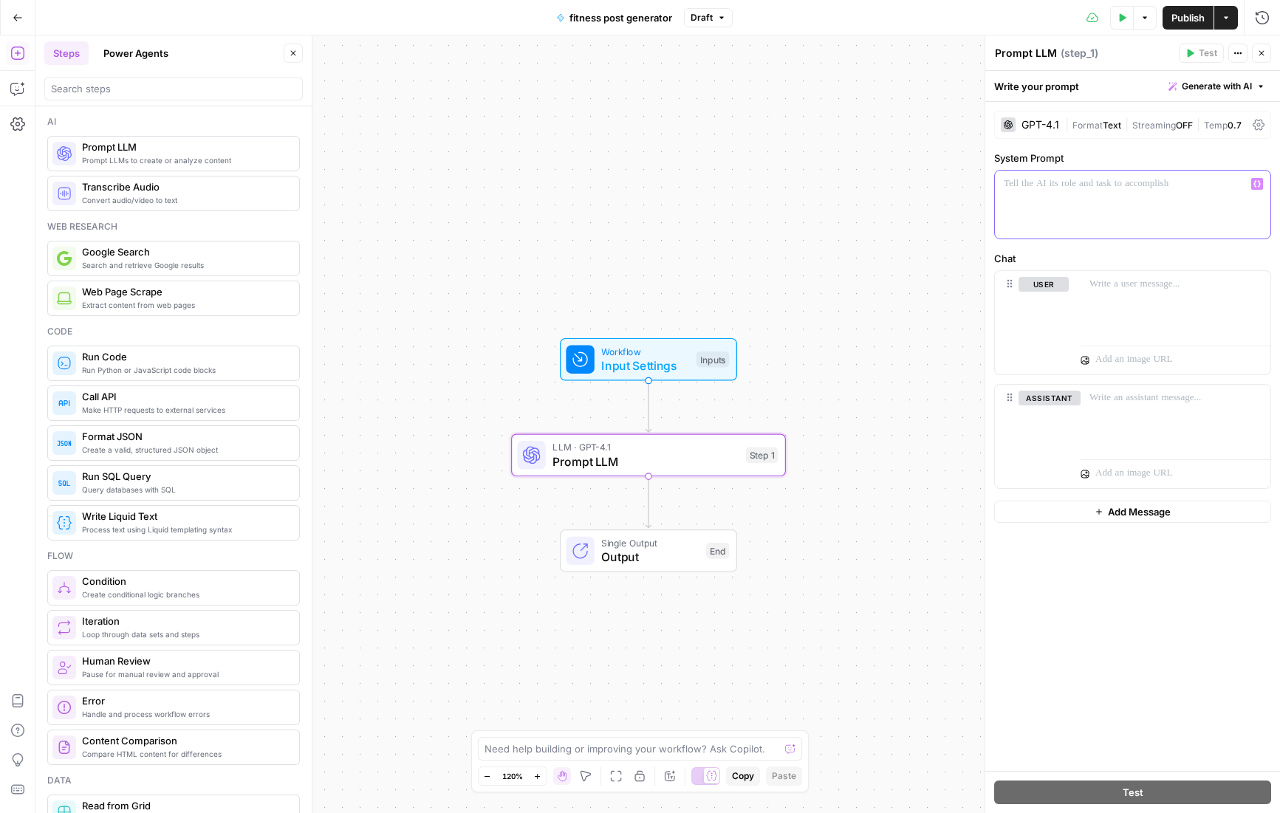
click at [1103, 191] on div at bounding box center [1133, 205] width 276 height 68
click at [1122, 196] on div at bounding box center [1133, 205] width 276 height 68
click at [1222, 86] on span "Generate with AI" at bounding box center [1217, 86] width 70 height 13
click at [1183, 122] on span "Generate" at bounding box center [1197, 119] width 108 height 15
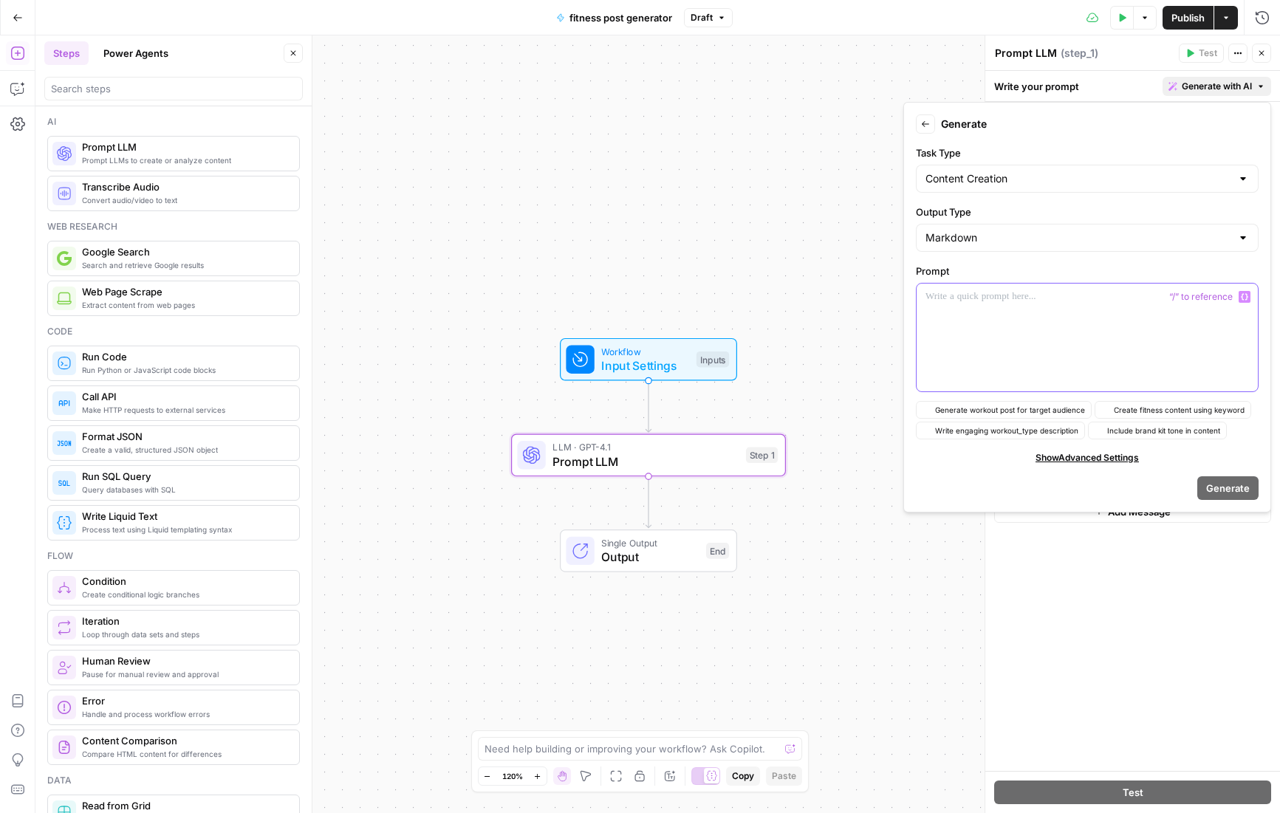
click at [979, 309] on div at bounding box center [1087, 338] width 341 height 108
click at [977, 307] on div at bounding box center [1087, 338] width 341 height 108
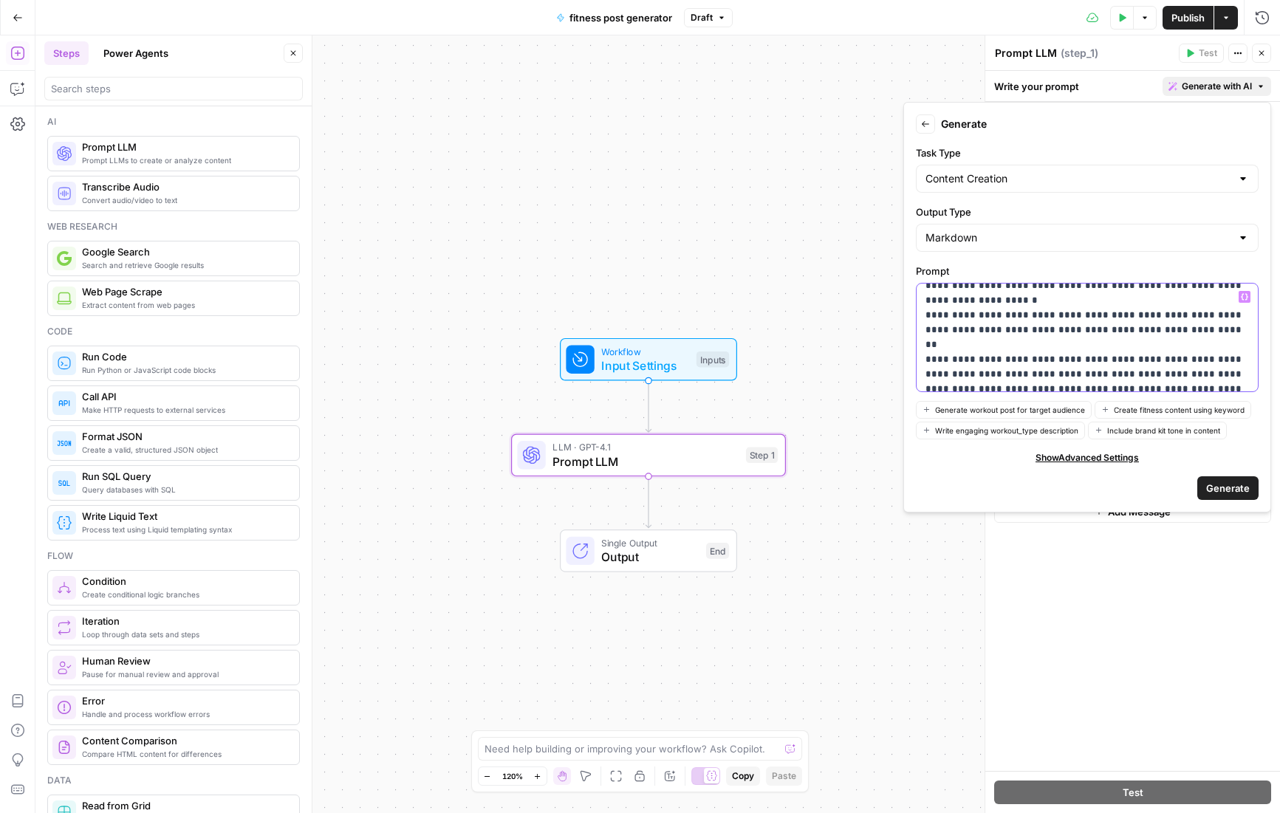
scroll to position [18, 0]
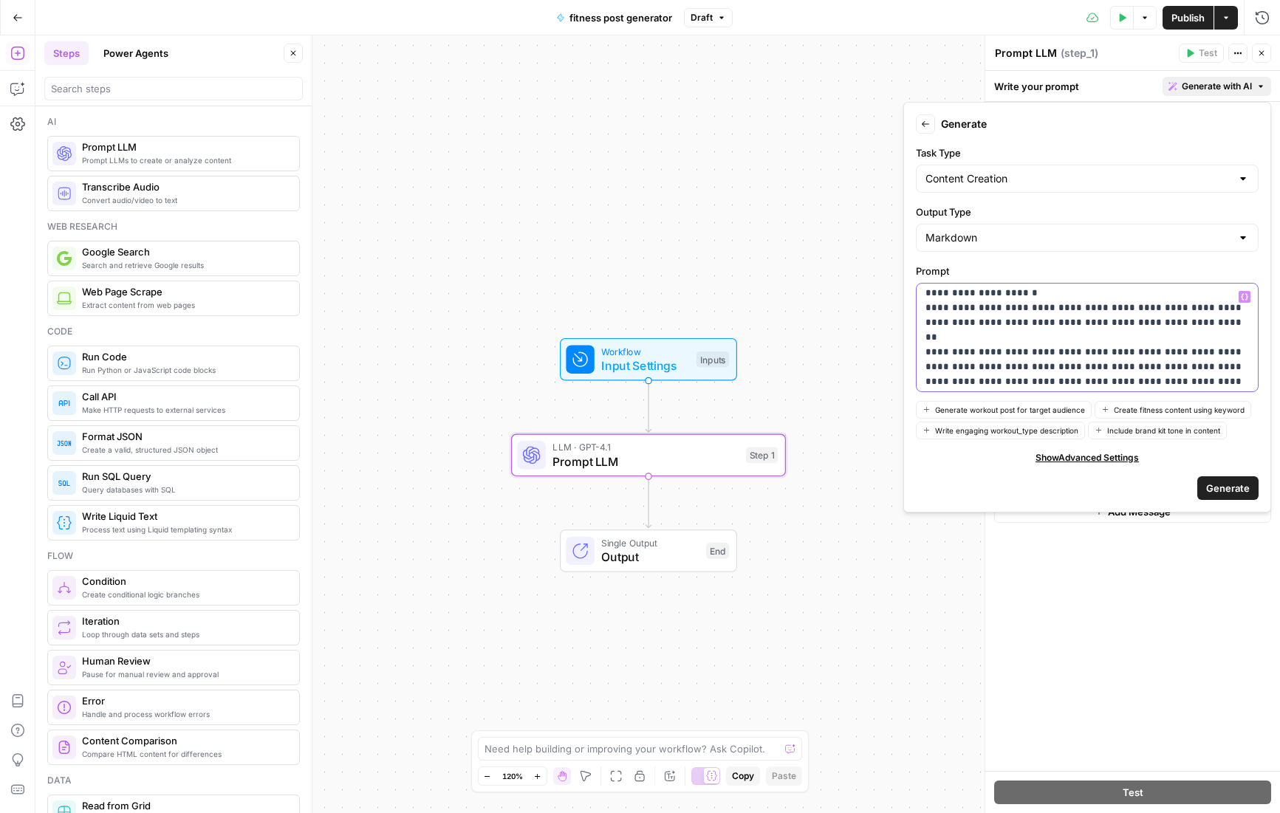
drag, startPoint x: 1238, startPoint y: 378, endPoint x: 1254, endPoint y: 383, distance: 16.8
click at [1237, 377] on p "**********" at bounding box center [1087, 330] width 324 height 118
click at [1225, 487] on span "Generate" at bounding box center [1228, 488] width 44 height 15
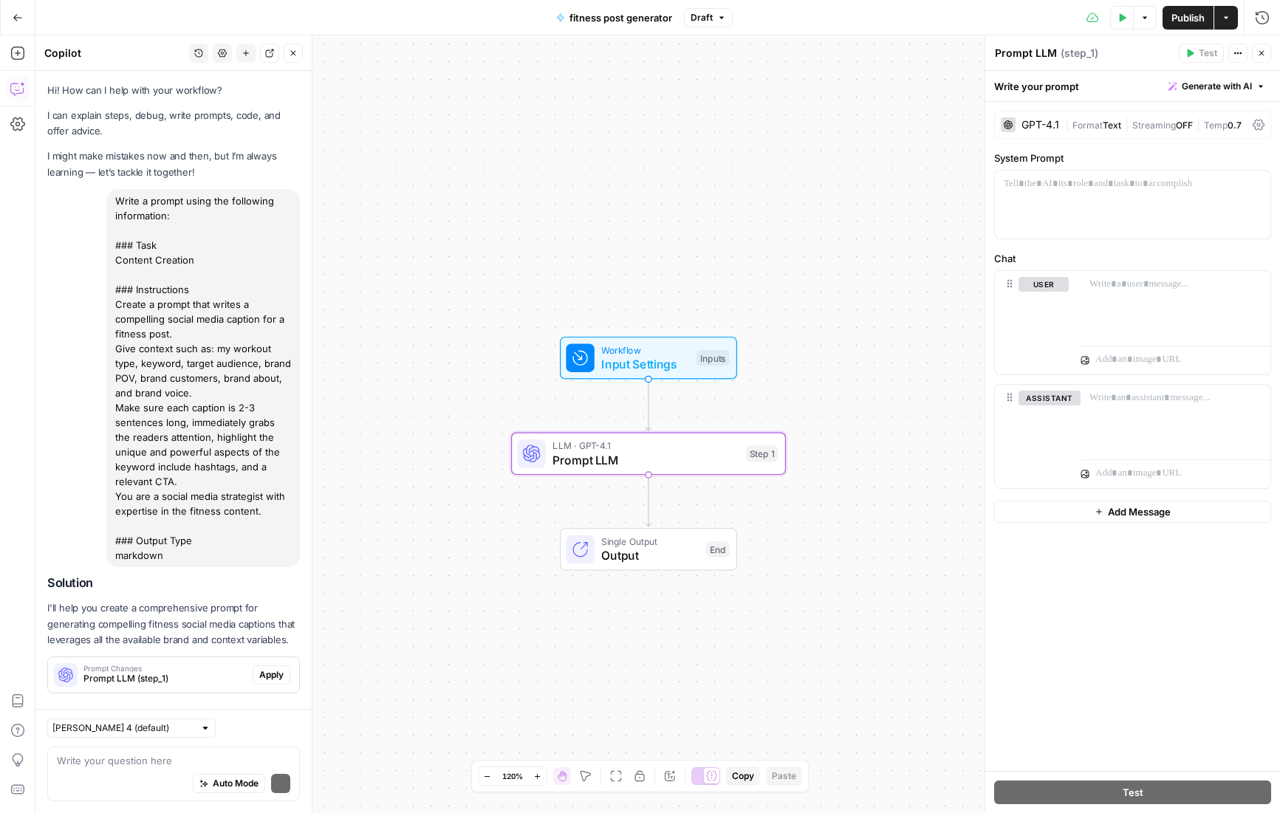
scroll to position [5, 0]
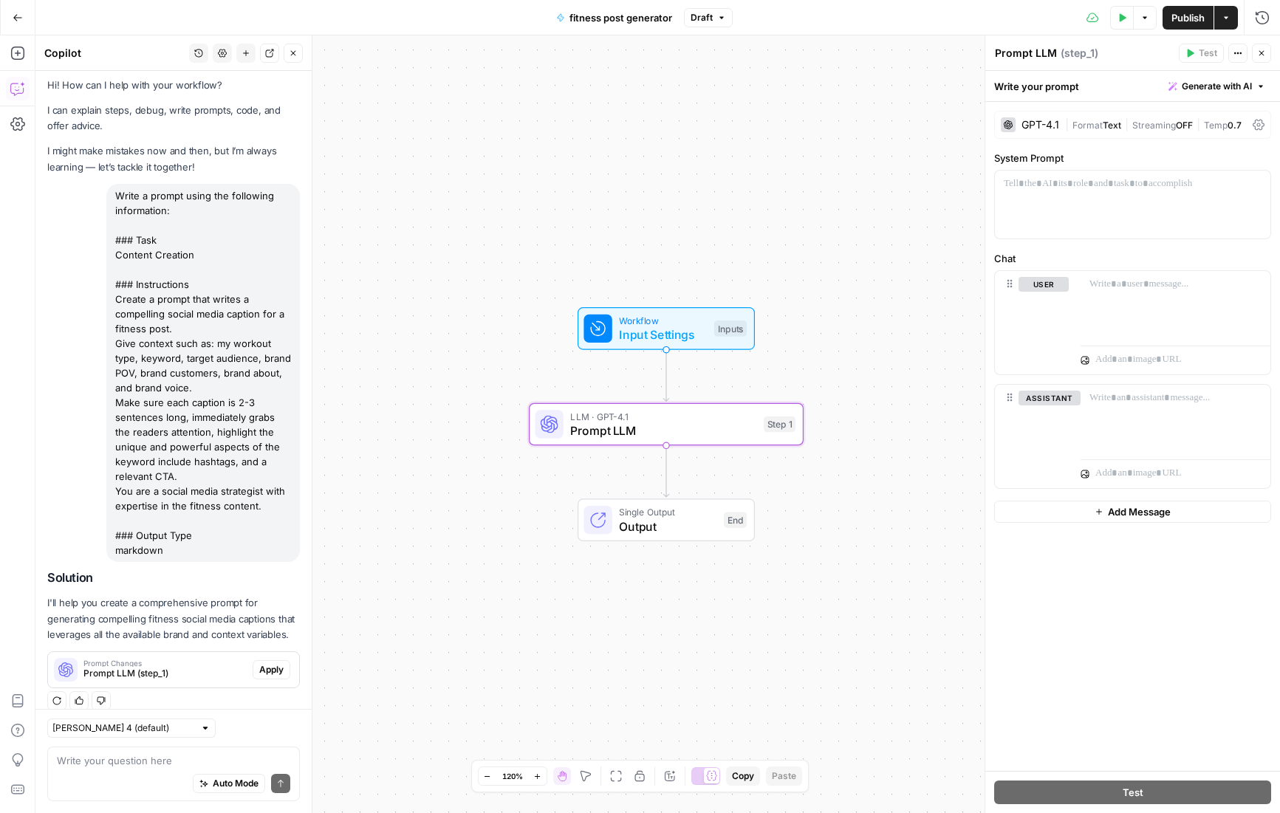
click at [269, 663] on span "Apply" at bounding box center [271, 669] width 24 height 13
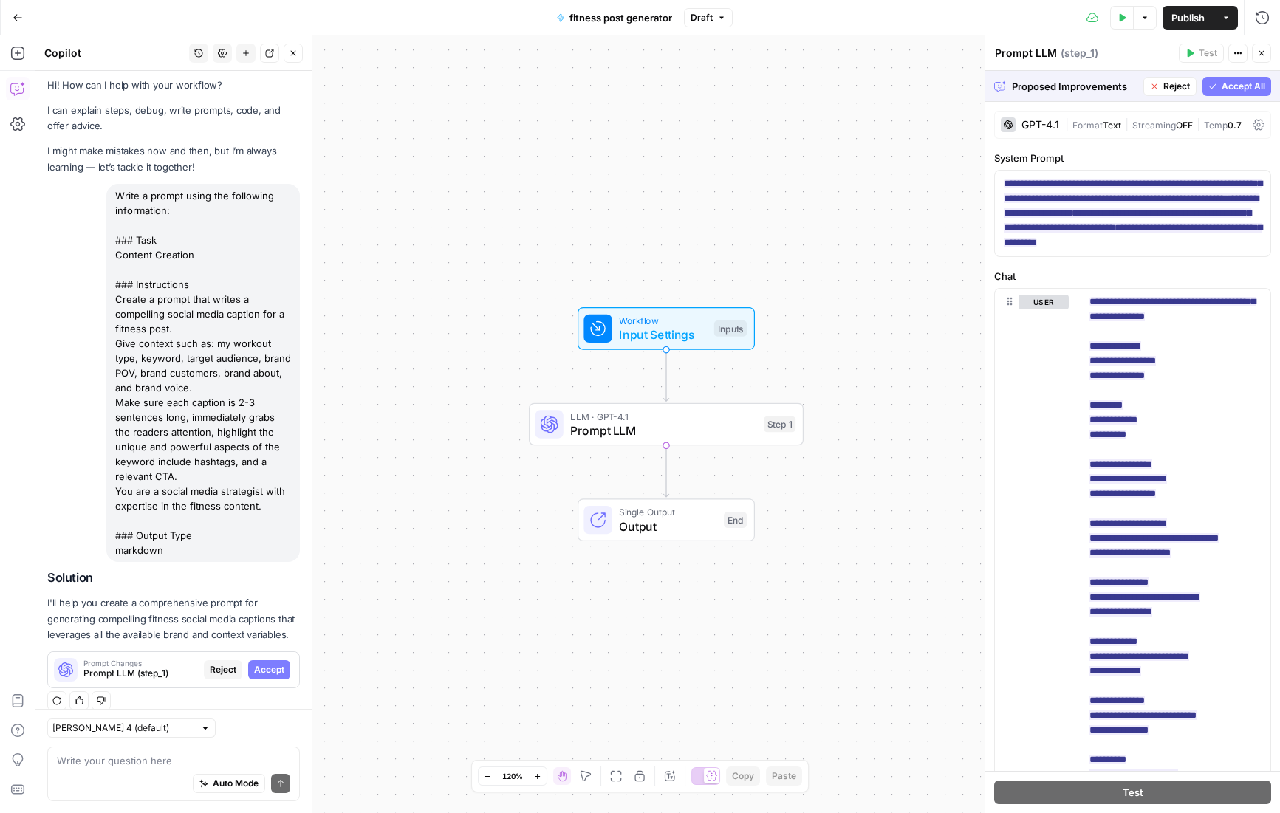
click at [1245, 86] on span "Accept All" at bounding box center [1244, 86] width 44 height 13
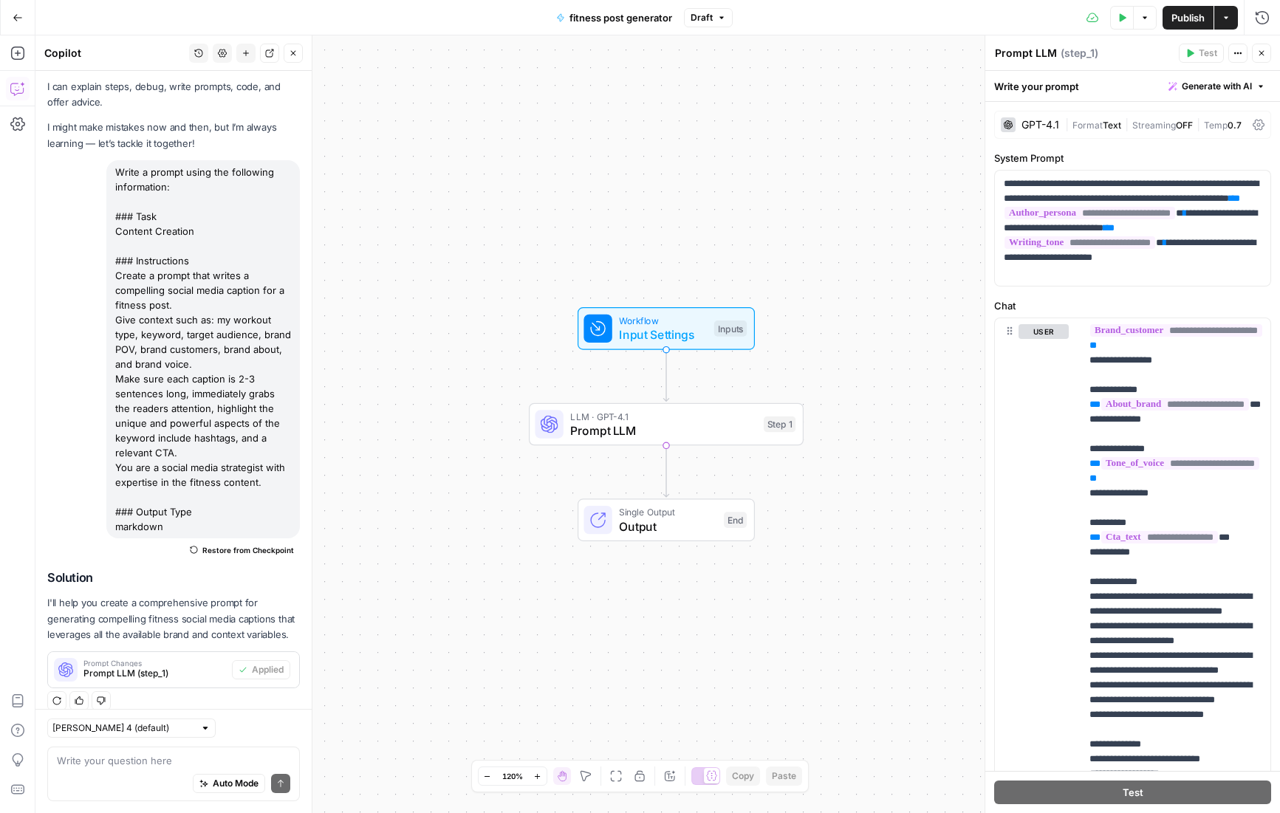
scroll to position [227, 0]
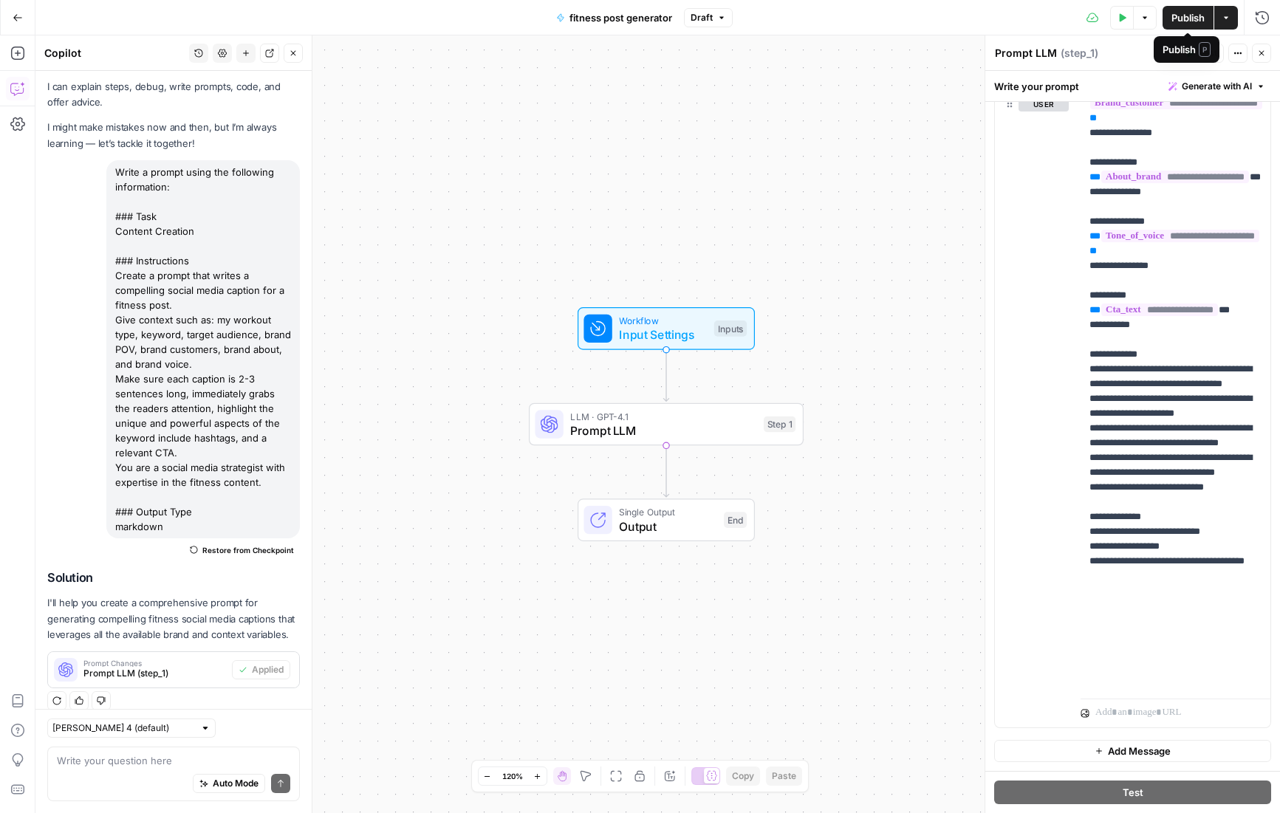
click at [1190, 18] on span "Publish" at bounding box center [1187, 17] width 33 height 15
click at [788, 155] on div "Workflow Input Settings Inputs LLM · GPT-4.1 Prompt LLM Step 1 Single Output Ou…" at bounding box center [657, 424] width 1245 height 778
click at [294, 53] on icon "button" at bounding box center [293, 53] width 9 height 9
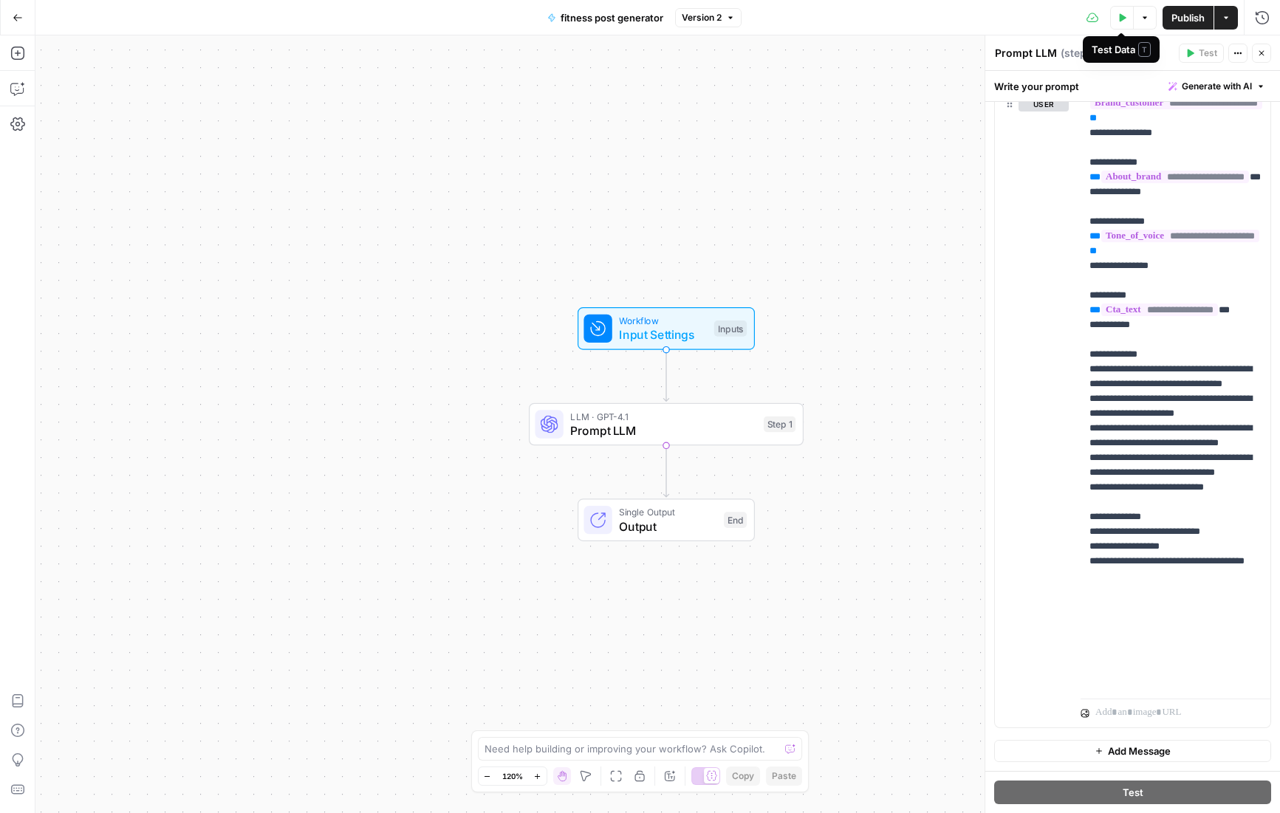
click at [1120, 15] on icon "button" at bounding box center [1123, 17] width 7 height 8
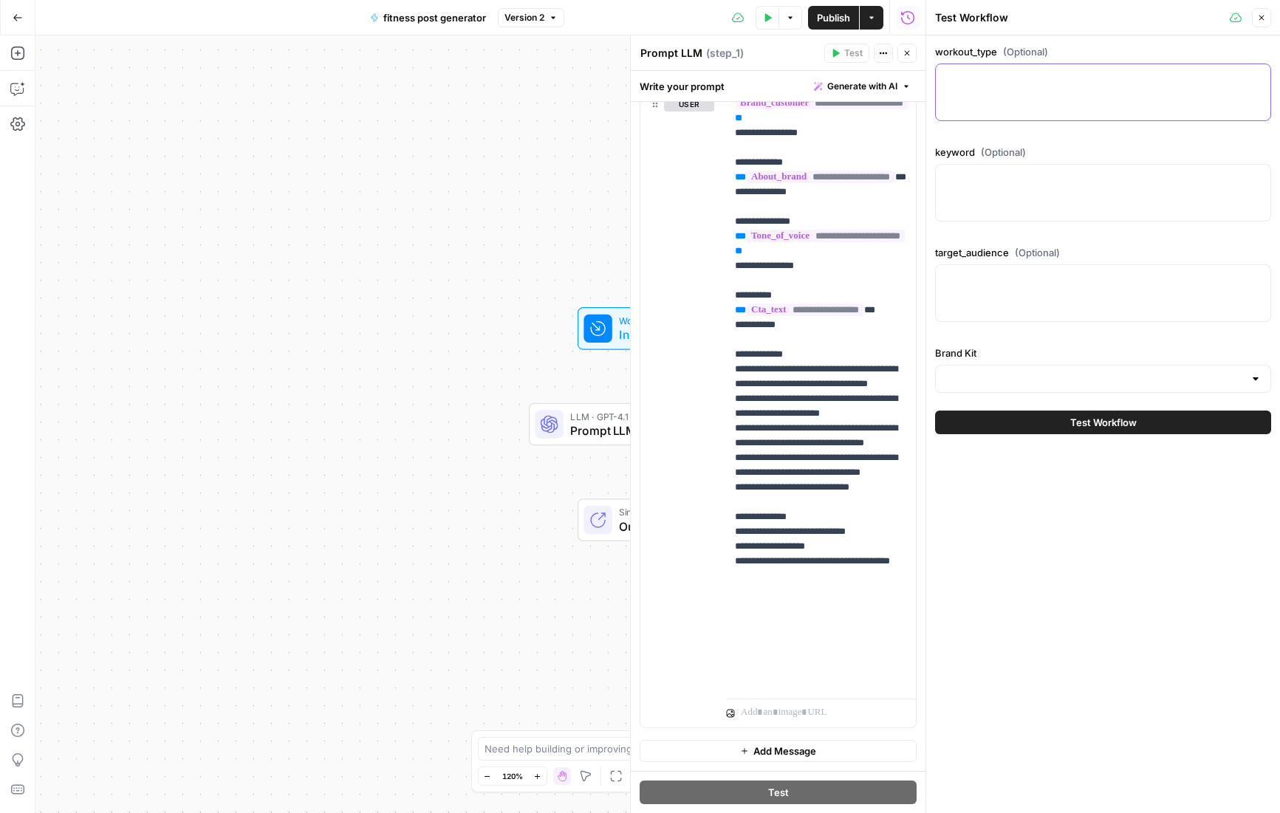
click at [1062, 81] on textarea "workout_type (Optional)" at bounding box center [1103, 77] width 317 height 15
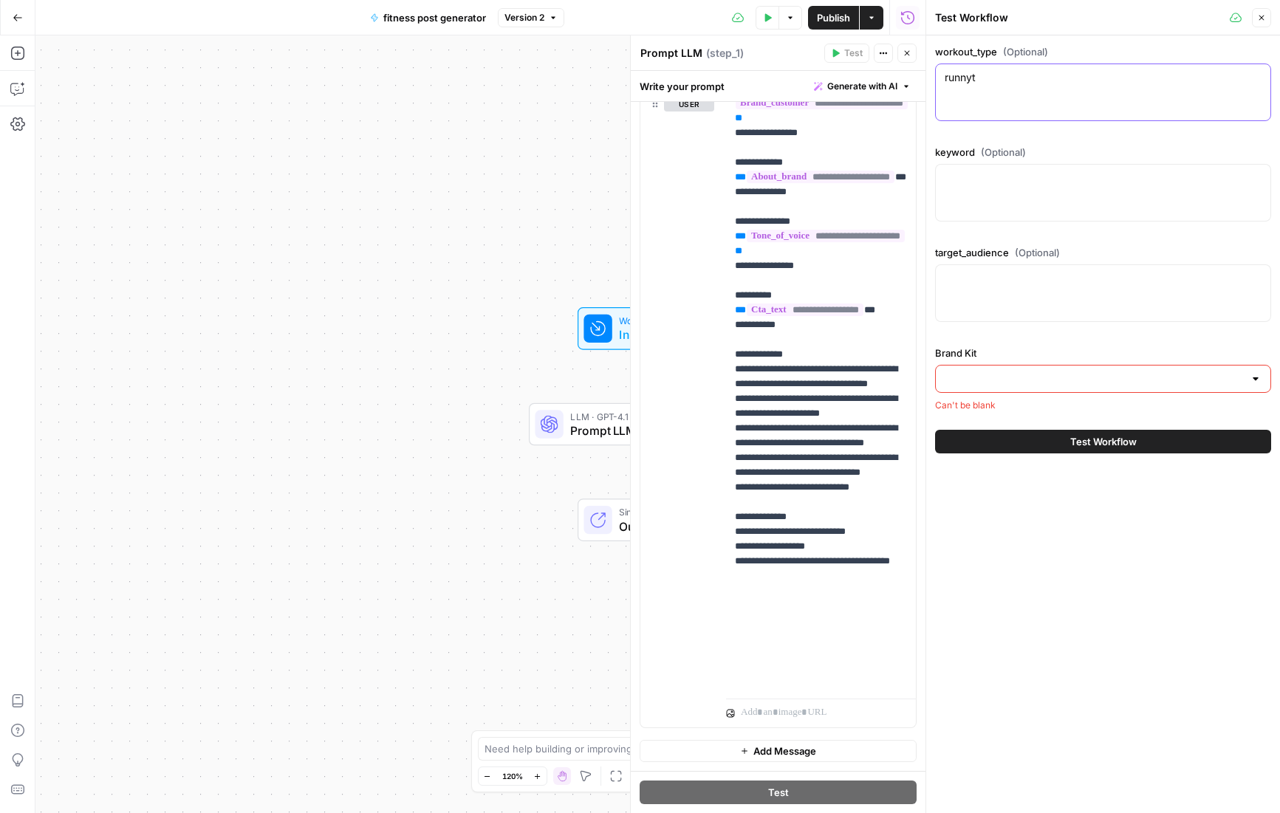
click at [981, 81] on textarea "runnyt" at bounding box center [1103, 77] width 317 height 15
drag, startPoint x: 990, startPoint y: 76, endPoint x: 969, endPoint y: 76, distance: 21.4
click at [969, 76] on textarea "runnying" at bounding box center [1103, 77] width 317 height 15
type textarea "running"
type textarea "endurance cardio"
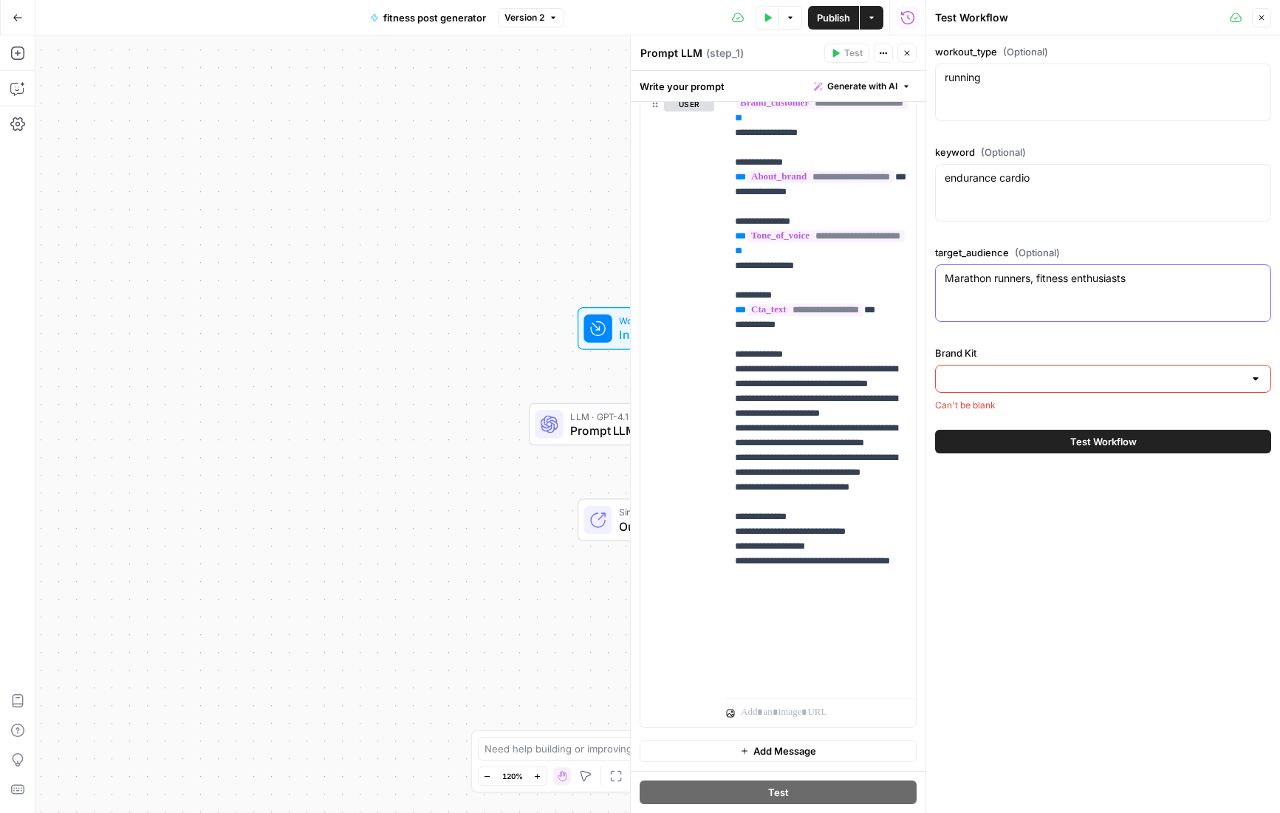
type textarea "Marathon runners, fitness enthusiasts"
drag, startPoint x: 1240, startPoint y: 377, endPoint x: 1255, endPoint y: 376, distance: 14.8
click at [1240, 377] on input "Brand Kit" at bounding box center [1094, 379] width 299 height 15
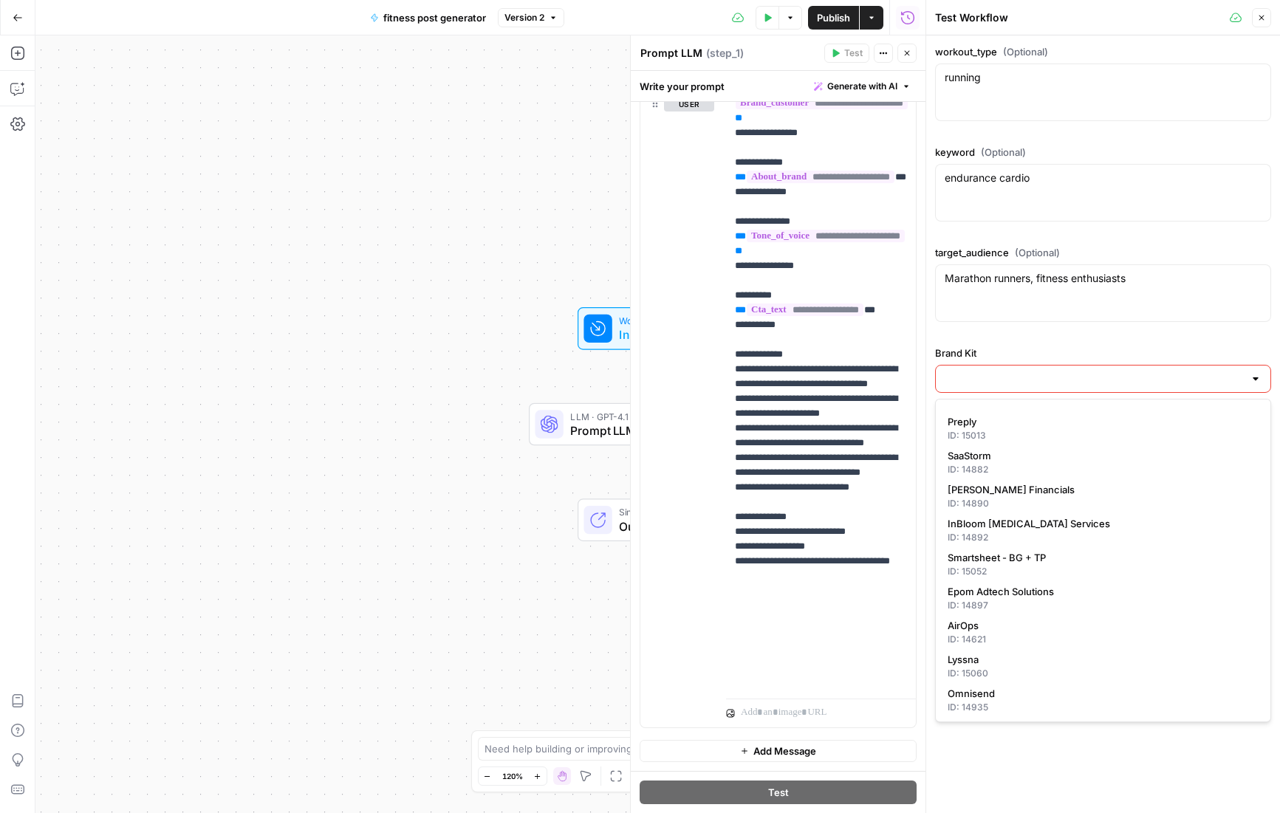
scroll to position [0, 0]
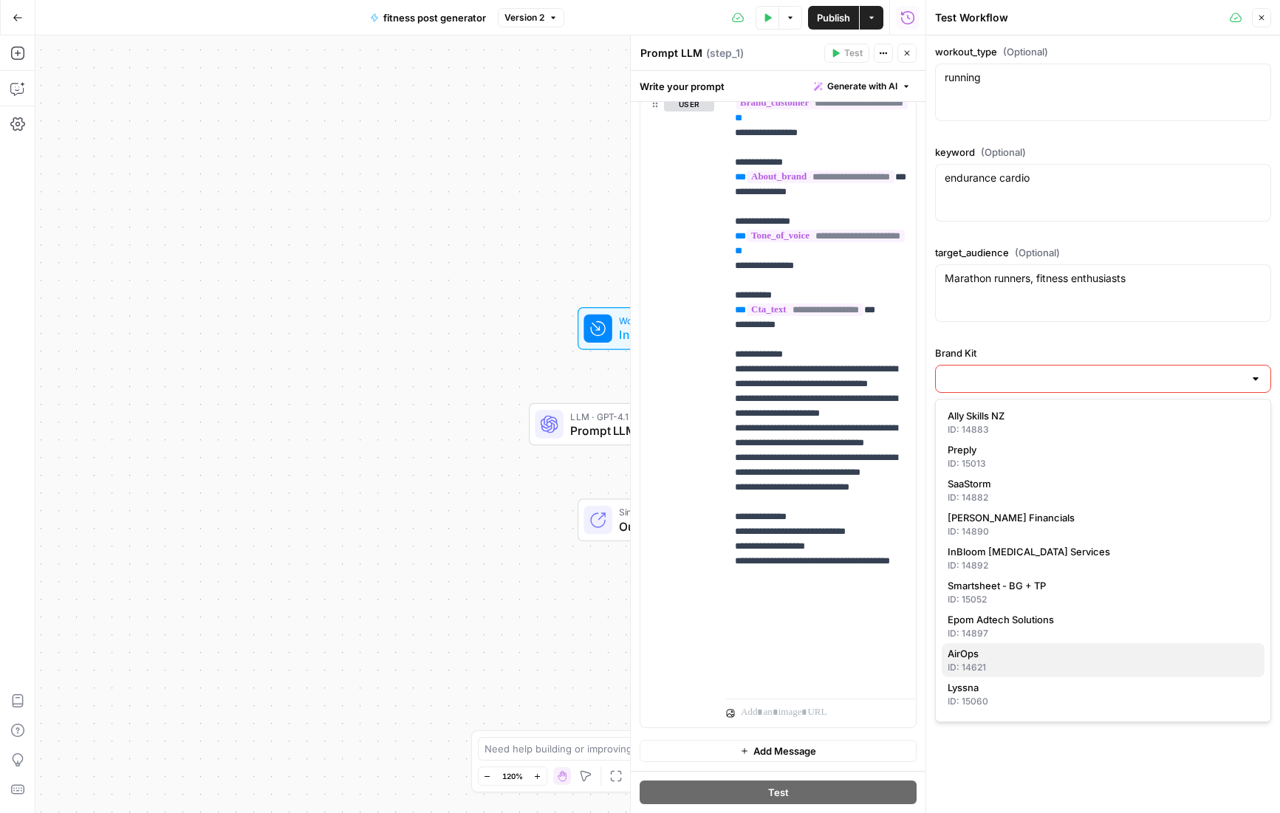
click at [997, 662] on div "ID: 14621" at bounding box center [1103, 667] width 311 height 13
type input "AirOps"
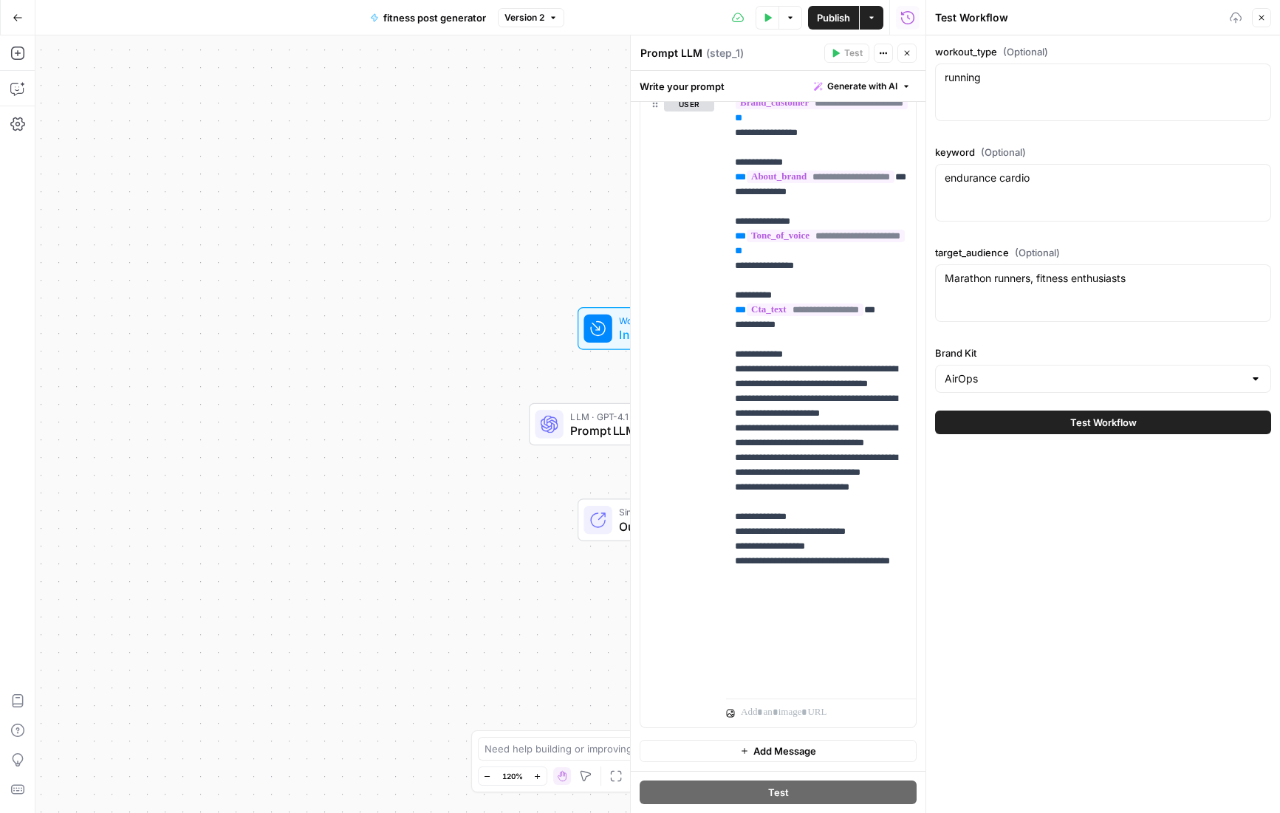
click at [1119, 389] on div "AirOps" at bounding box center [1103, 379] width 336 height 28
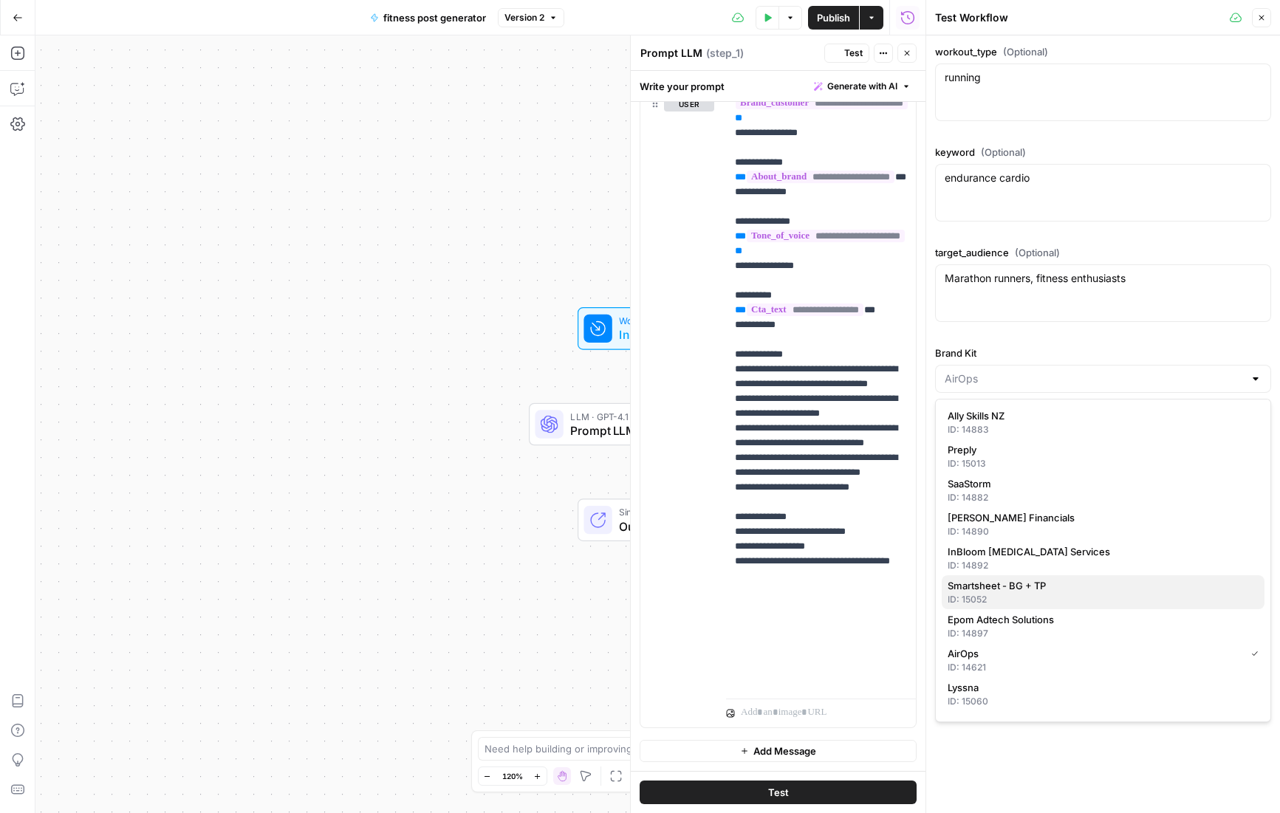
click at [1022, 586] on span "Smartsheet - BG + TP" at bounding box center [1100, 585] width 305 height 15
type input "Smartsheet - BG + TP"
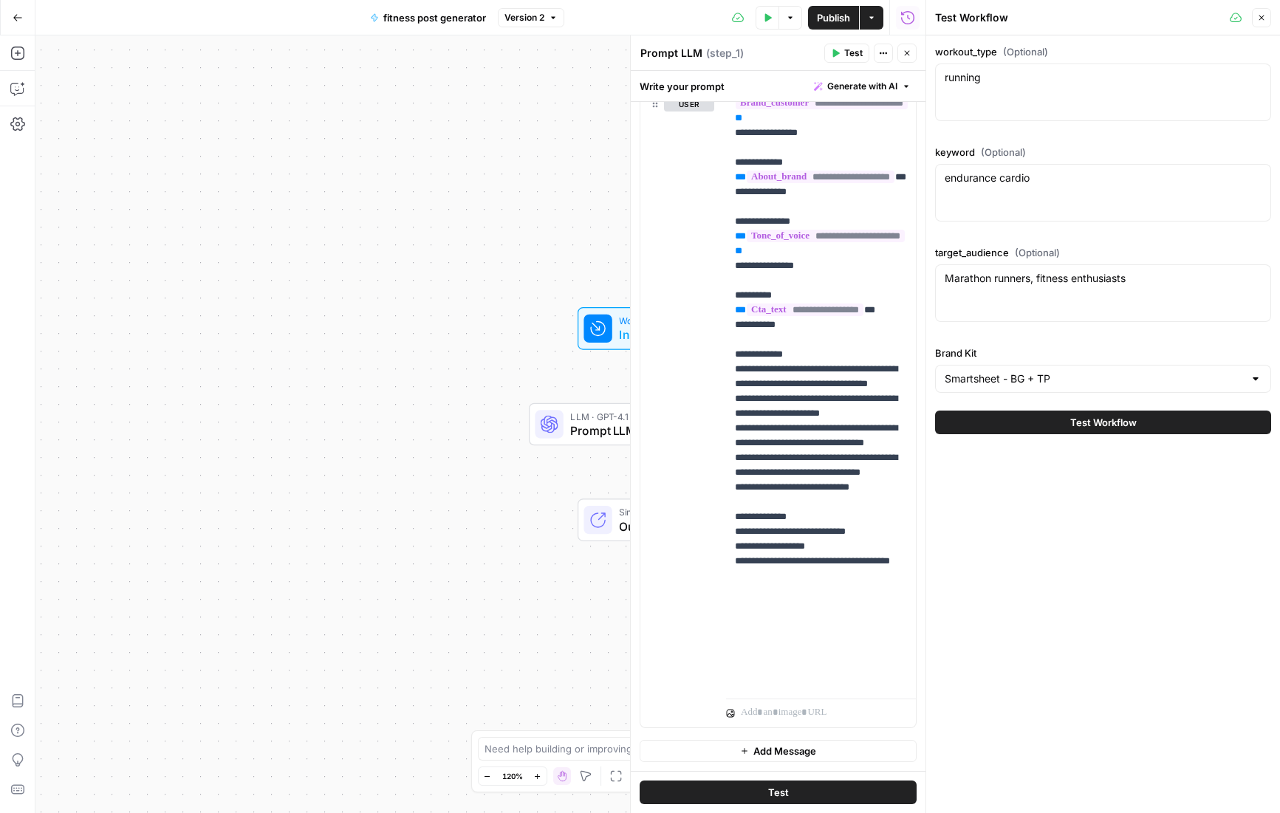
click at [1082, 422] on span "Test Workflow" at bounding box center [1103, 422] width 66 height 15
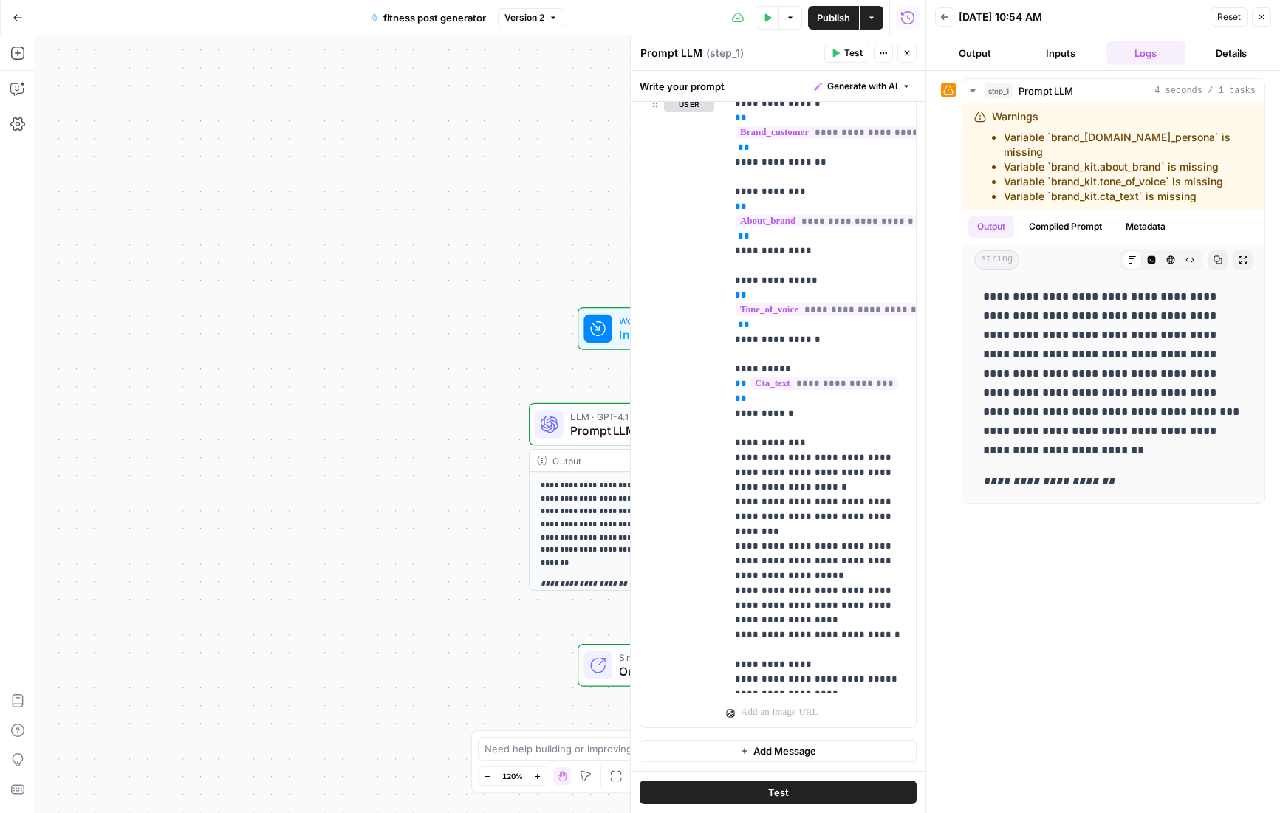
click at [987, 52] on button "Output" at bounding box center [975, 53] width 80 height 24
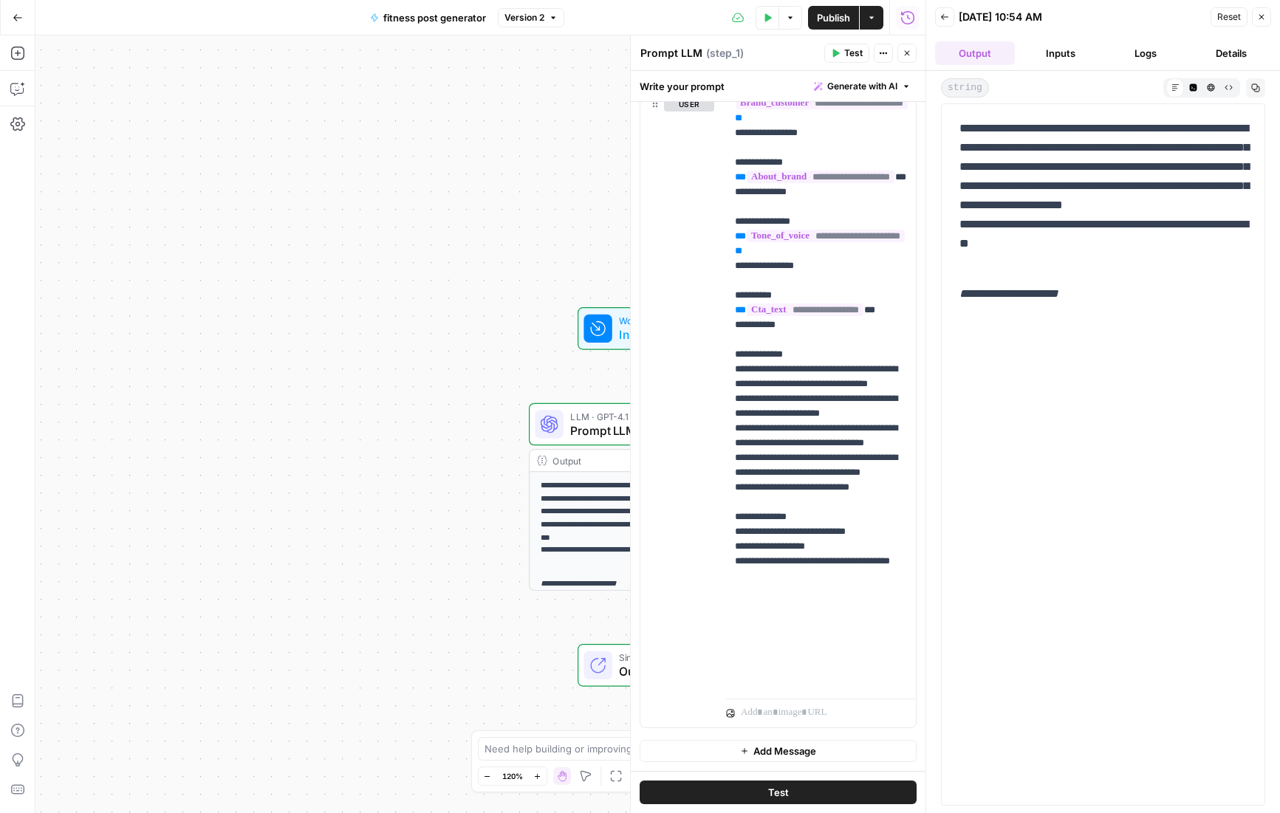
drag, startPoint x: 1137, startPoint y: 305, endPoint x: 942, endPoint y: 130, distance: 262.6
click at [942, 129] on div "**********" at bounding box center [1103, 454] width 324 height 702
copy div "**********"
click at [1053, 55] on button "Inputs" at bounding box center [1061, 53] width 80 height 24
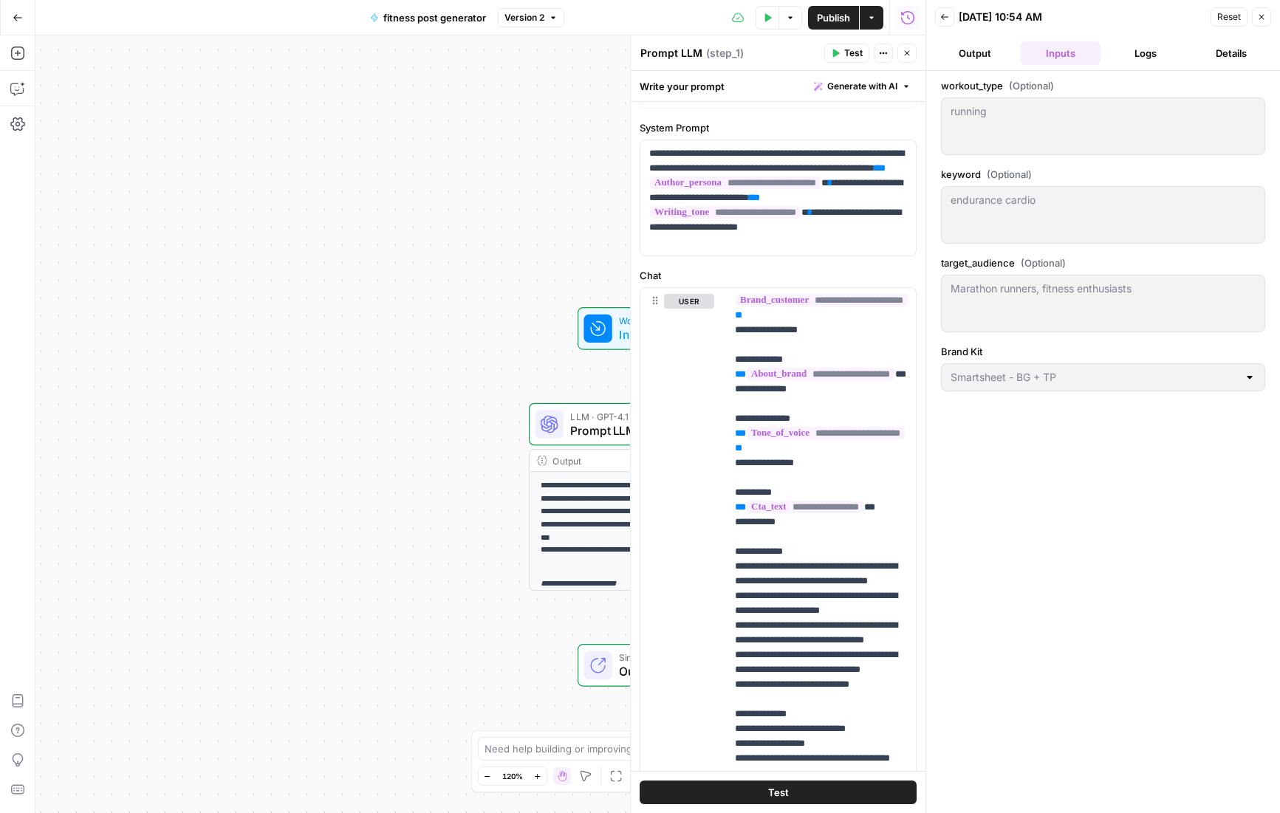
scroll to position [1, 0]
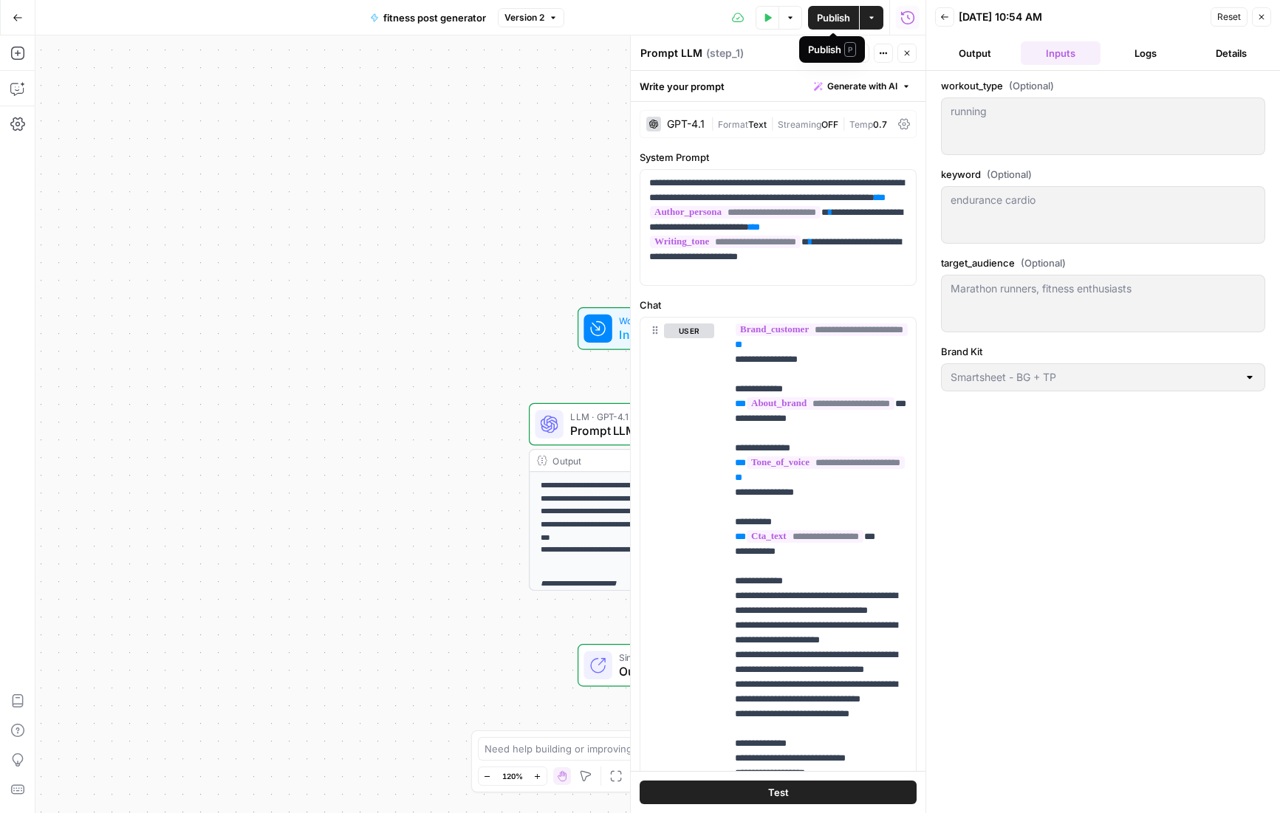
drag, startPoint x: 838, startPoint y: 17, endPoint x: 965, endPoint y: 47, distance: 131.2
click at [838, 17] on span "Publish" at bounding box center [833, 17] width 33 height 15
drag, startPoint x: 836, startPoint y: 21, endPoint x: 822, endPoint y: 26, distance: 15.0
click at [836, 21] on span "Publish" at bounding box center [833, 17] width 33 height 15
drag, startPoint x: 381, startPoint y: 190, endPoint x: 419, endPoint y: 169, distance: 43.0
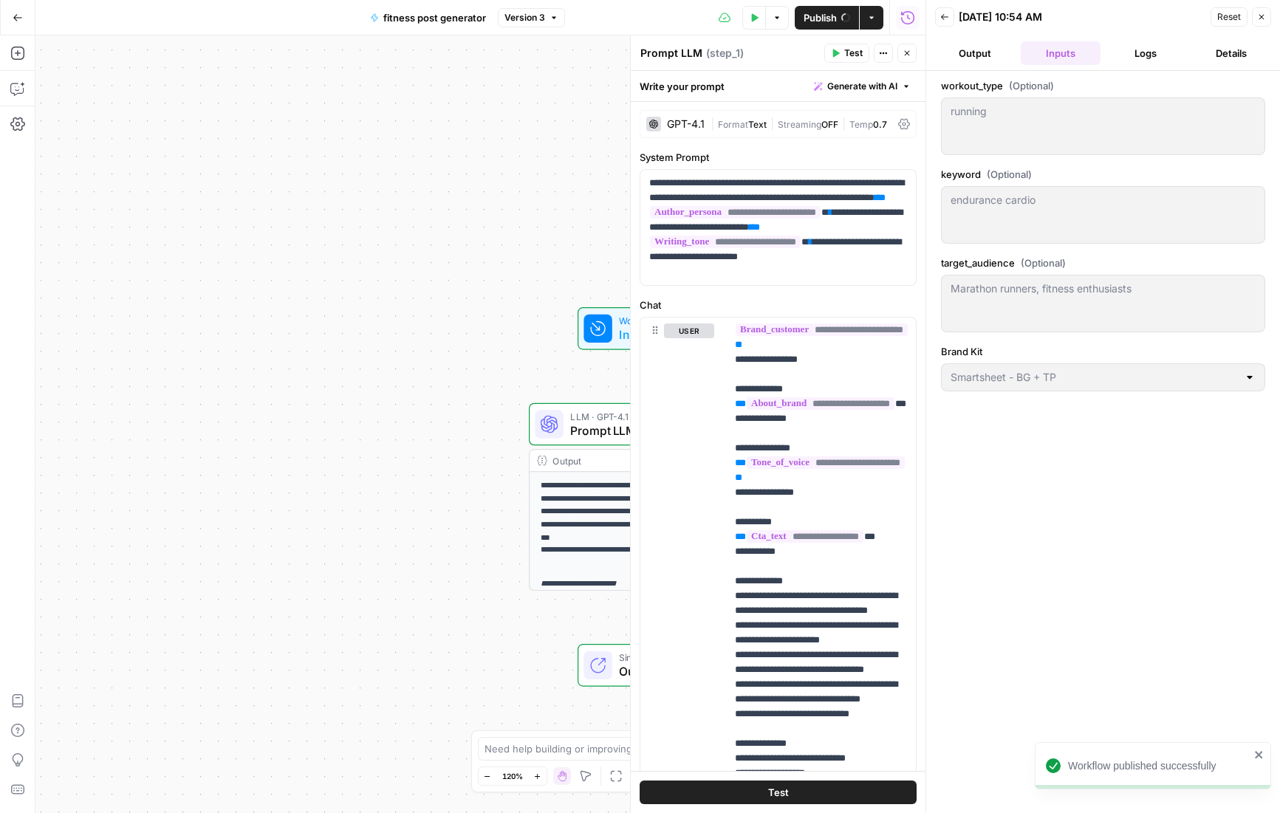
click at [381, 190] on div "**********" at bounding box center [480, 424] width 890 height 778
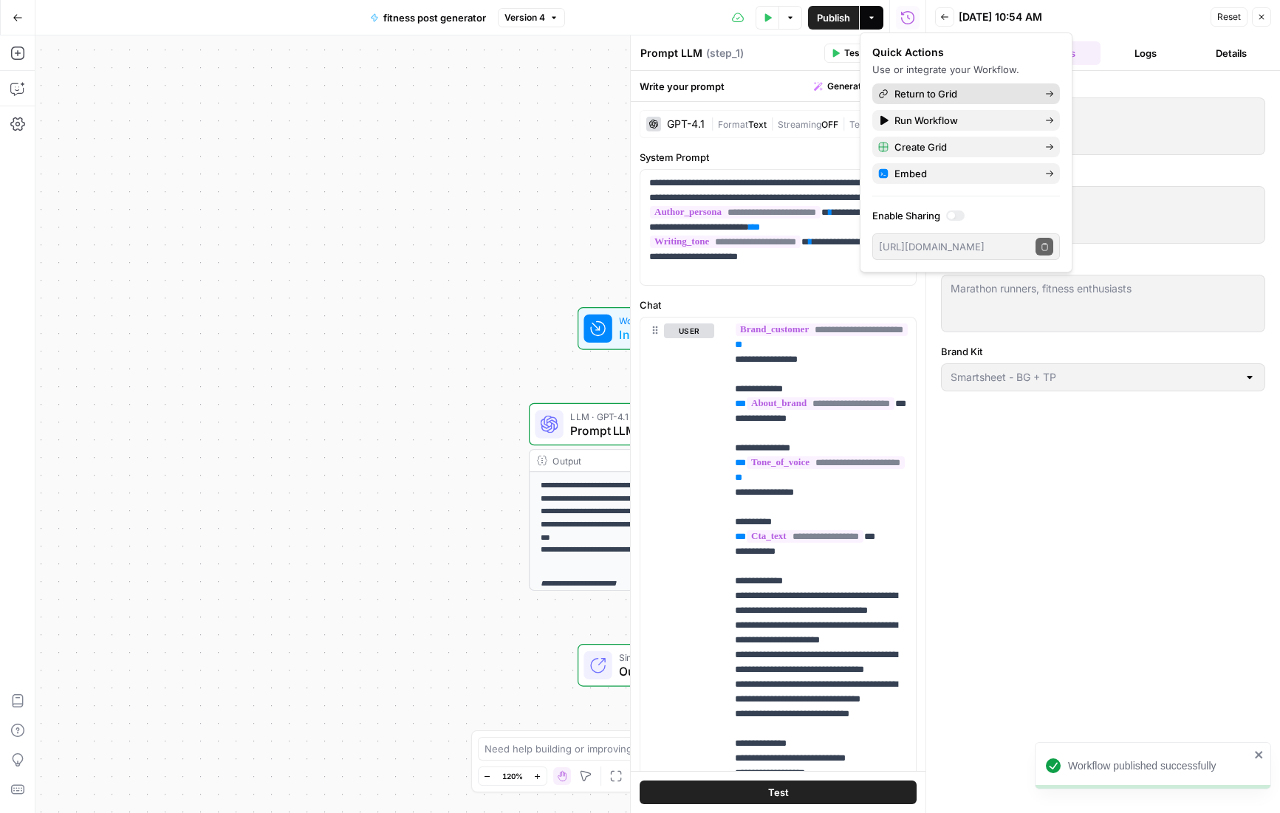
click at [965, 92] on span "Return to Grid" at bounding box center [963, 93] width 139 height 15
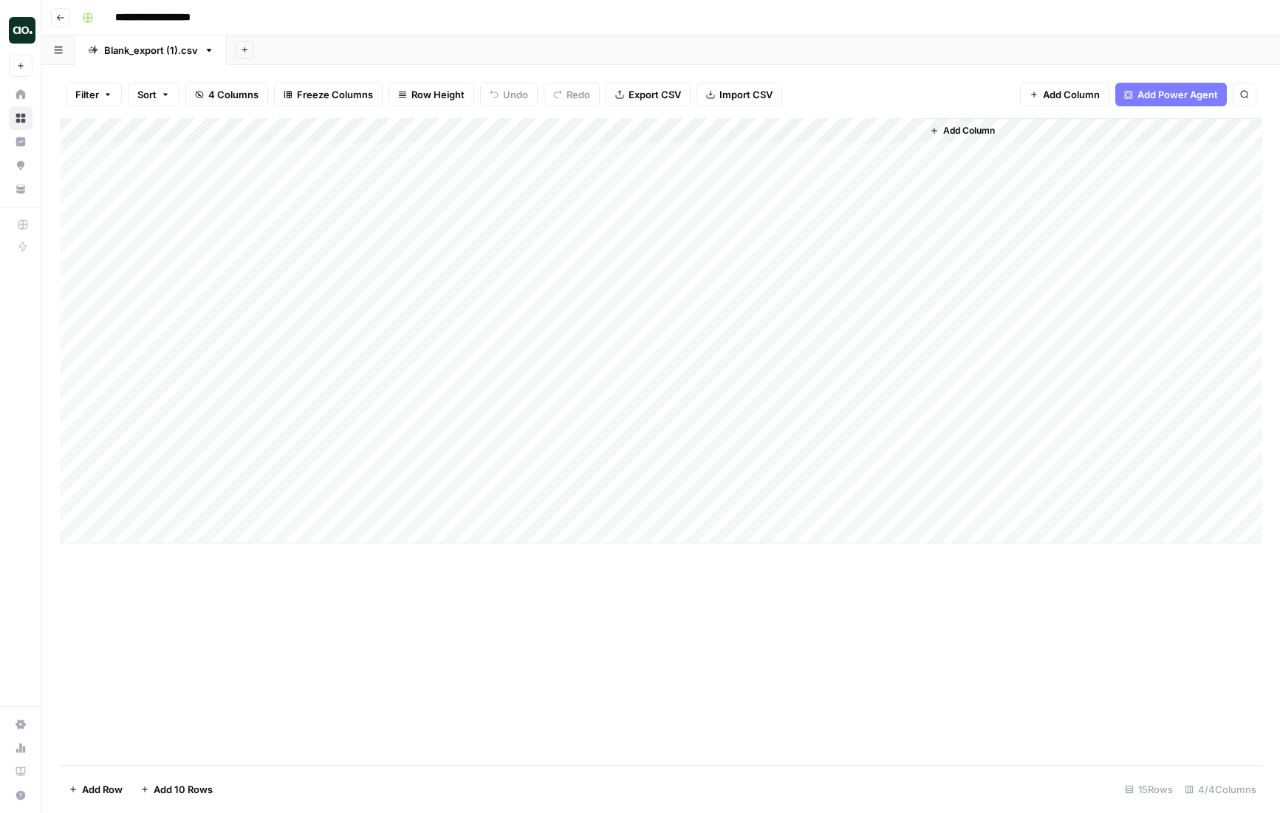
click at [834, 154] on div "Add Column" at bounding box center [661, 330] width 1202 height 425
click at [762, 156] on div "Add Column" at bounding box center [661, 330] width 1202 height 425
click at [822, 126] on div "Add Column" at bounding box center [661, 330] width 1202 height 425
click at [815, 253] on span "Configure Inputs" at bounding box center [843, 254] width 129 height 15
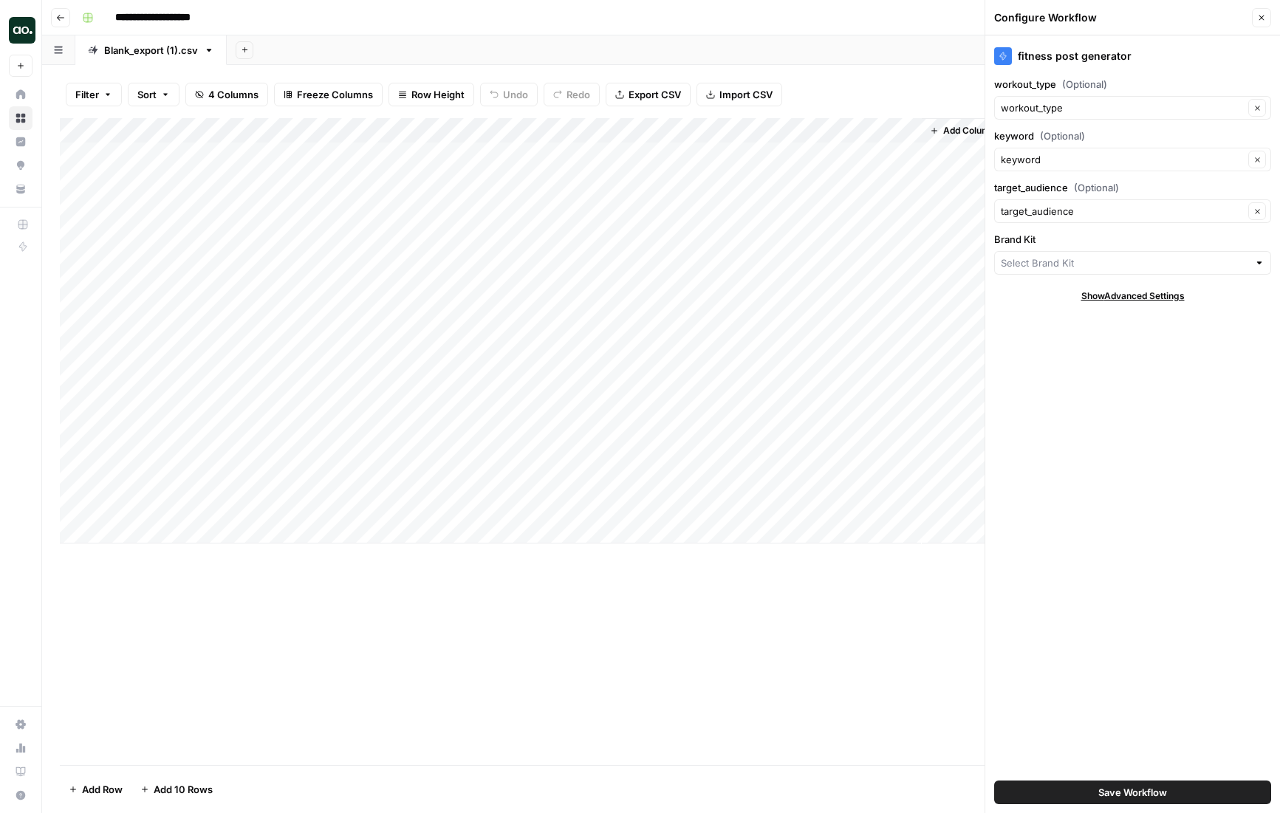
click at [1264, 261] on div at bounding box center [1259, 263] width 10 height 15
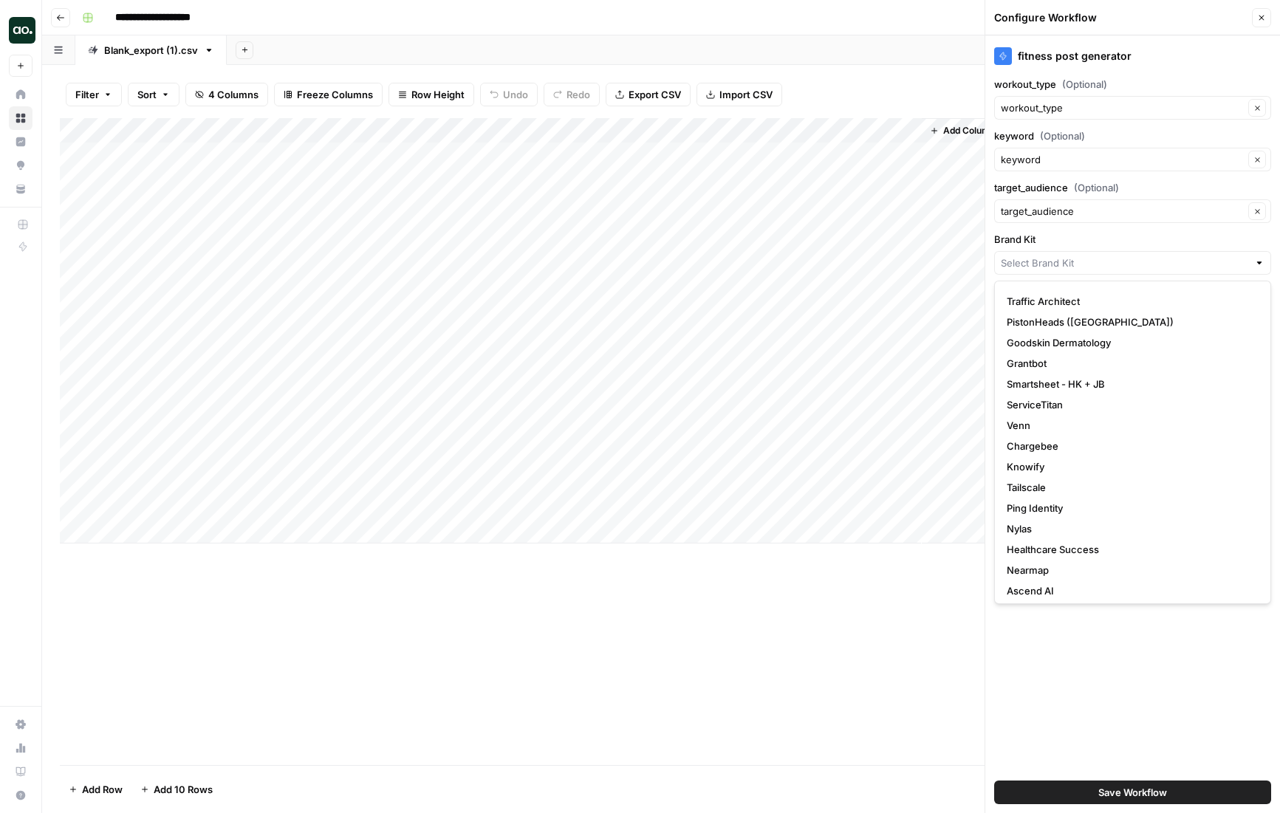
scroll to position [247, 0]
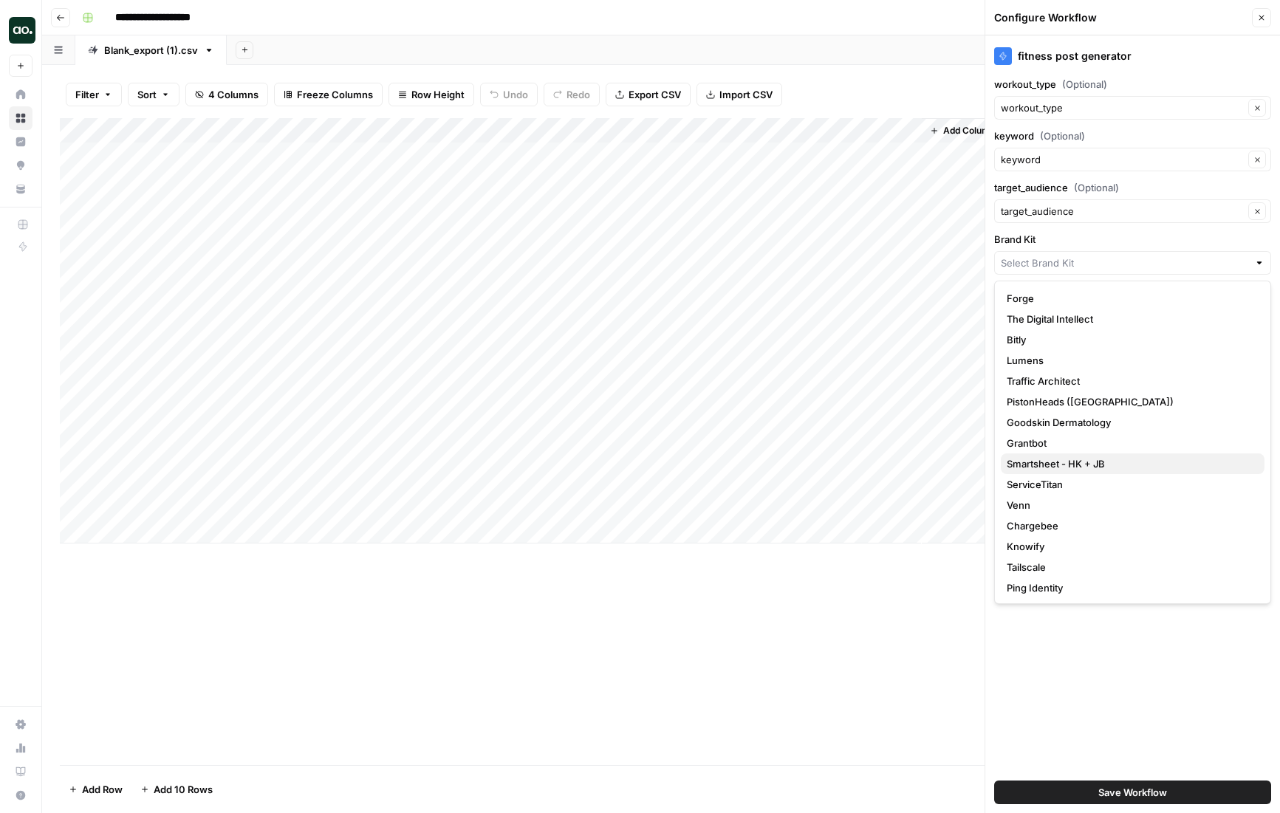
click at [1083, 457] on span "Smartsheet - HK + JB" at bounding box center [1130, 463] width 246 height 15
type input "Smartsheet - HK + JB"
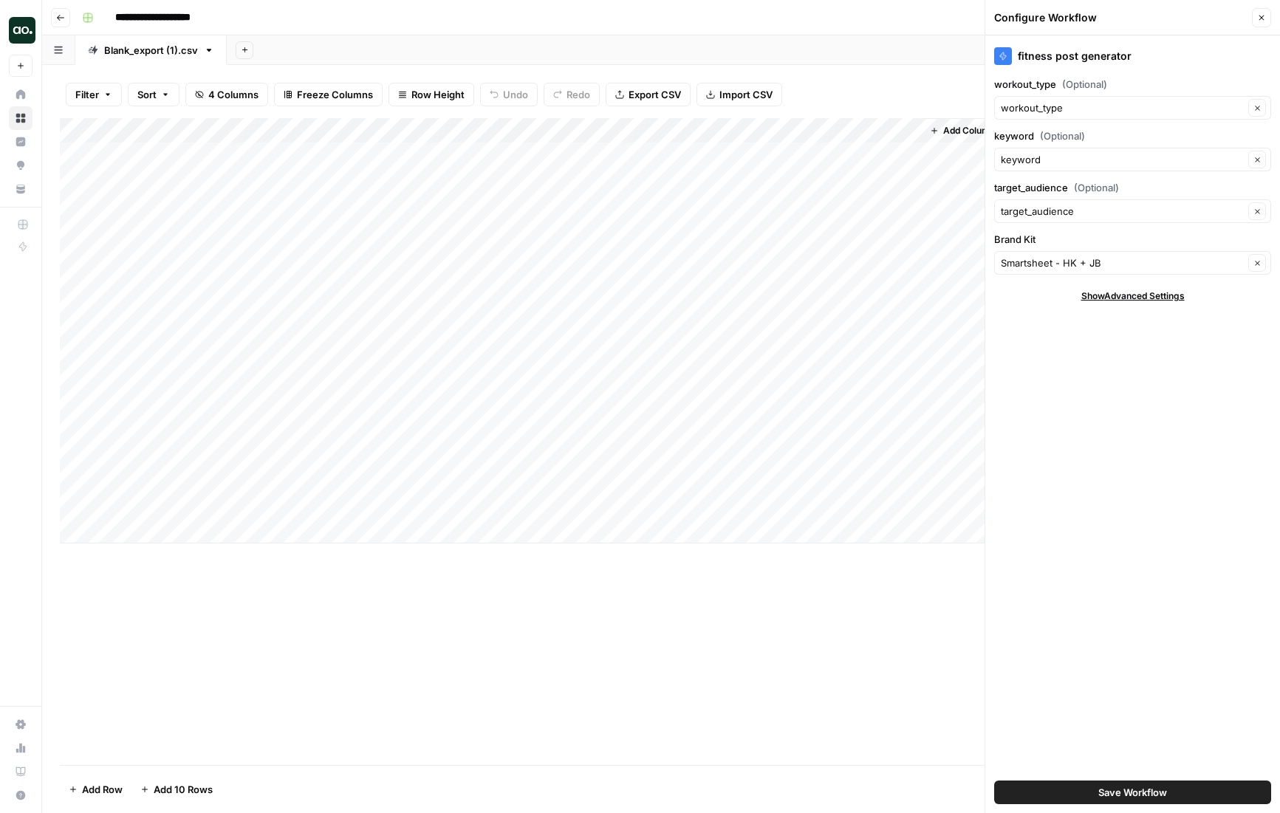
click at [1141, 792] on span "Save Workflow" at bounding box center [1132, 792] width 69 height 15
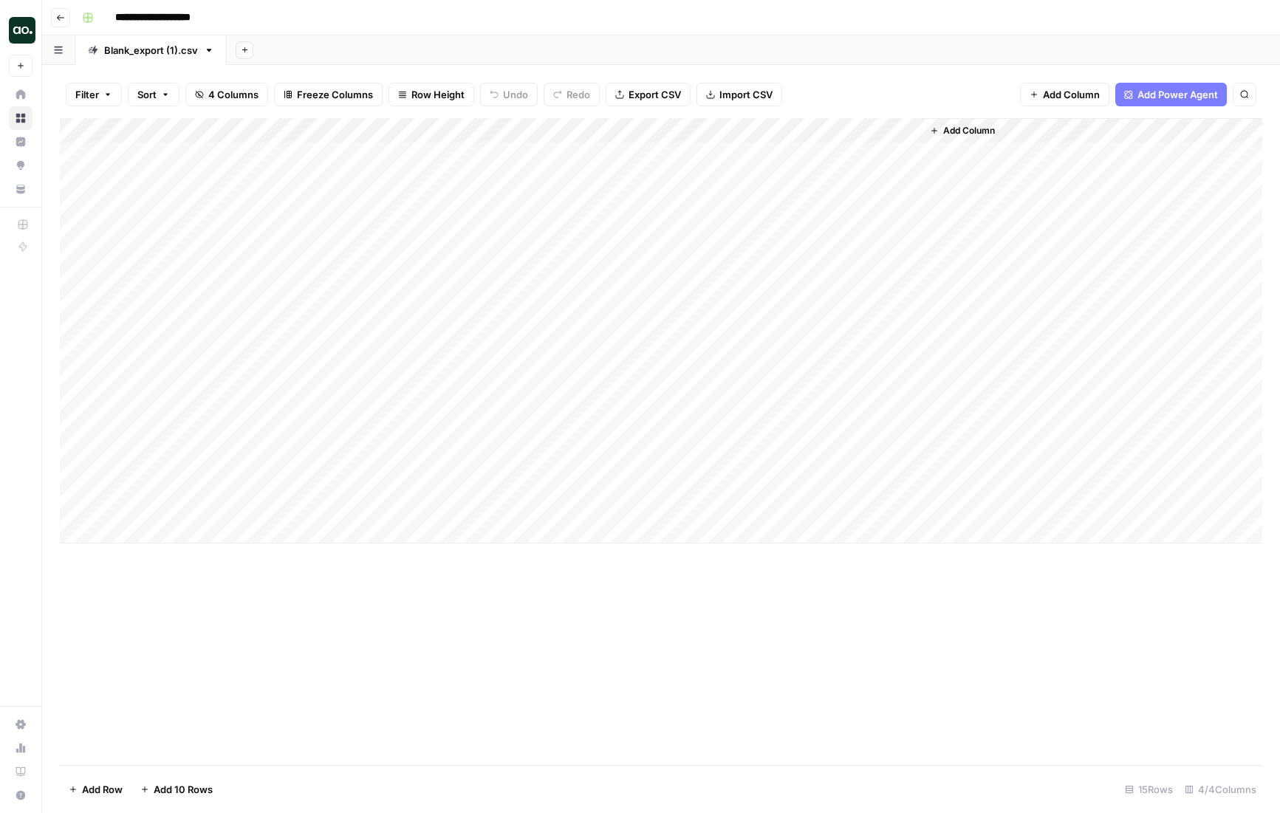
click at [827, 158] on div "Add Column" at bounding box center [661, 330] width 1202 height 425
click at [835, 153] on div "Add Column" at bounding box center [661, 330] width 1202 height 425
click at [872, 125] on div "Add Column" at bounding box center [661, 330] width 1202 height 425
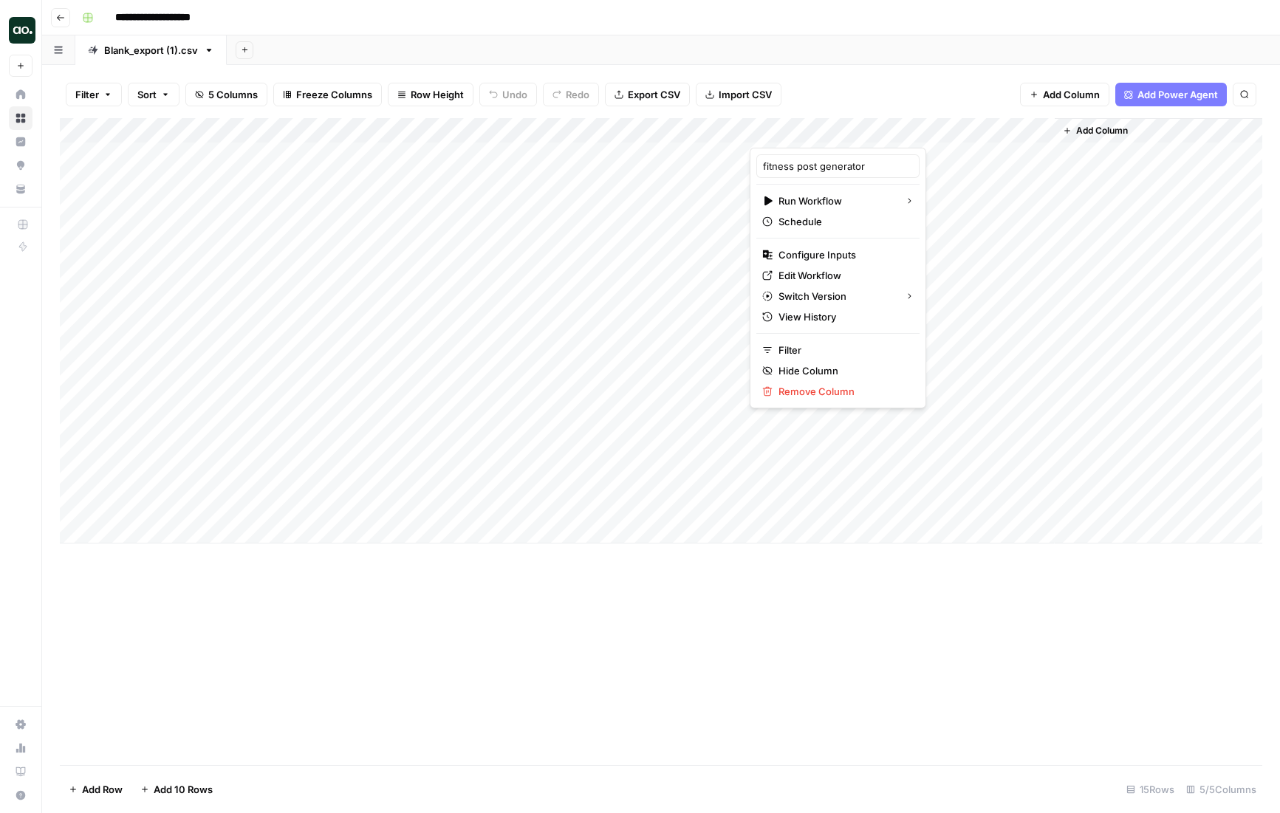
click at [915, 44] on div "Add Sheet" at bounding box center [753, 50] width 1053 height 30
click at [1103, 127] on span "Add Column" at bounding box center [1102, 130] width 52 height 13
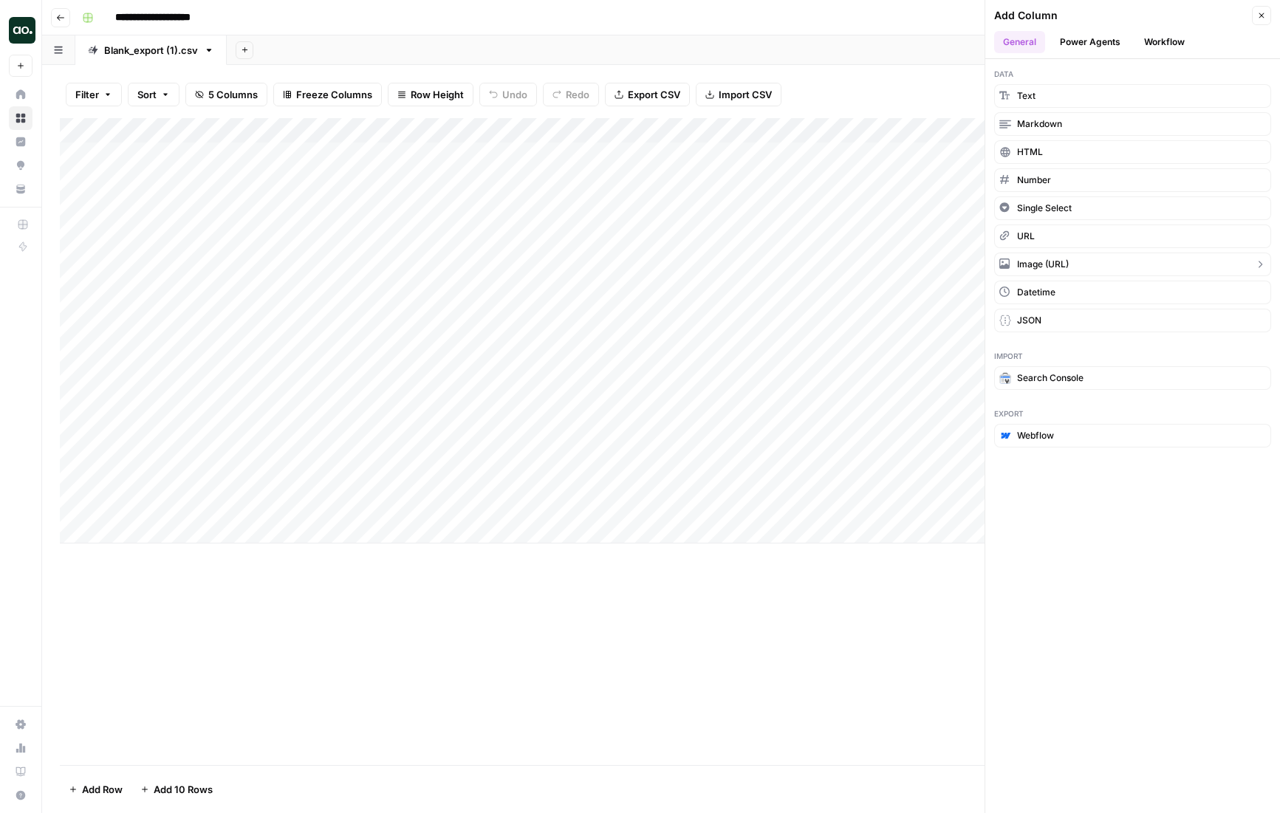
click at [1076, 265] on button "Image (URL)" at bounding box center [1132, 265] width 277 height 24
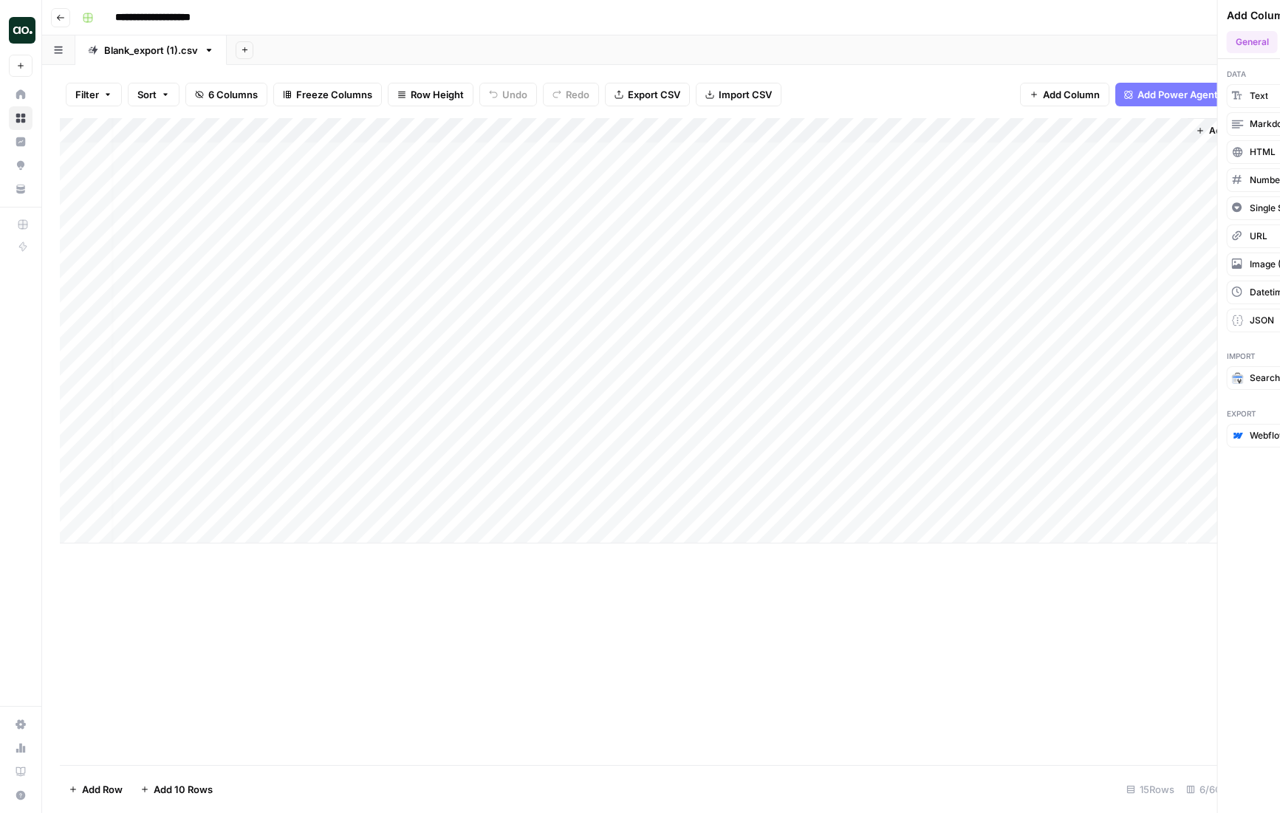
scroll to position [0, 7]
click at [1167, 122] on div "Add Column" at bounding box center [661, 330] width 1202 height 425
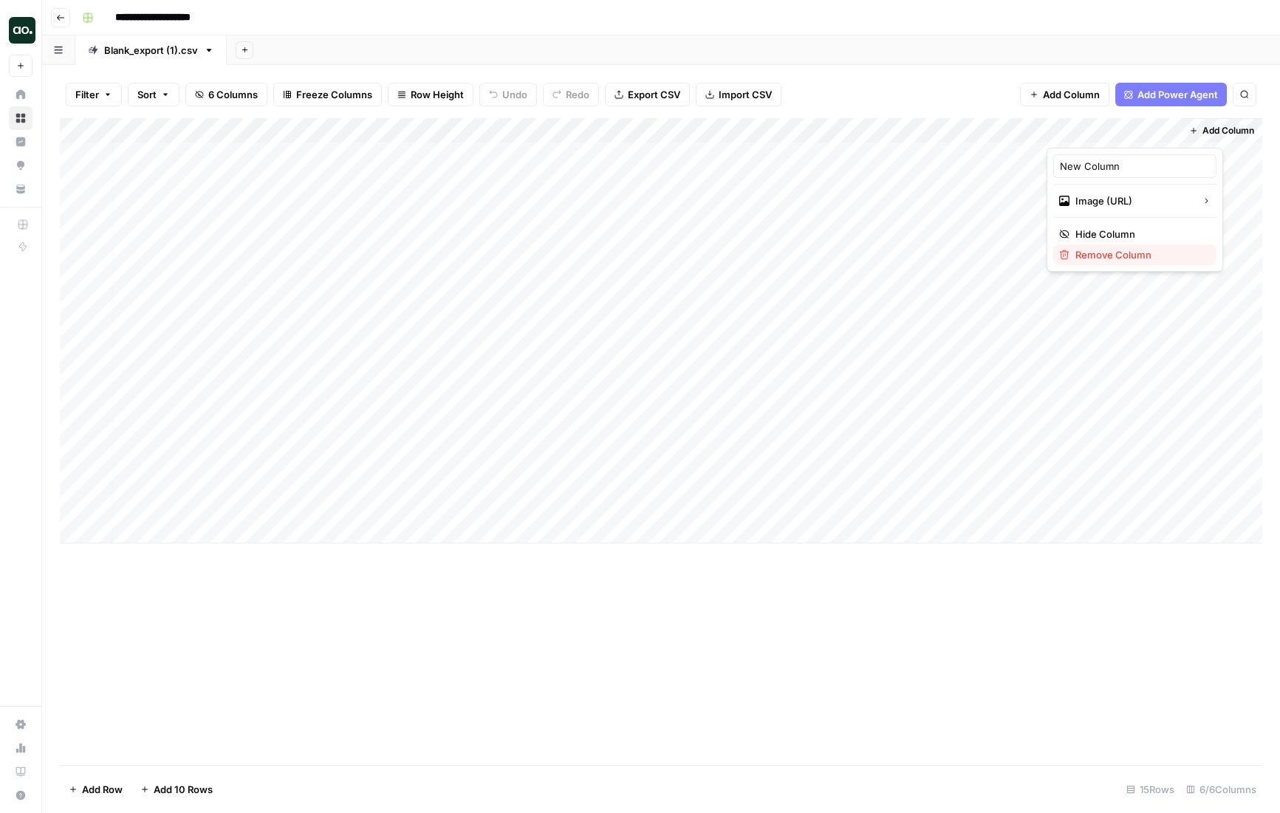
click at [1109, 256] on span "Remove Column" at bounding box center [1139, 254] width 129 height 15
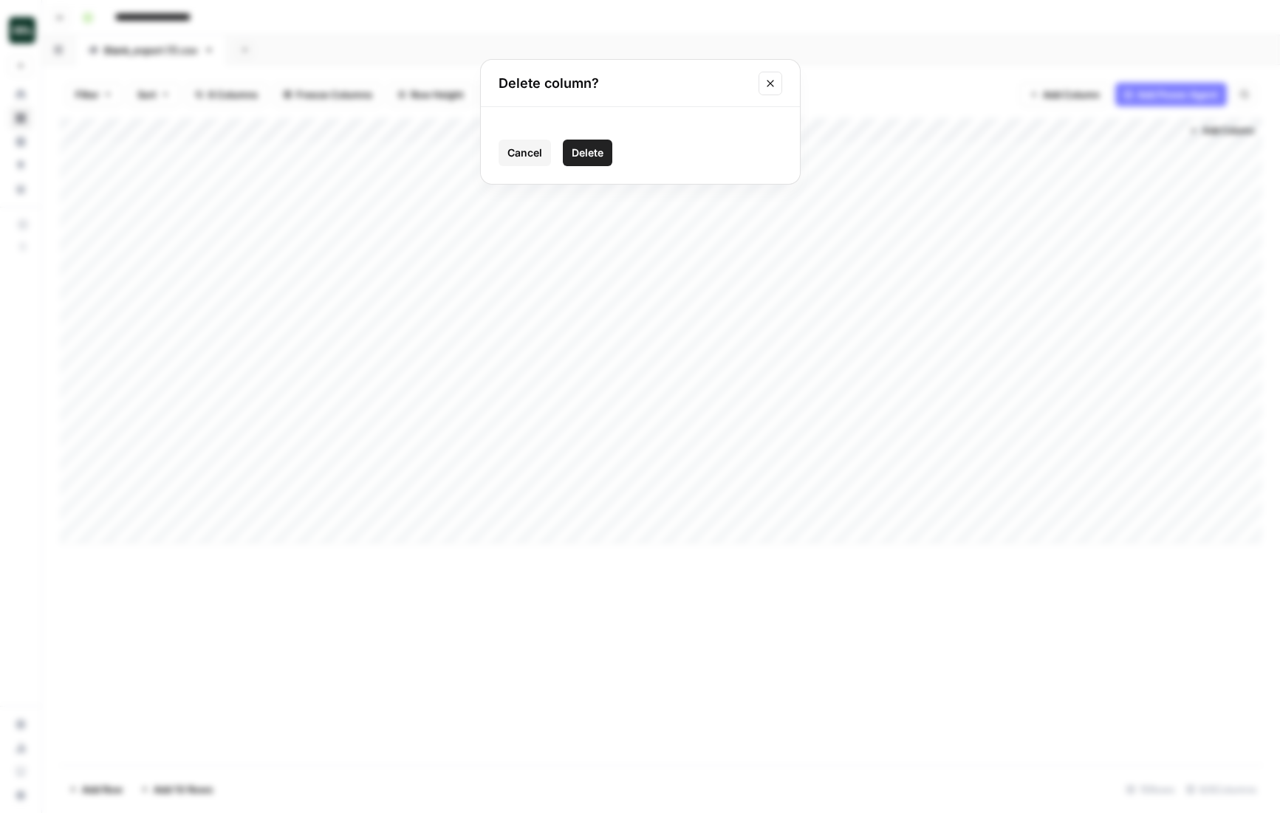
drag, startPoint x: 582, startPoint y: 151, endPoint x: 564, endPoint y: 147, distance: 19.0
click at [582, 151] on span "Delete" at bounding box center [588, 153] width 32 height 15
